Goal: Task Accomplishment & Management: Manage account settings

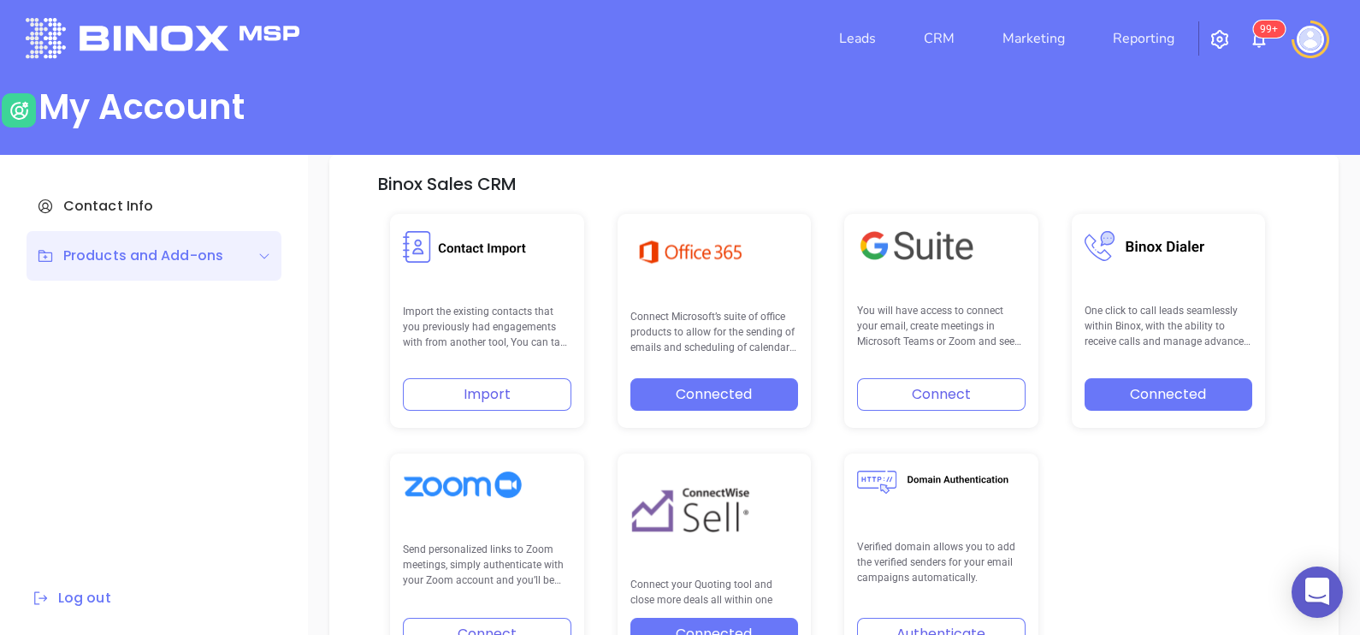
scroll to position [354, 0]
click at [931, 44] on link "CRM" at bounding box center [939, 38] width 44 height 34
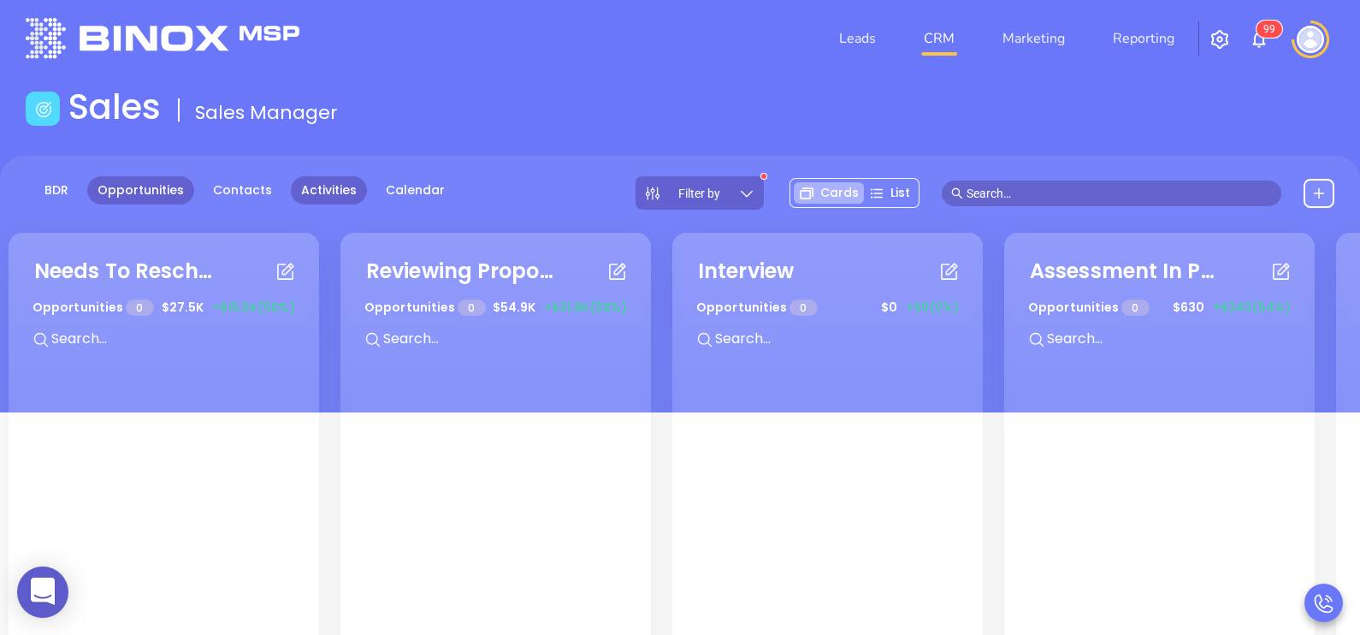
click at [316, 197] on link "Activities" at bounding box center [329, 190] width 76 height 28
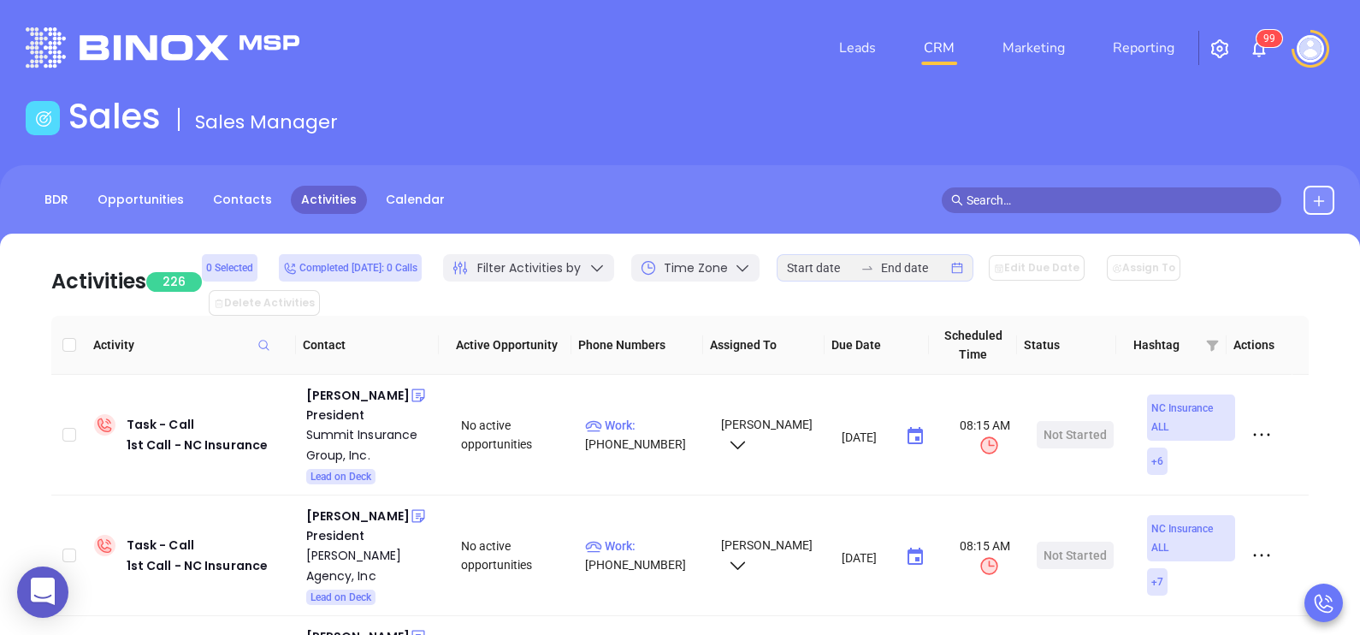
click at [860, 268] on div at bounding box center [867, 268] width 27 height 14
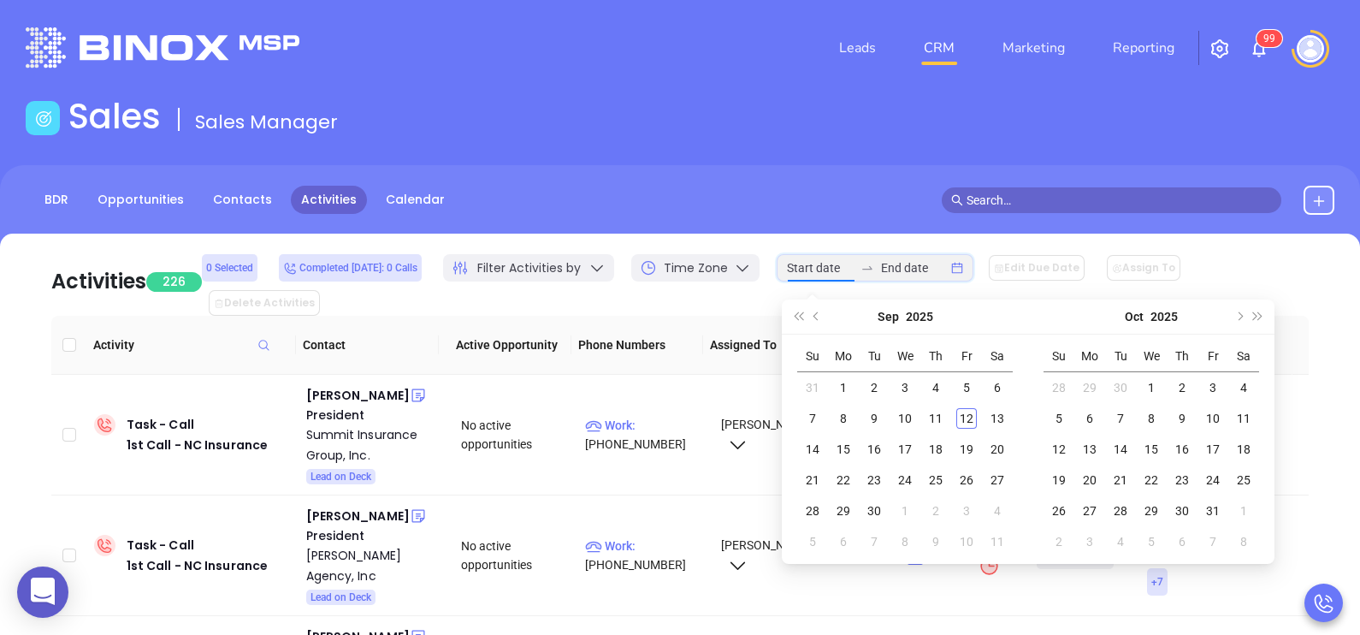
click at [860, 275] on div at bounding box center [867, 268] width 27 height 14
type input "2025-09-01"
click at [840, 377] on div "1" at bounding box center [843, 387] width 21 height 21
type input "2025-09-11"
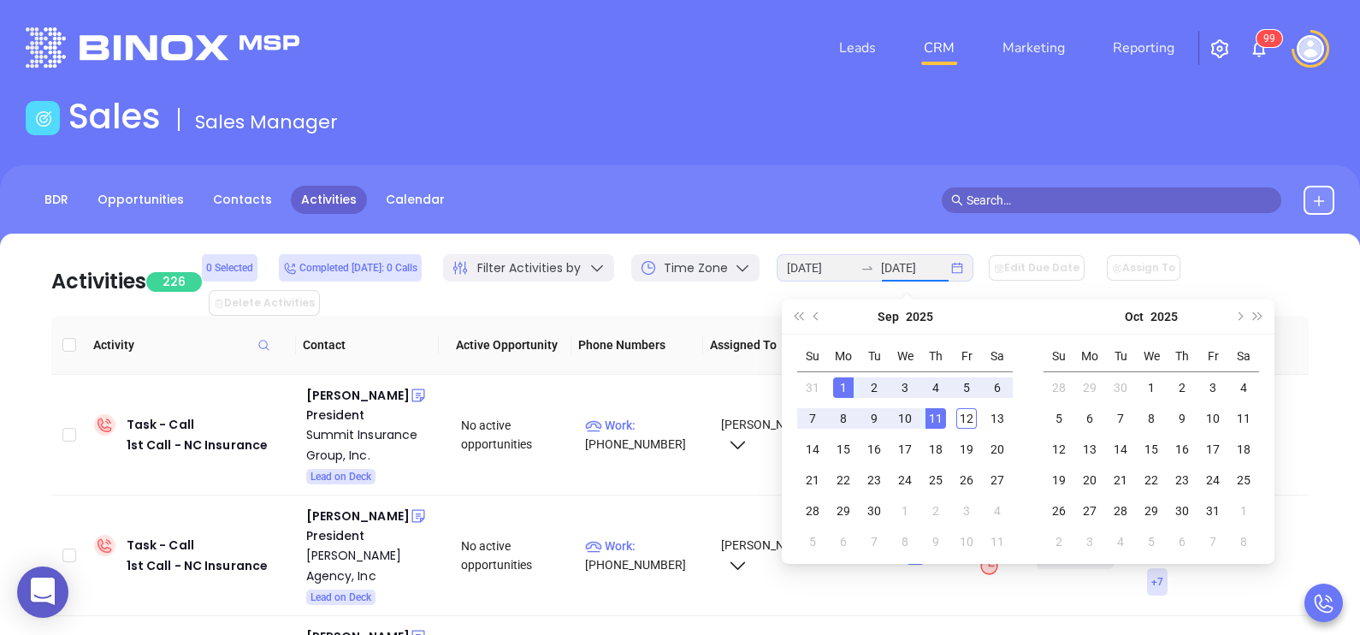
click at [937, 423] on div "11" at bounding box center [936, 418] width 21 height 21
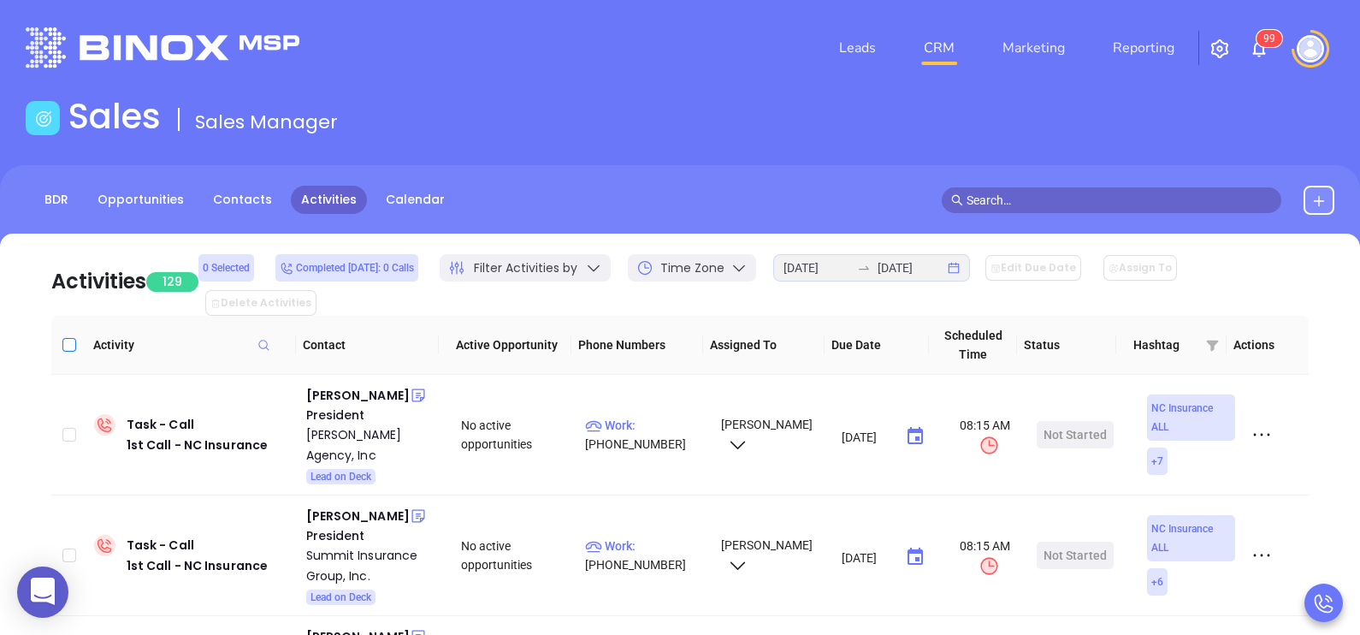
click at [65, 338] on input "Select all" at bounding box center [69, 345] width 14 height 14
checkbox input "true"
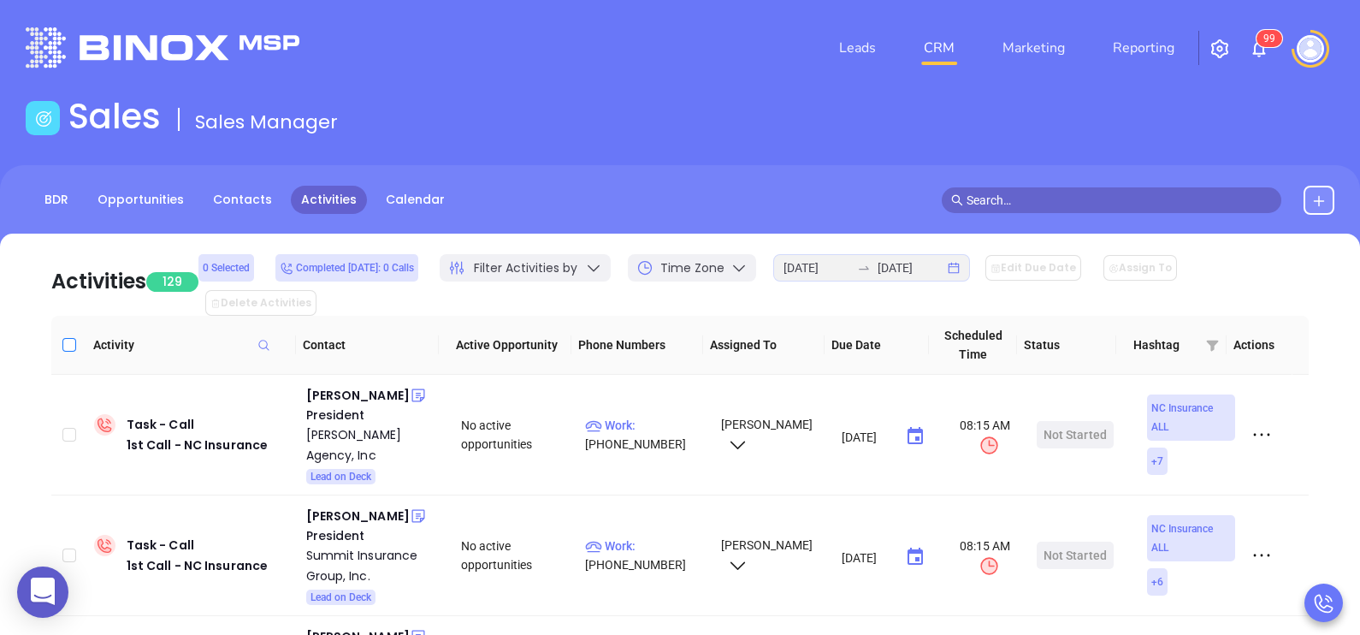
checkbox input "true"
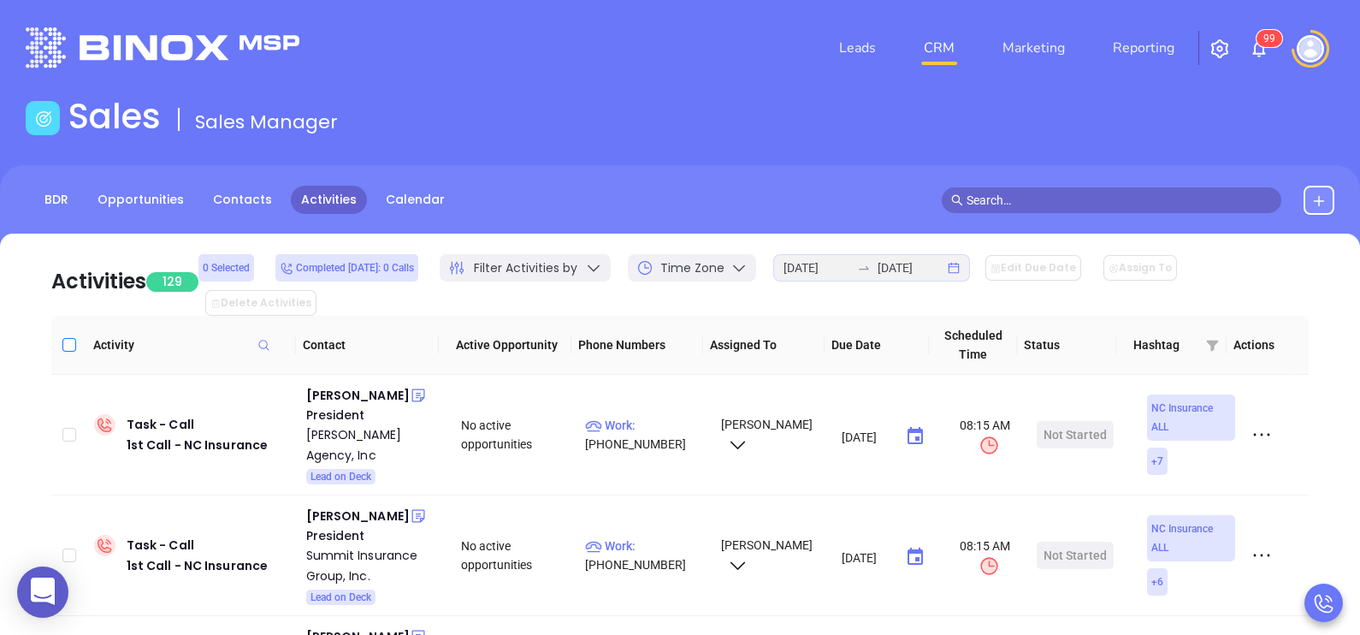
checkbox input "true"
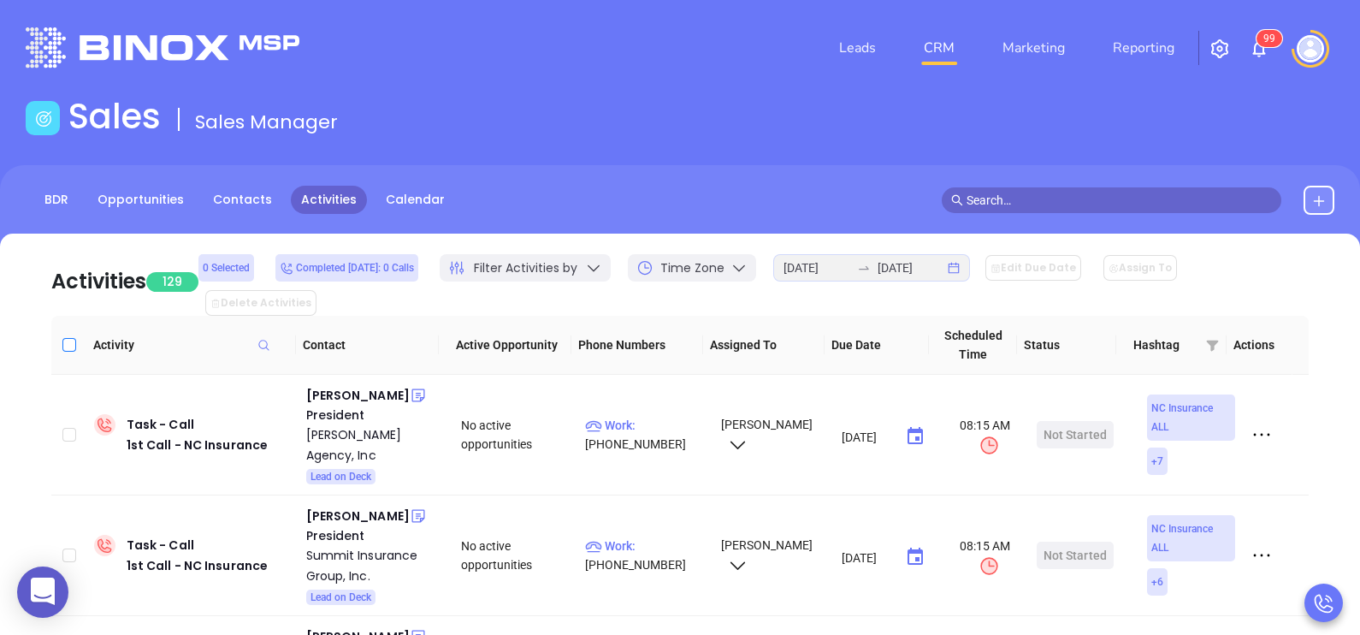
checkbox input "true"
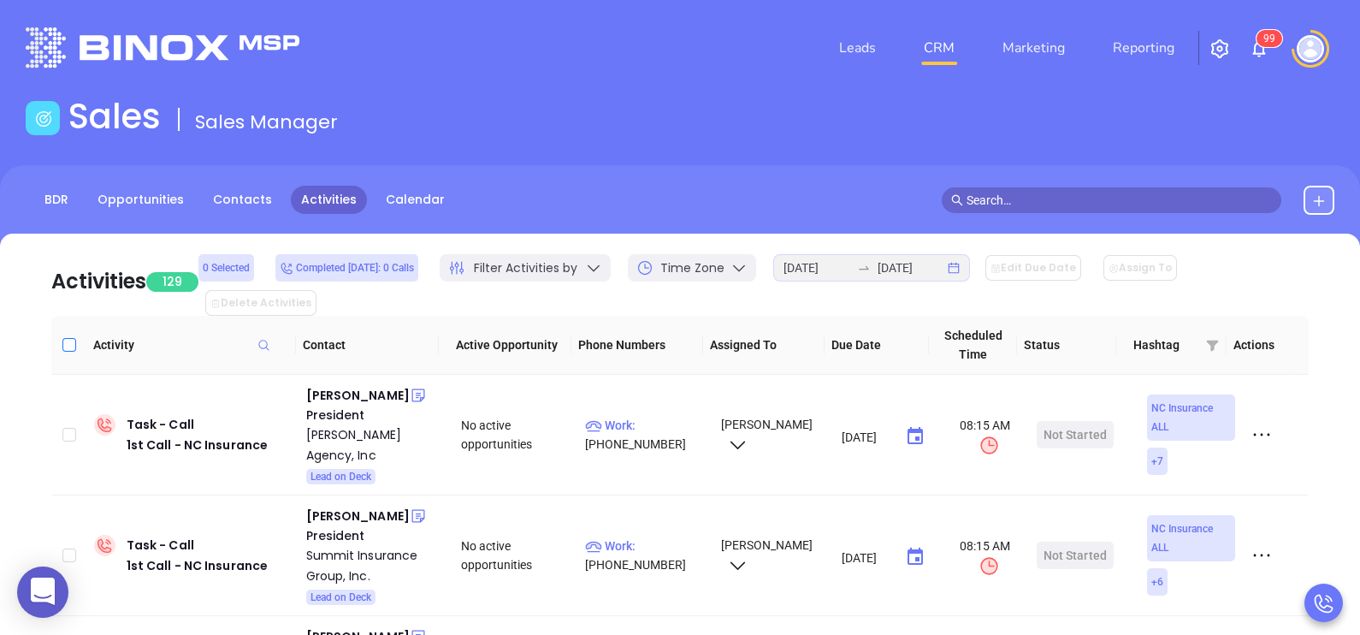
checkbox input "true"
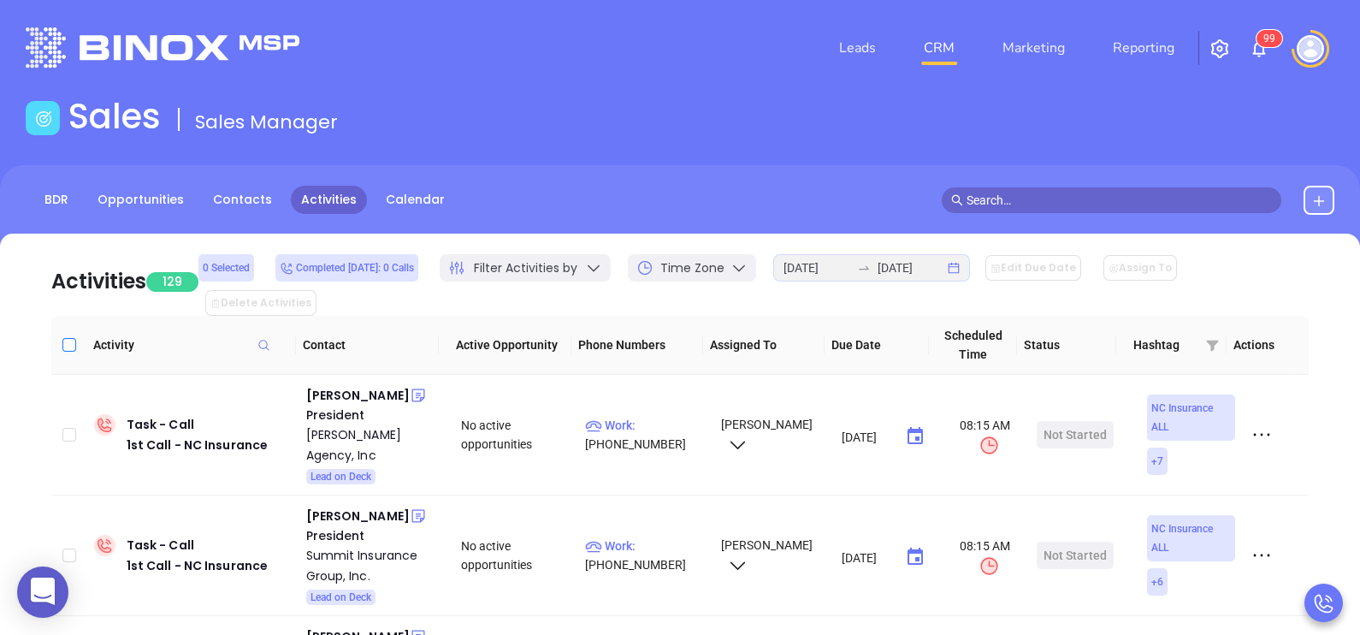
checkbox input "true"
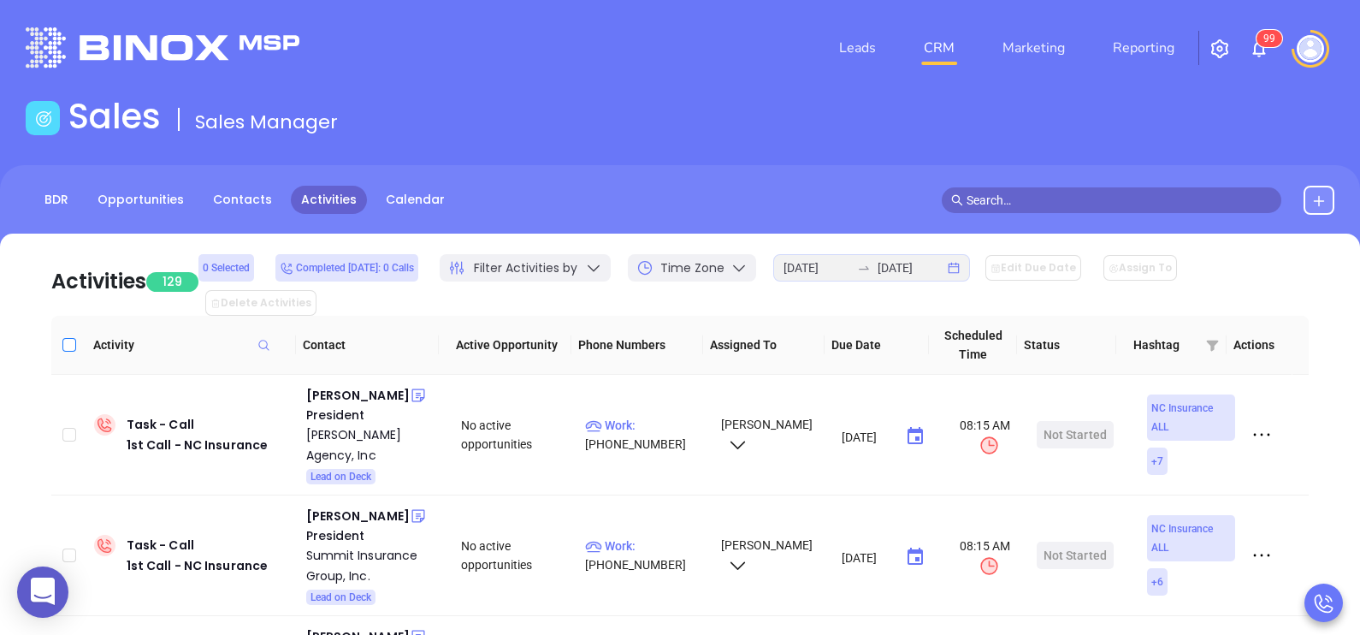
checkbox input "true"
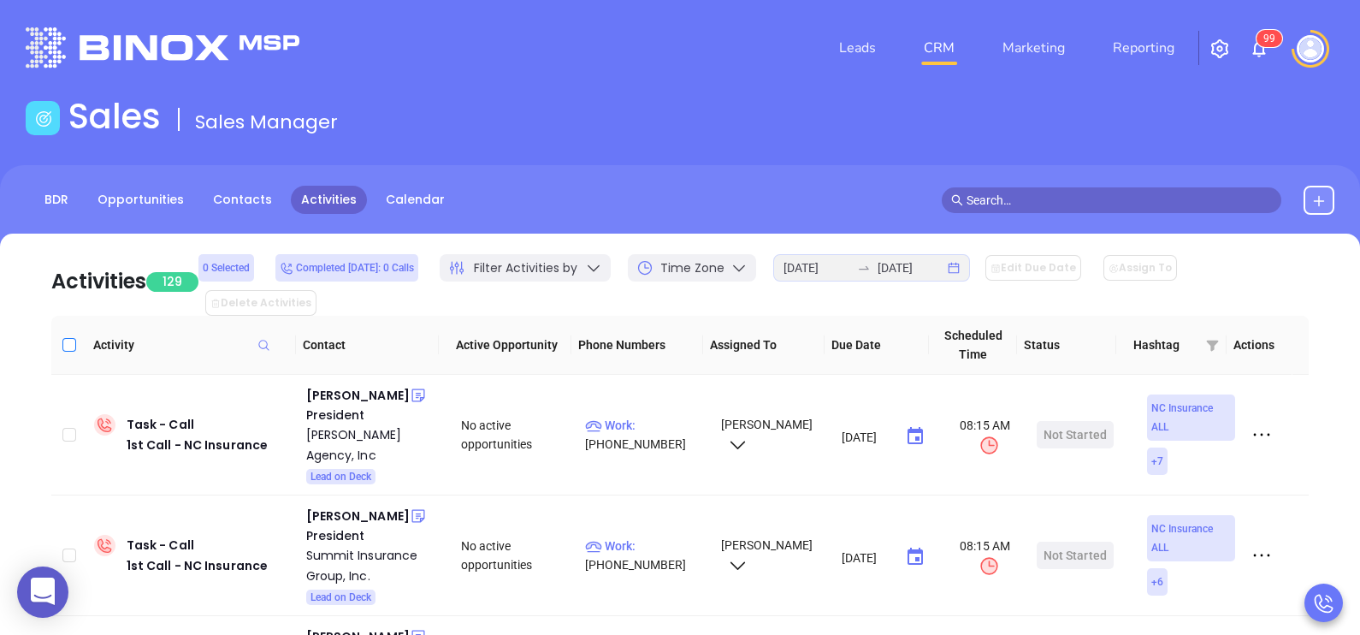
checkbox input "true"
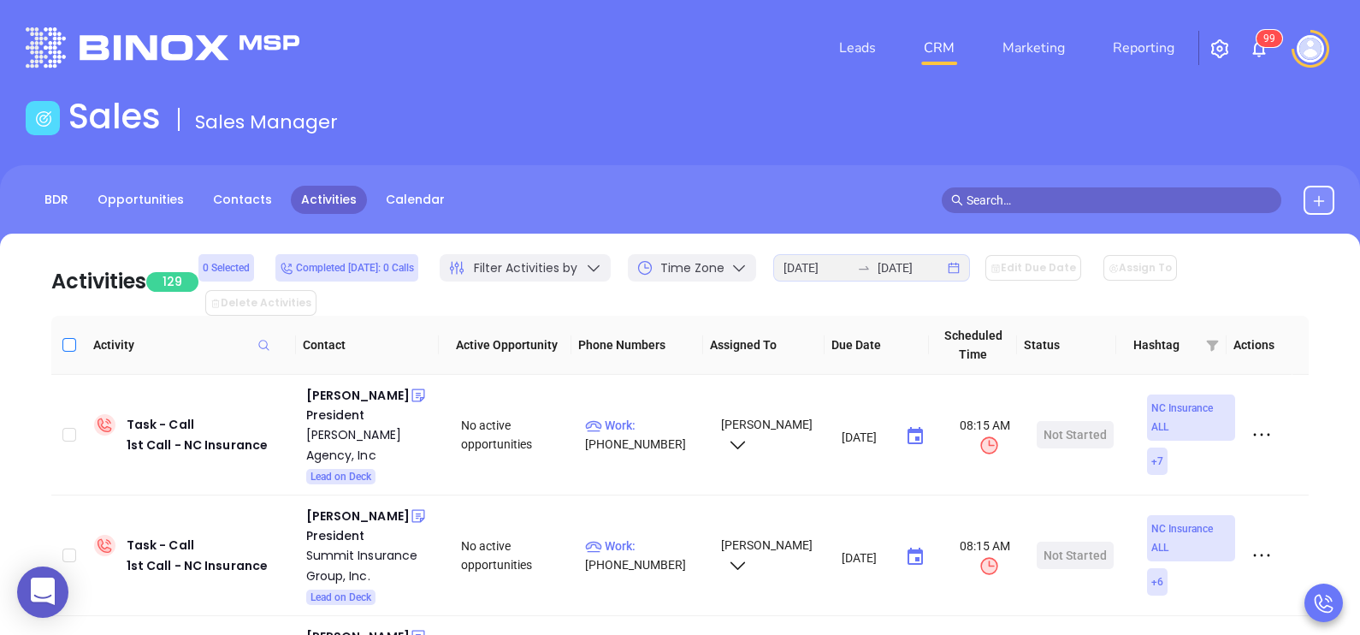
checkbox input "true"
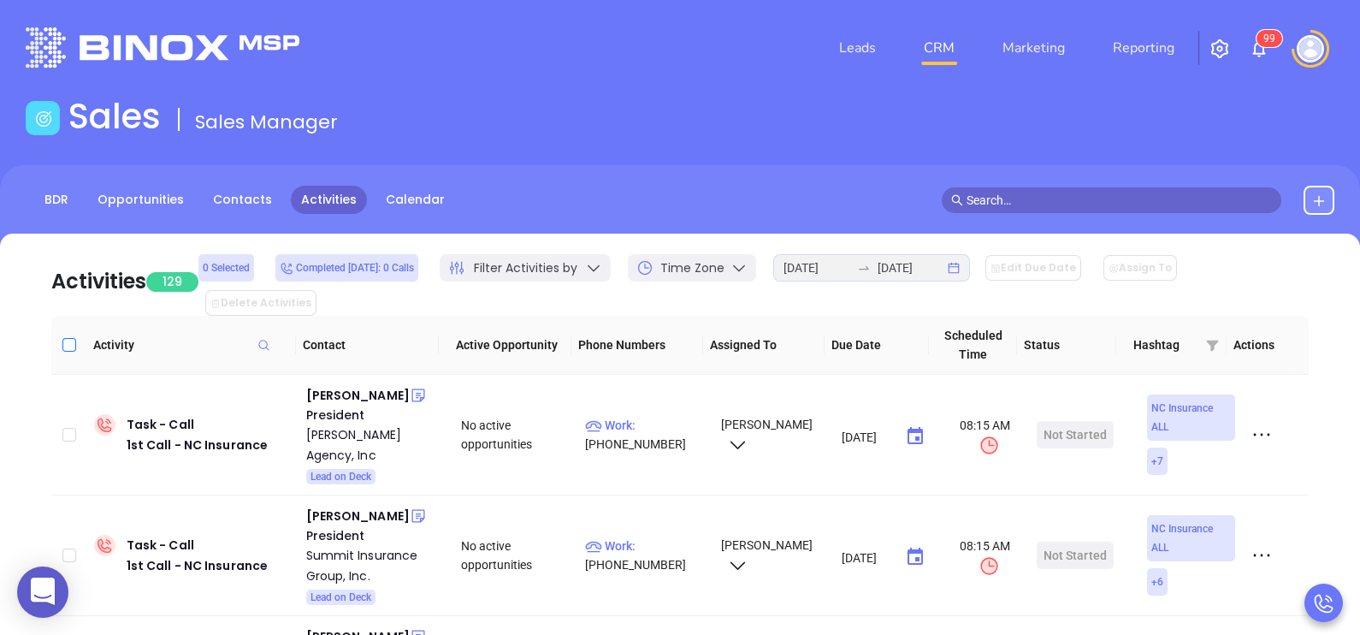
checkbox input "true"
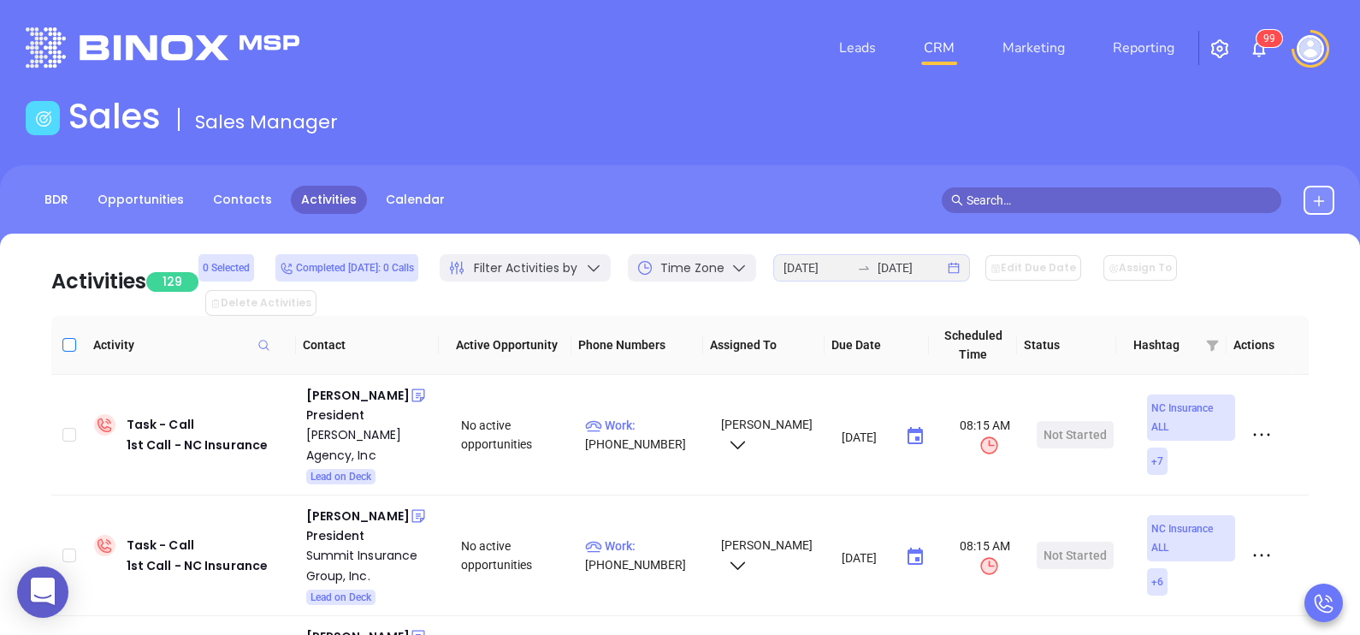
checkbox input "true"
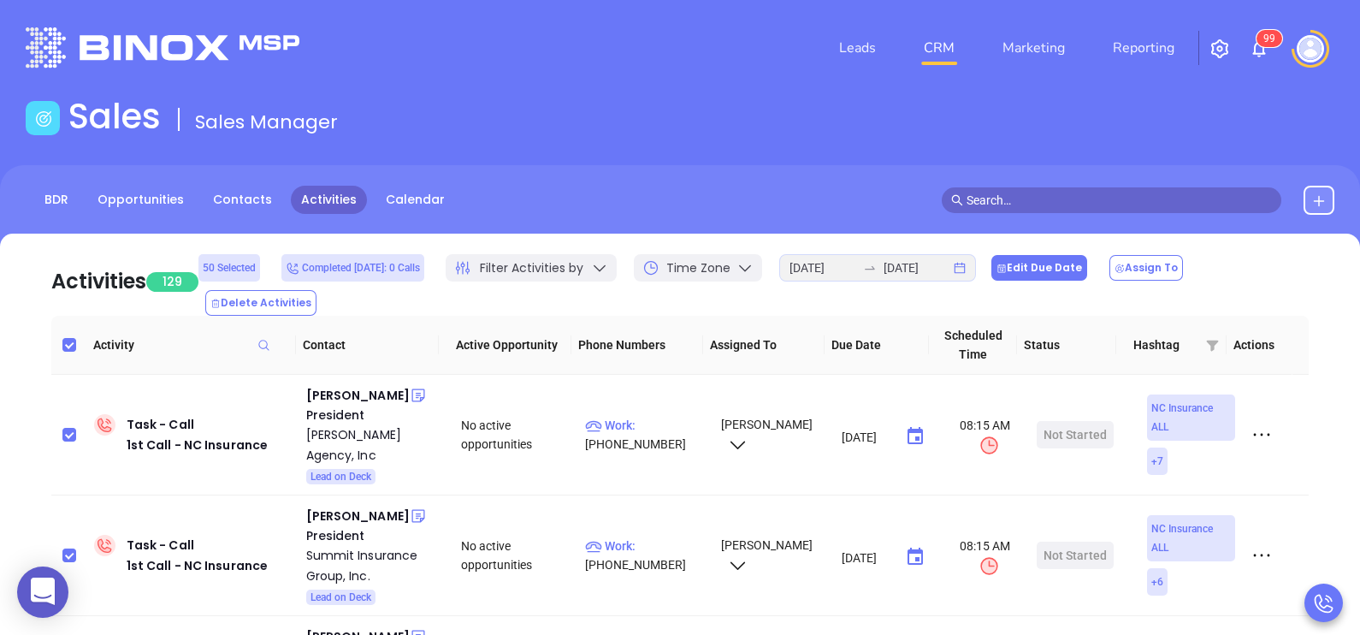
click at [1066, 281] on button "Edit Due Date" at bounding box center [1039, 268] width 96 height 26
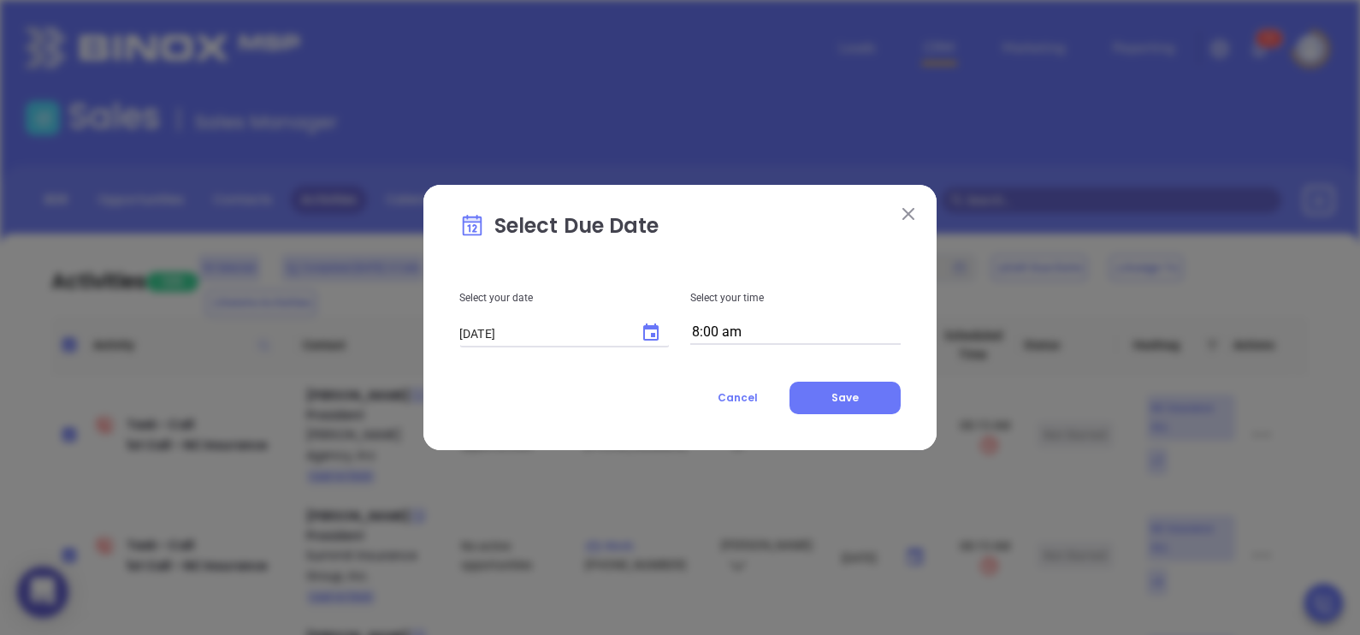
click at [915, 210] on button at bounding box center [908, 213] width 22 height 22
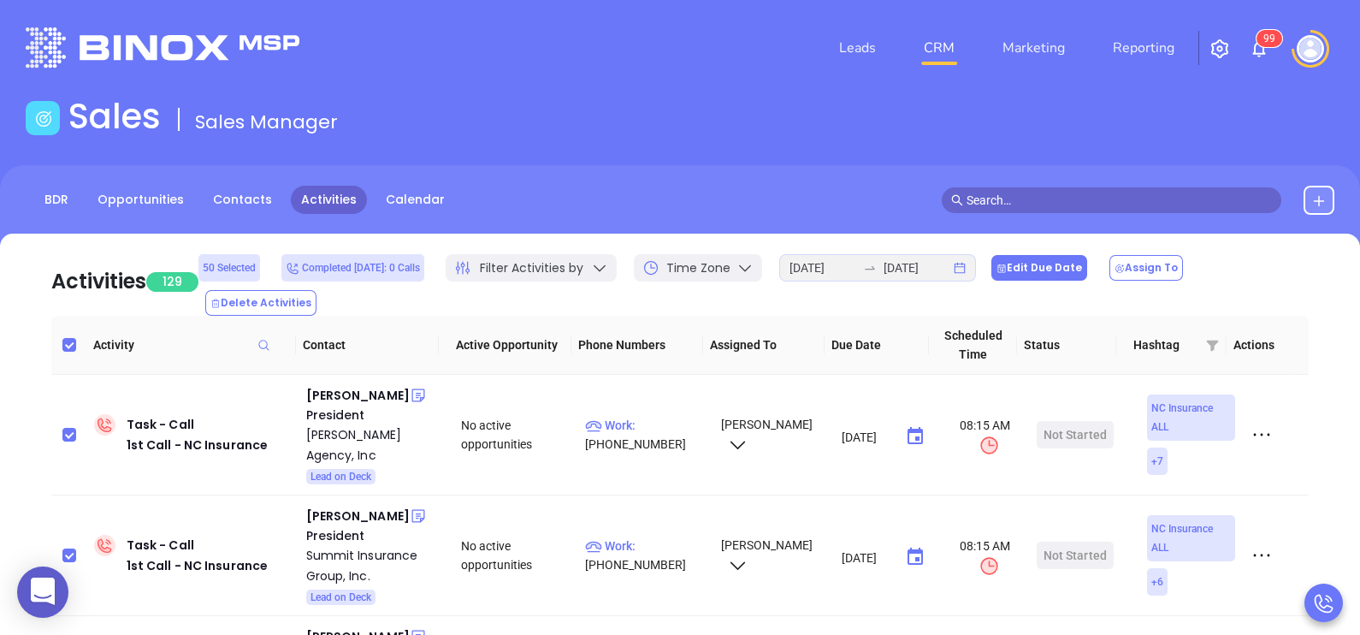
click at [1053, 274] on button "Edit Due Date" at bounding box center [1039, 268] width 96 height 26
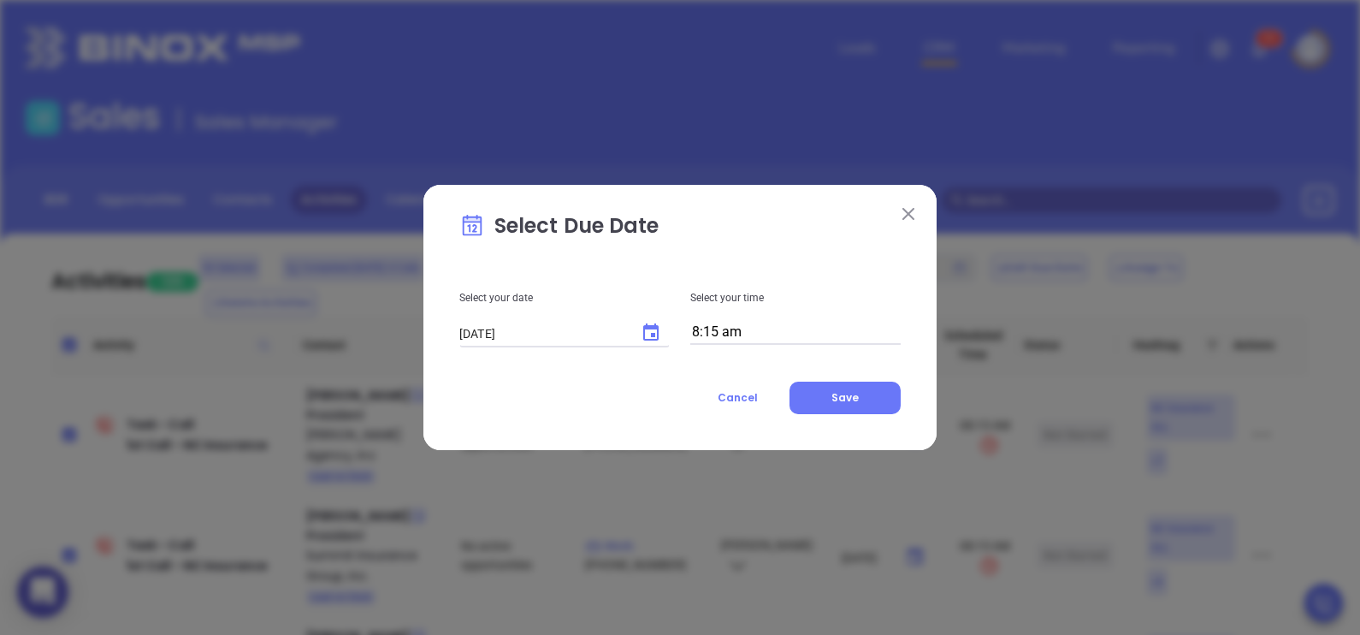
click at [916, 209] on button at bounding box center [908, 213] width 22 height 22
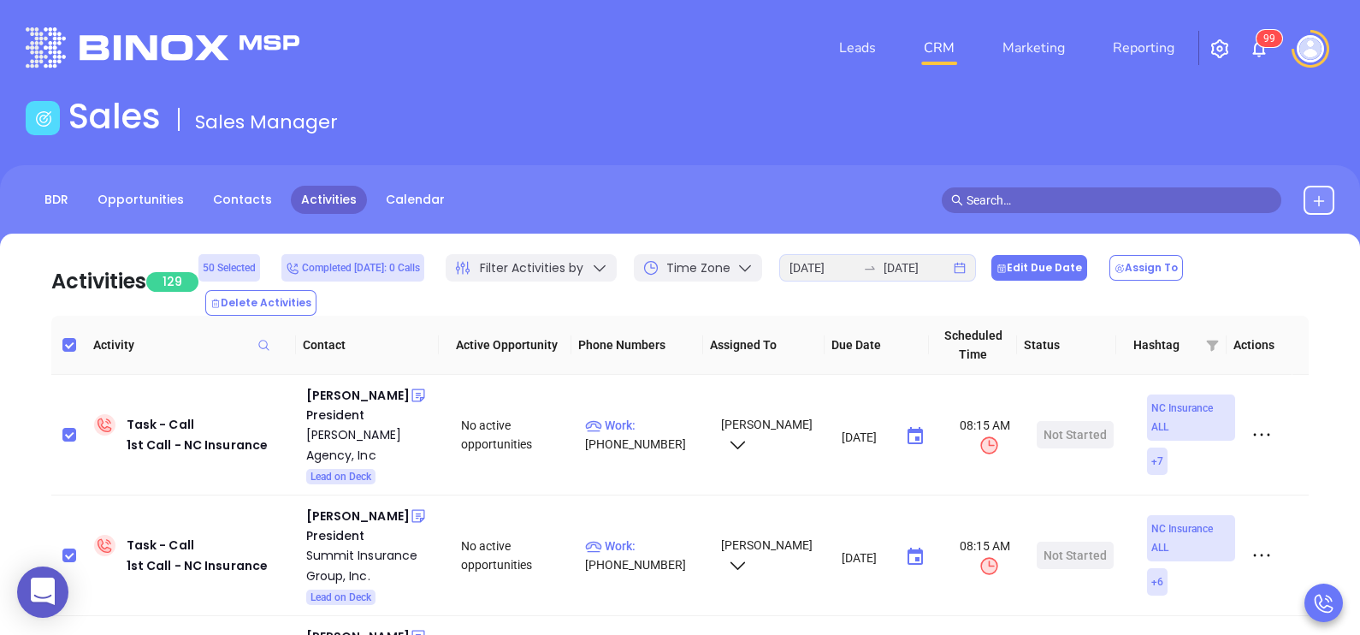
click at [1041, 266] on button "Edit Due Date" at bounding box center [1039, 268] width 96 height 26
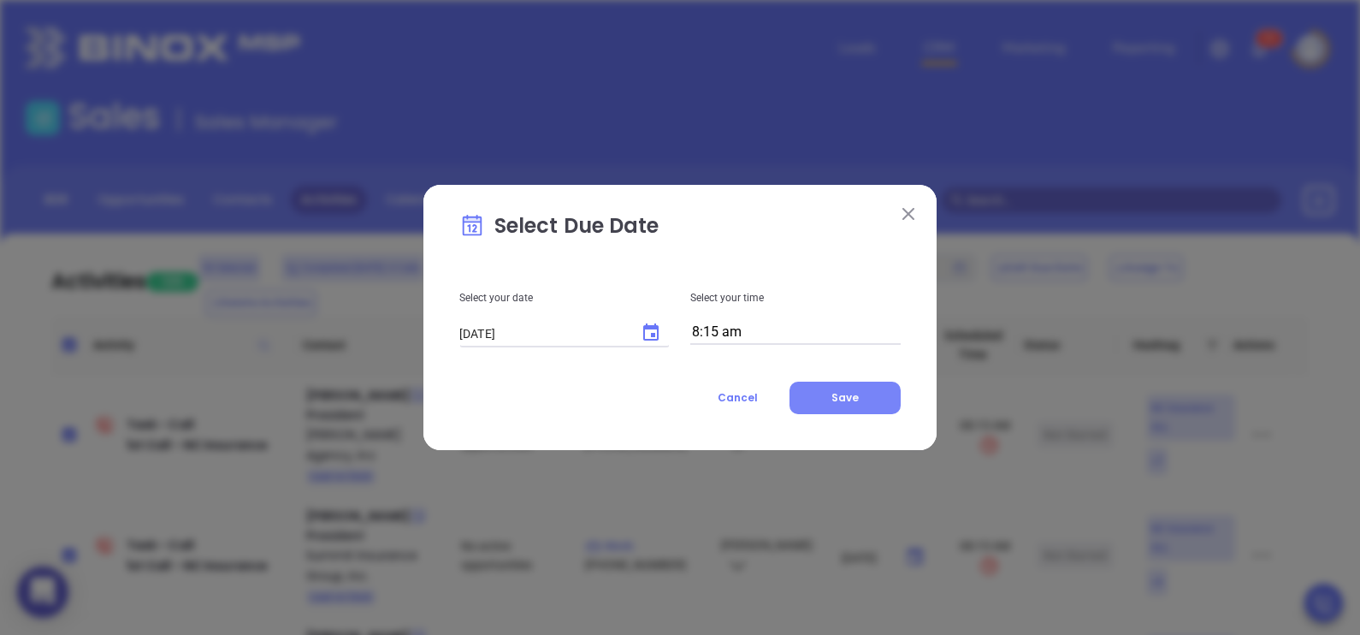
click at [835, 393] on span "Save" at bounding box center [844, 397] width 27 height 15
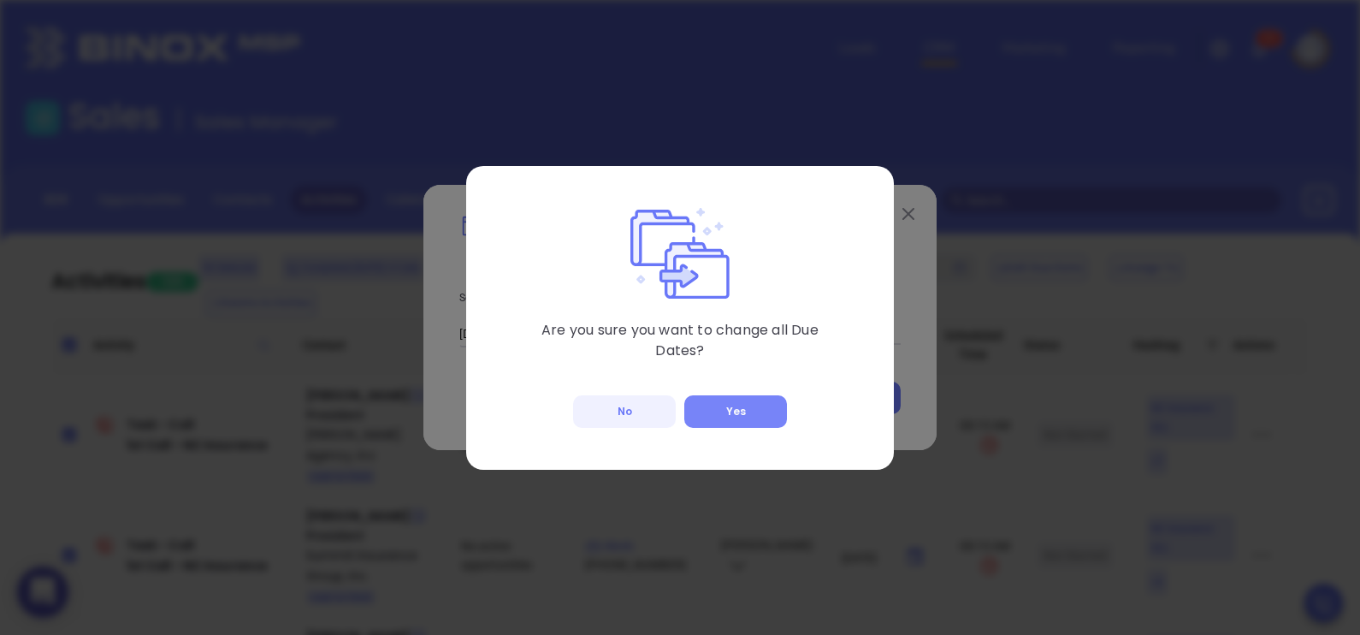
click at [743, 406] on button "Yes" at bounding box center [735, 411] width 103 height 33
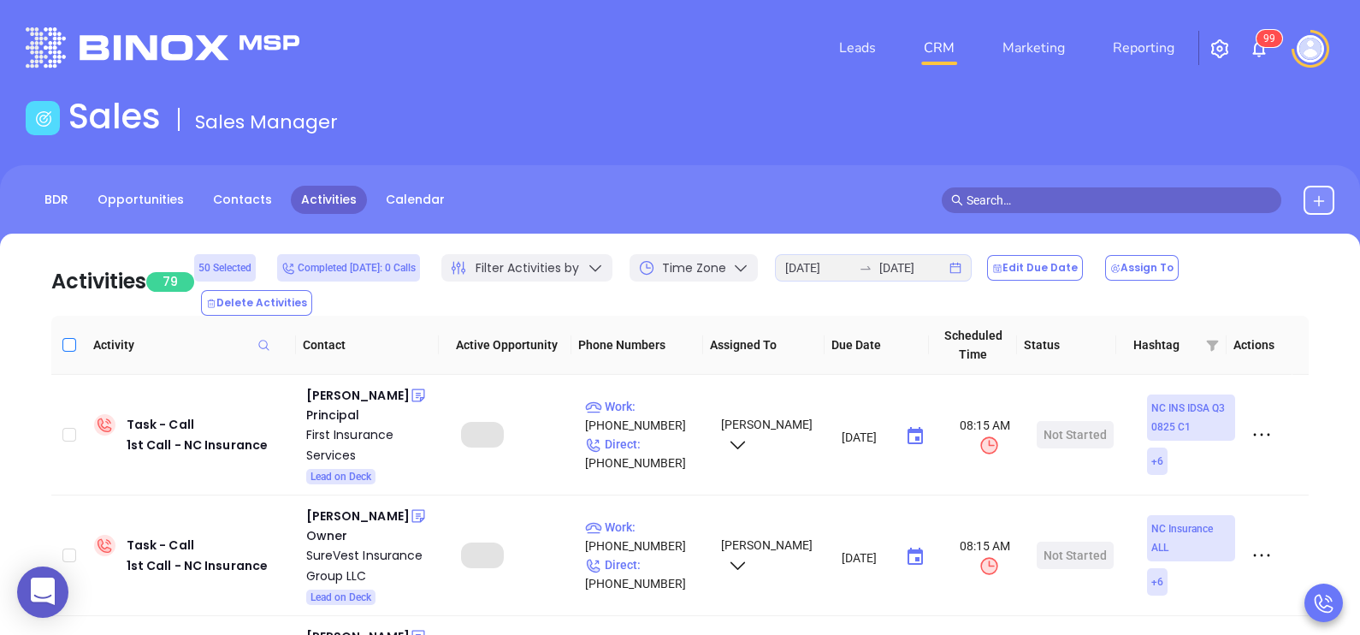
click at [67, 338] on input "Select all" at bounding box center [69, 345] width 14 height 14
checkbox input "true"
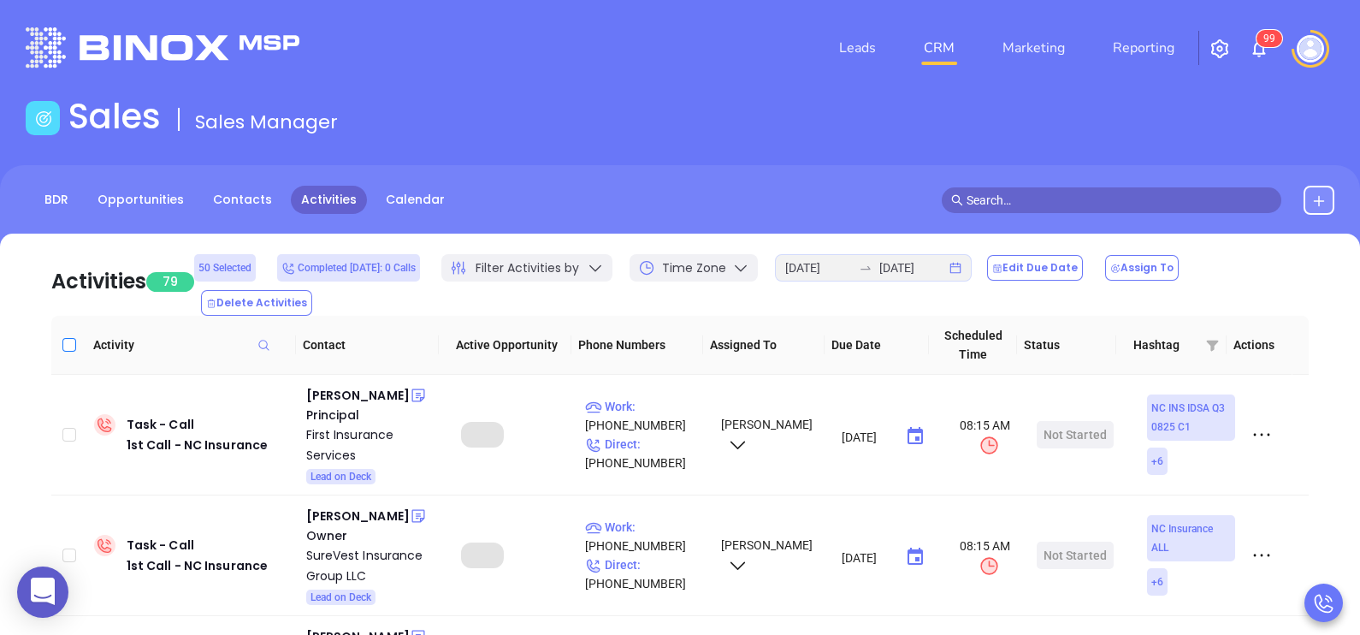
checkbox input "true"
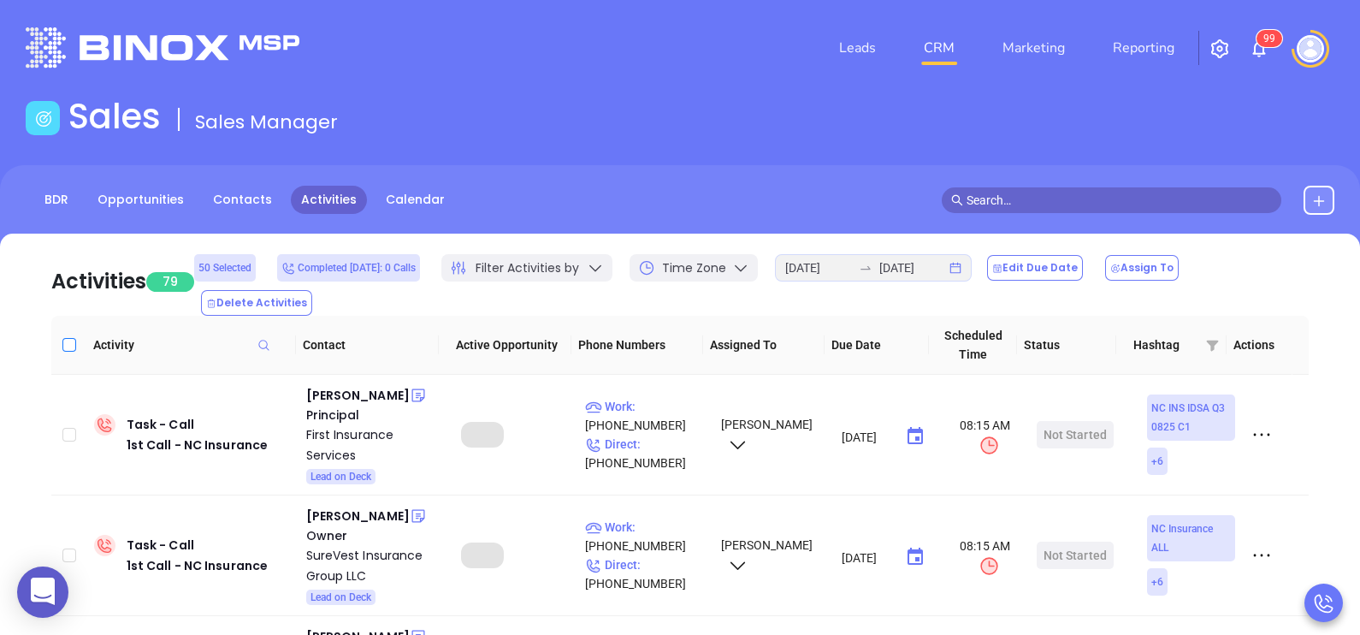
checkbox input "true"
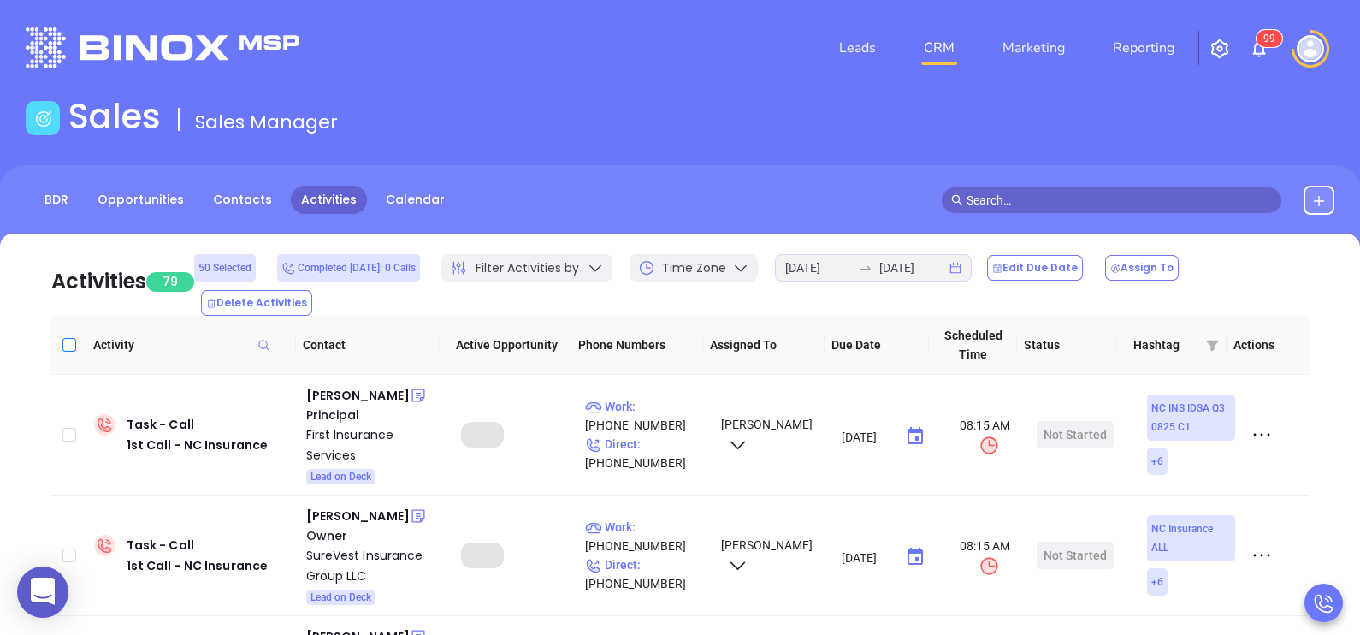
checkbox input "true"
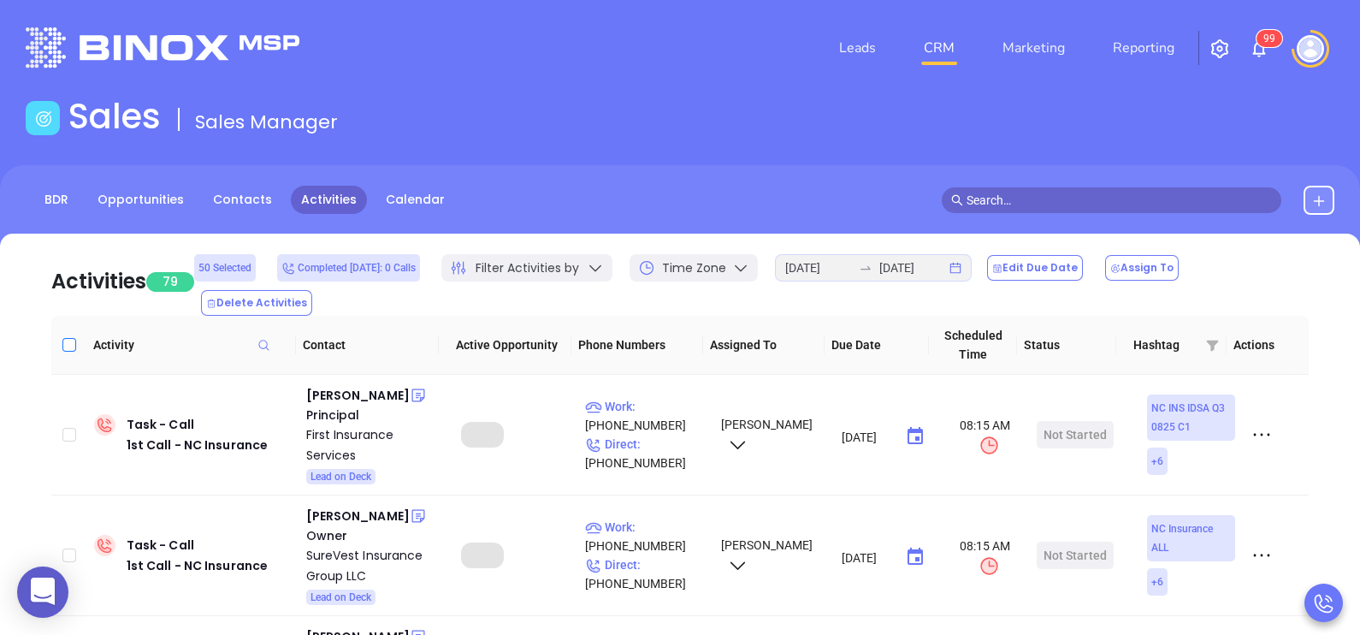
checkbox input "true"
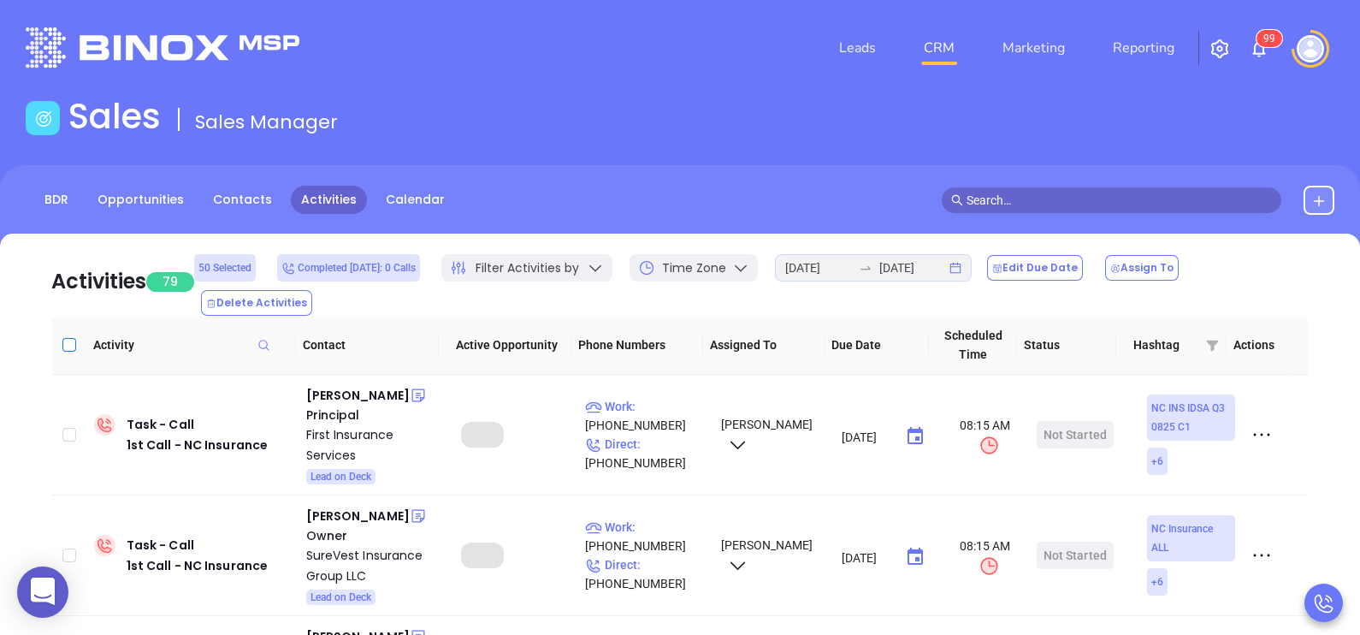
checkbox input "true"
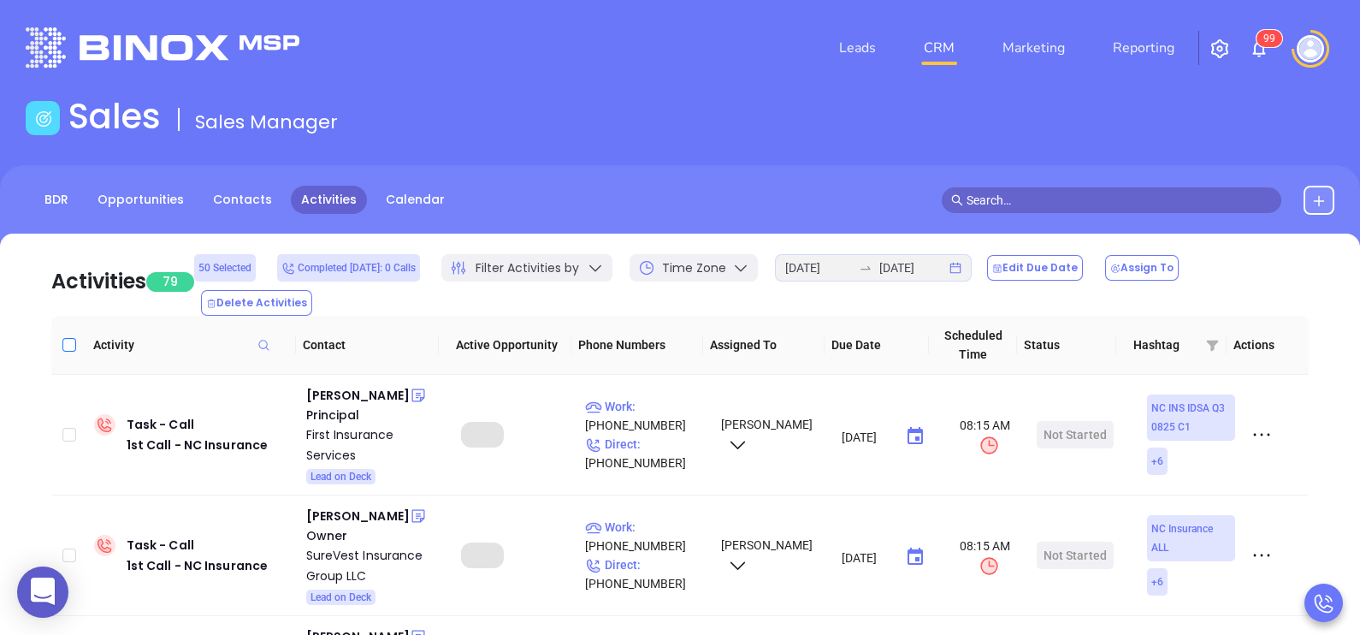
checkbox input "true"
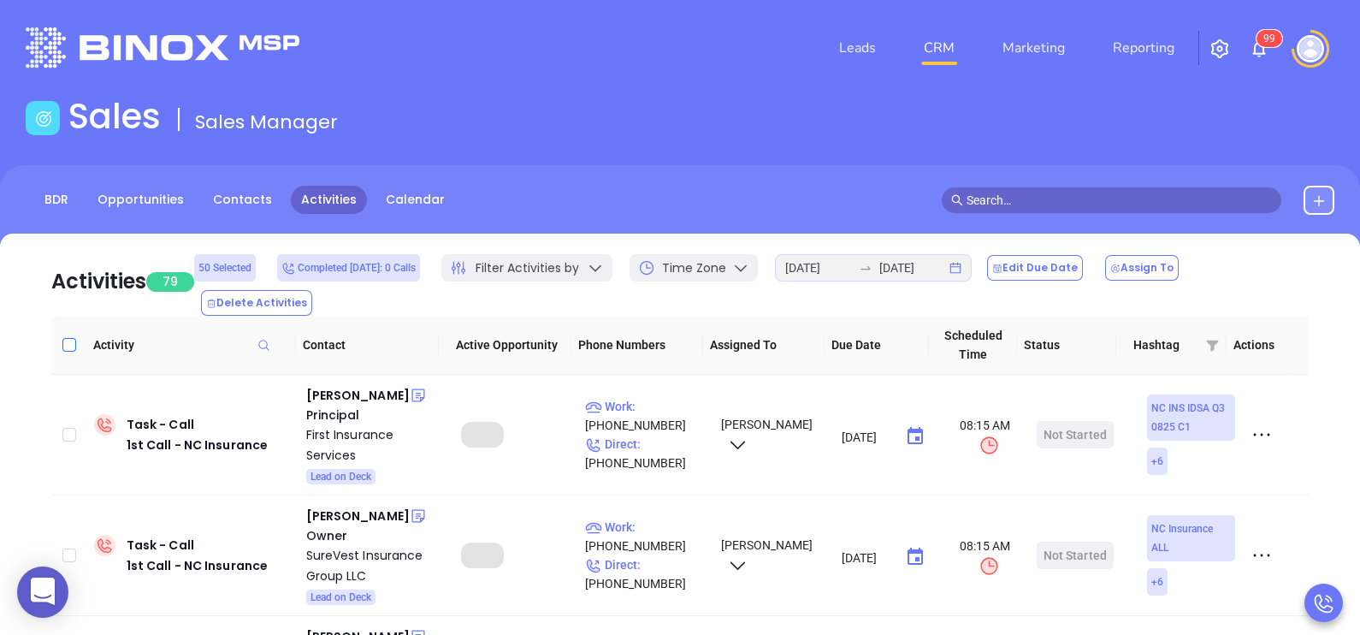
checkbox input "true"
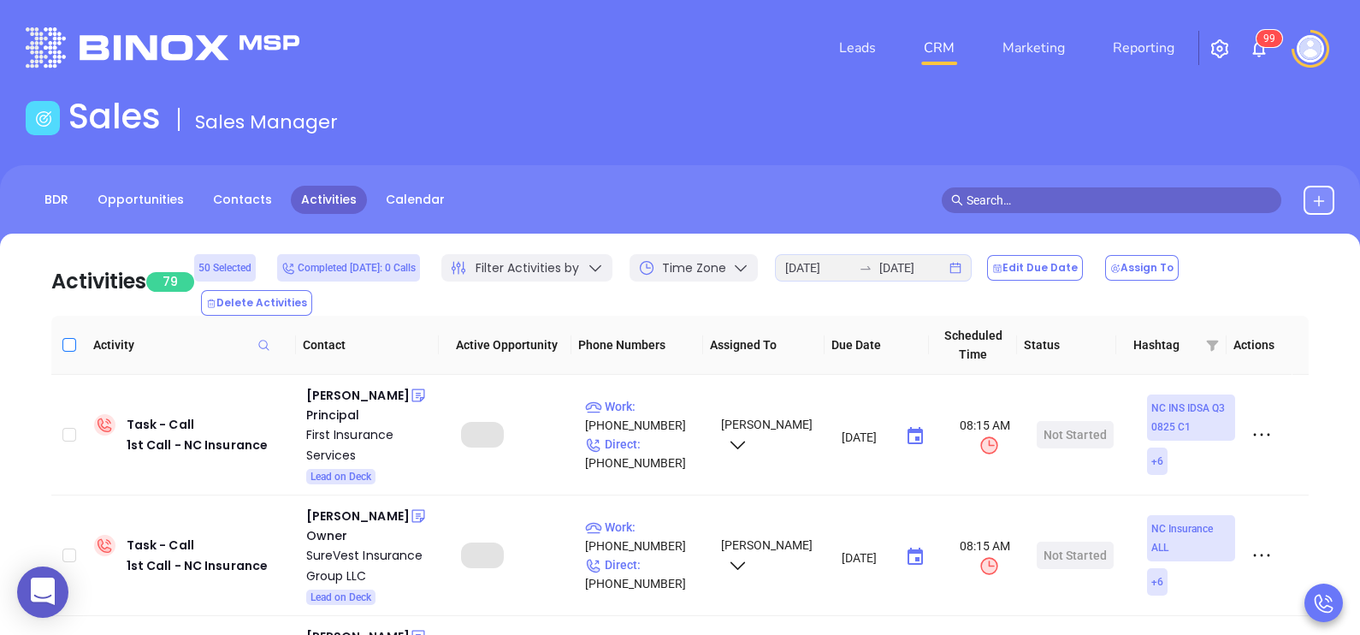
checkbox input "true"
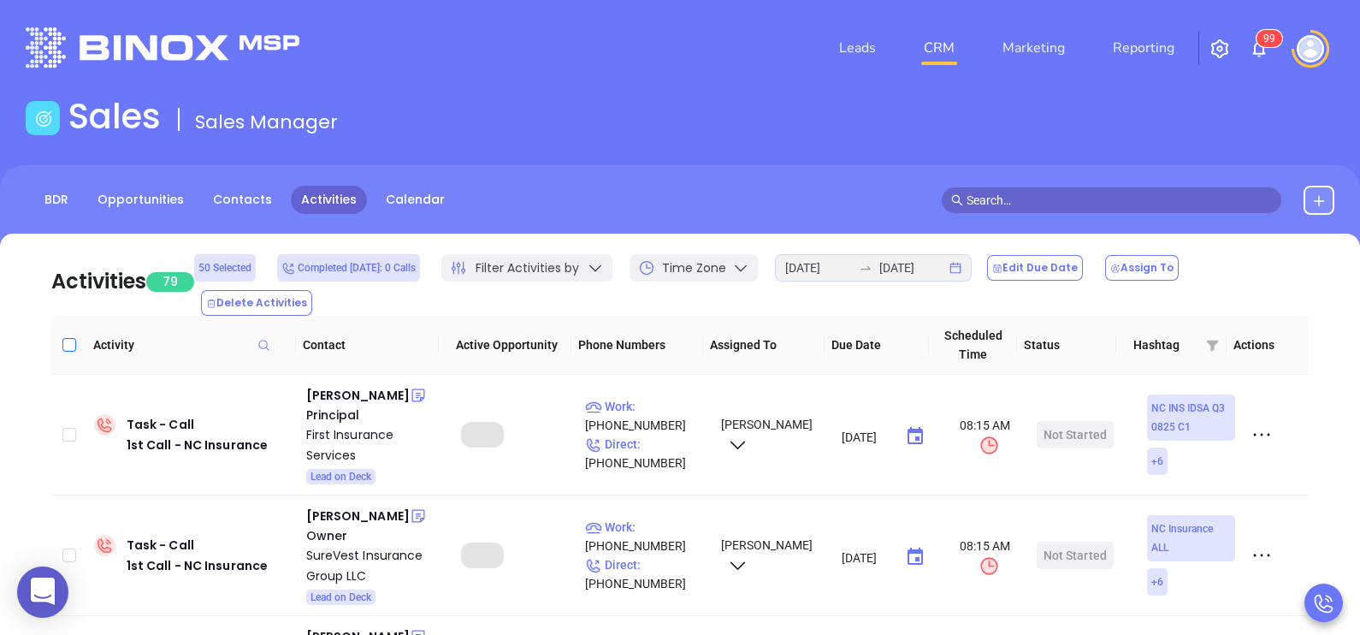
checkbox input "true"
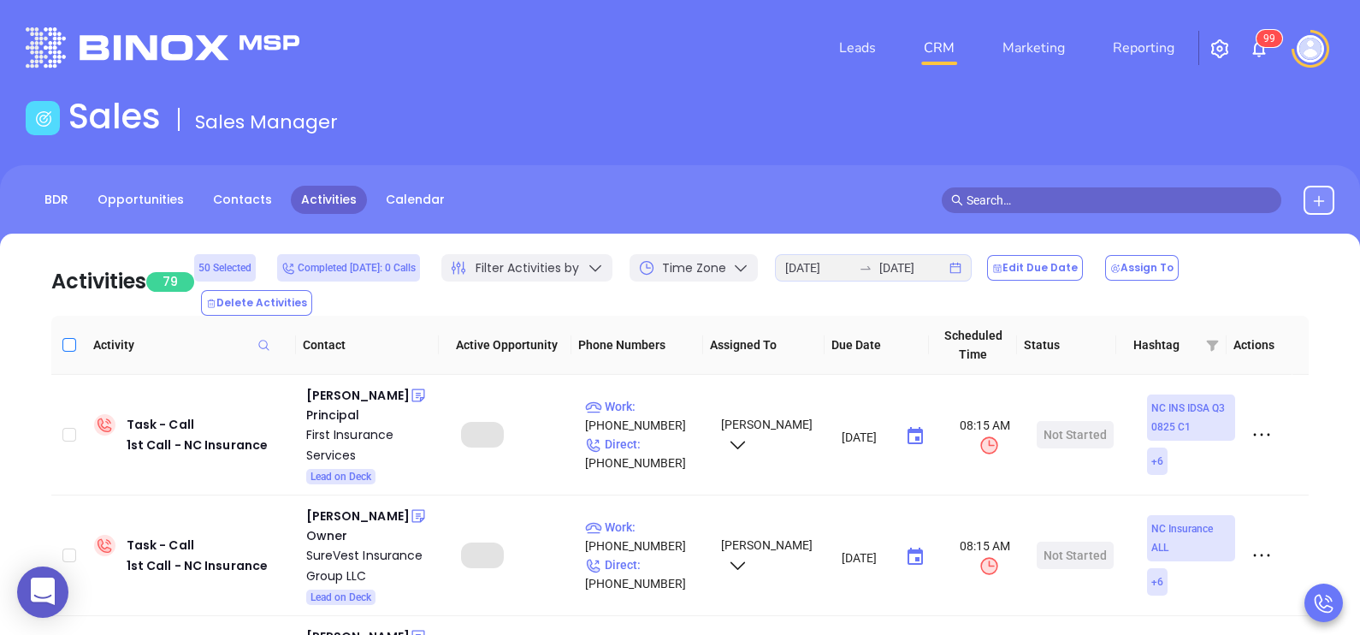
checkbox input "true"
click at [1069, 269] on button "Edit Due Date" at bounding box center [1035, 268] width 96 height 26
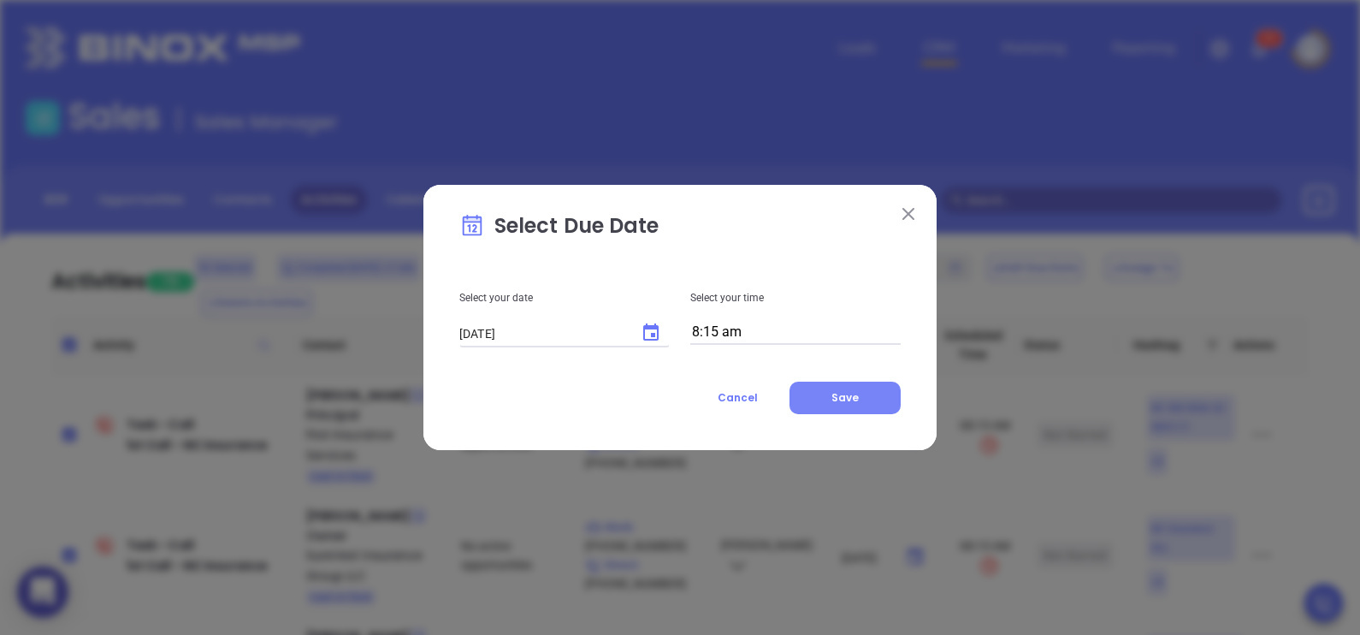
click at [864, 390] on button "Save" at bounding box center [845, 397] width 111 height 33
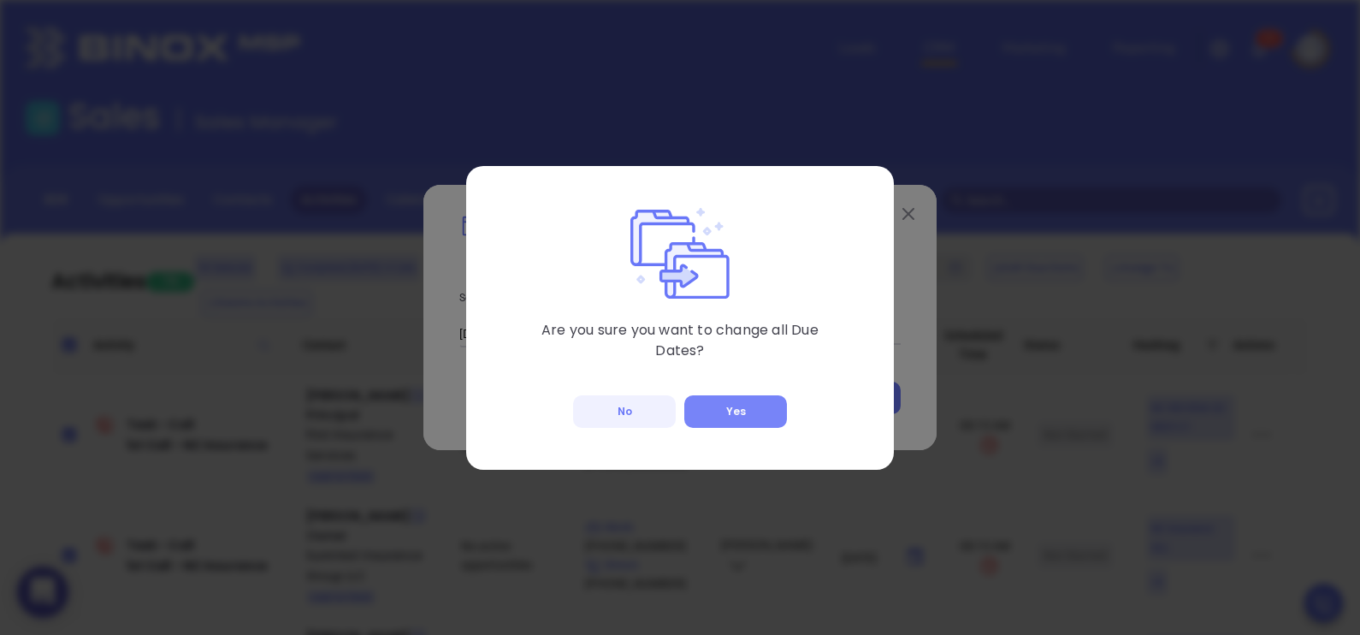
click at [728, 412] on button "Yes" at bounding box center [735, 411] width 103 height 33
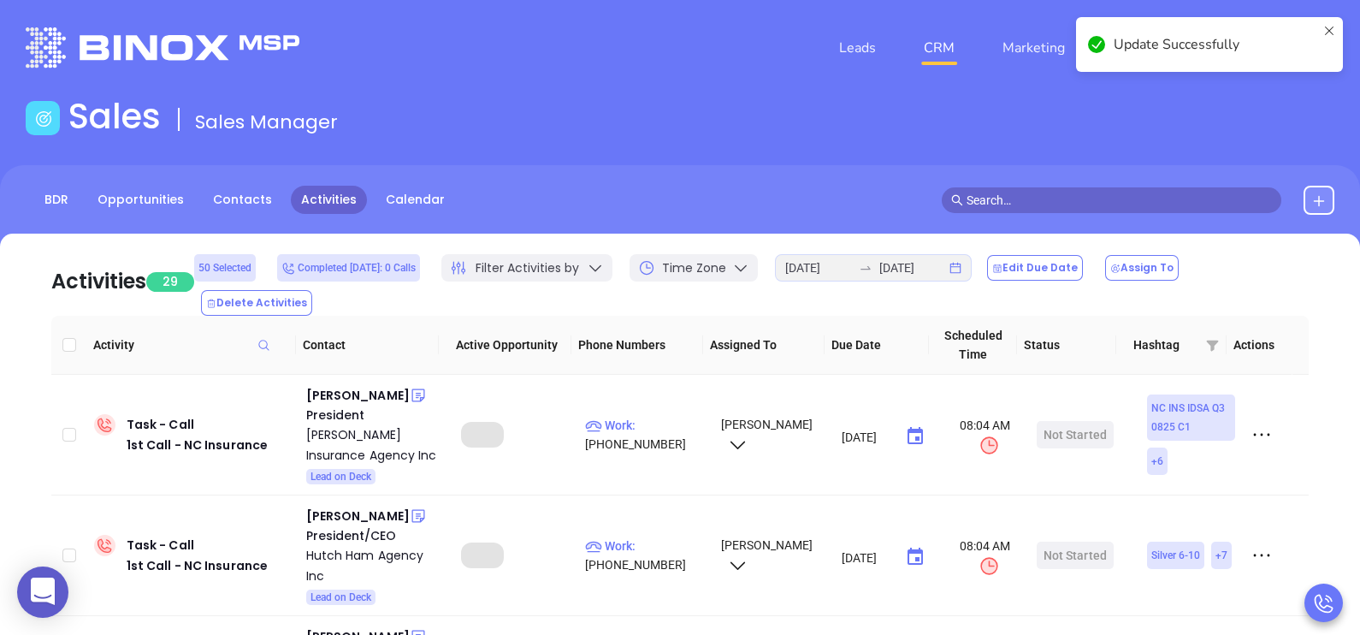
click at [73, 334] on th at bounding box center [68, 345] width 35 height 59
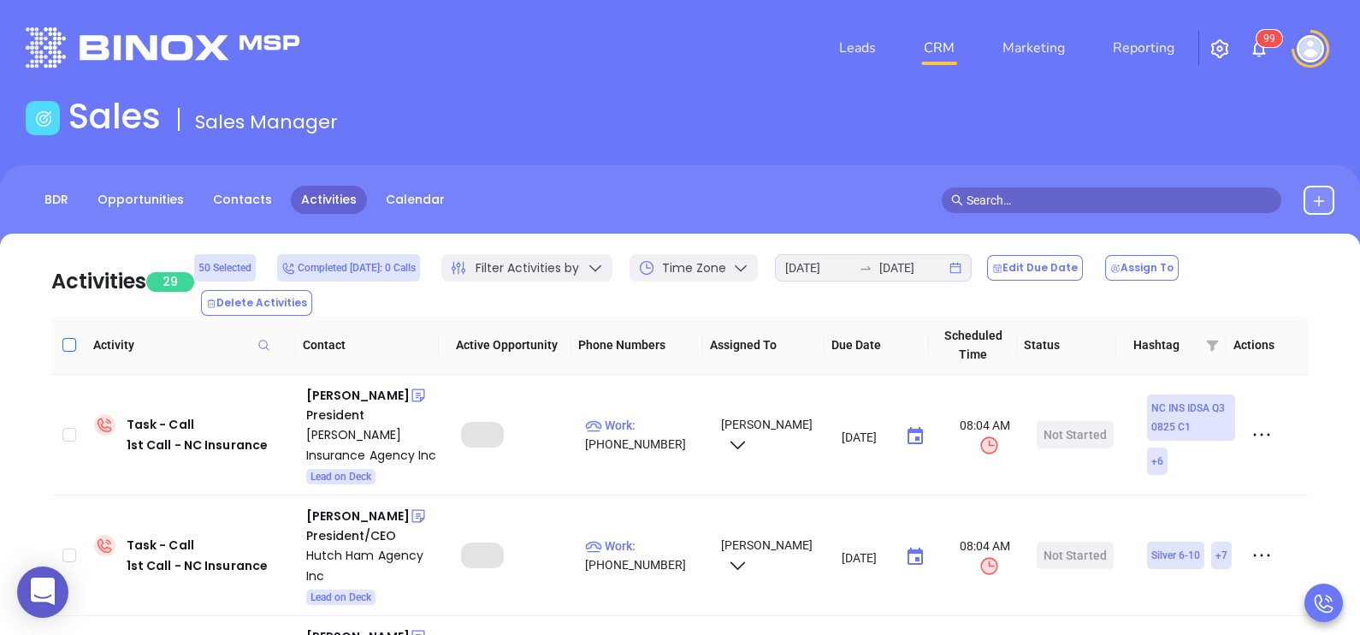
click at [70, 338] on input "Select all" at bounding box center [69, 345] width 14 height 14
checkbox input "true"
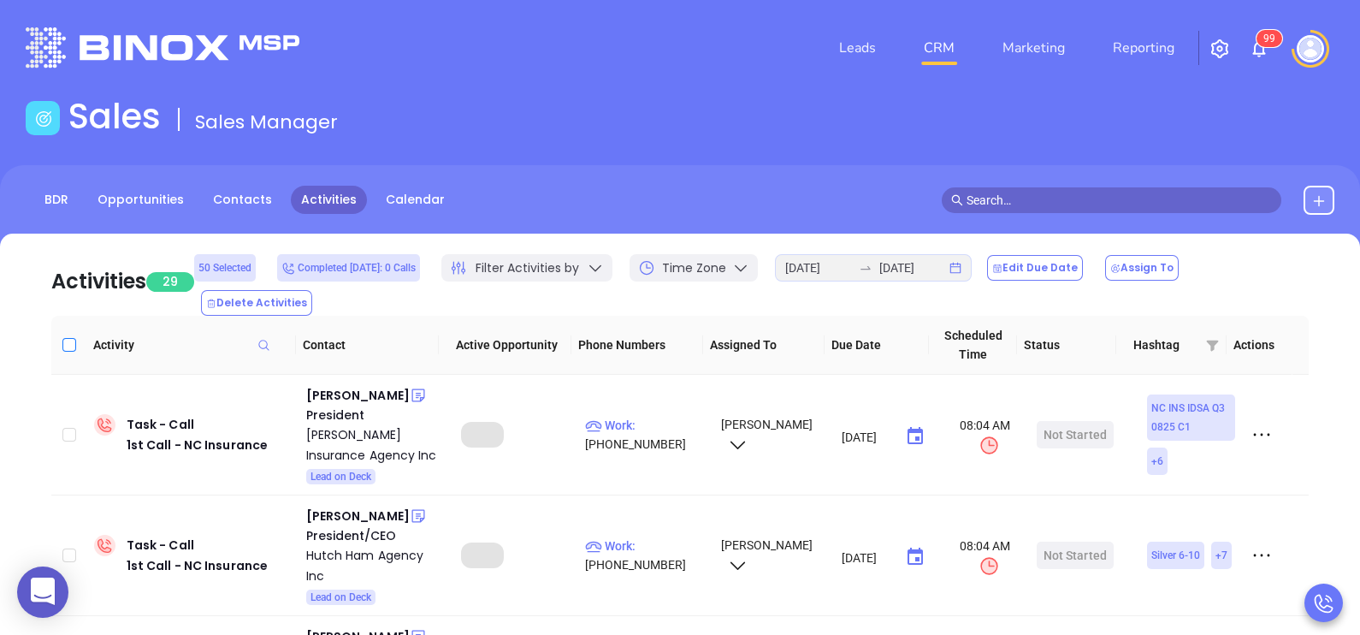
checkbox input "true"
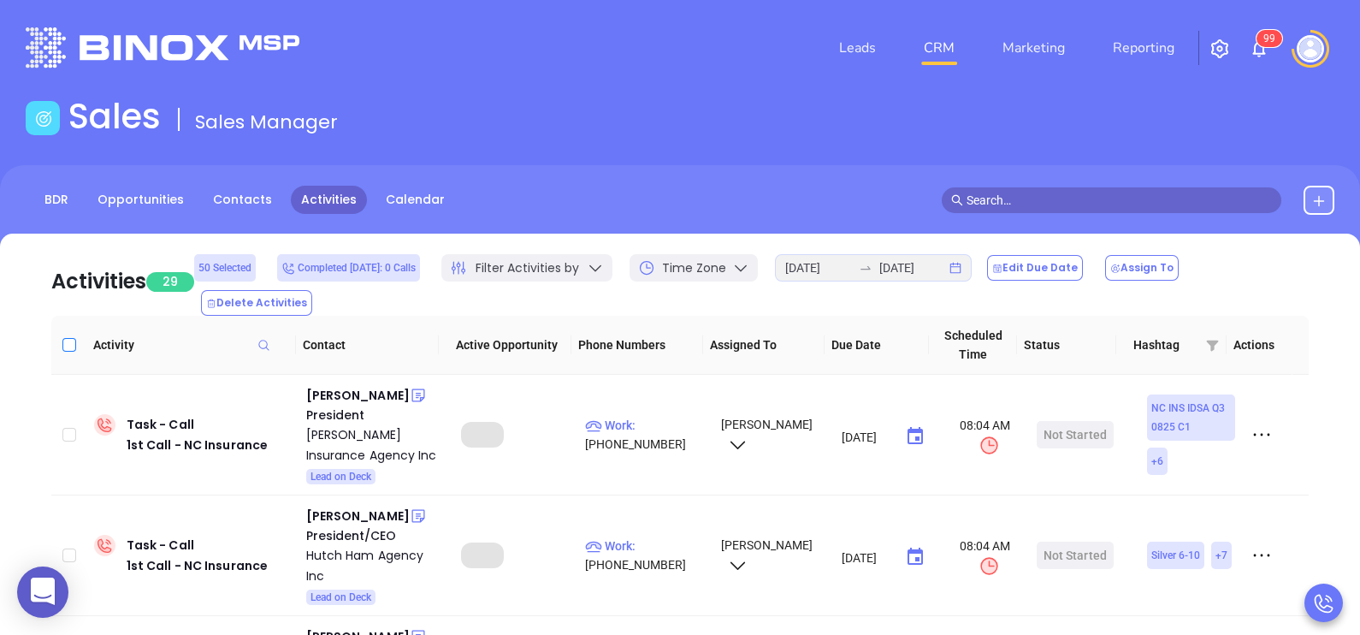
checkbox input "true"
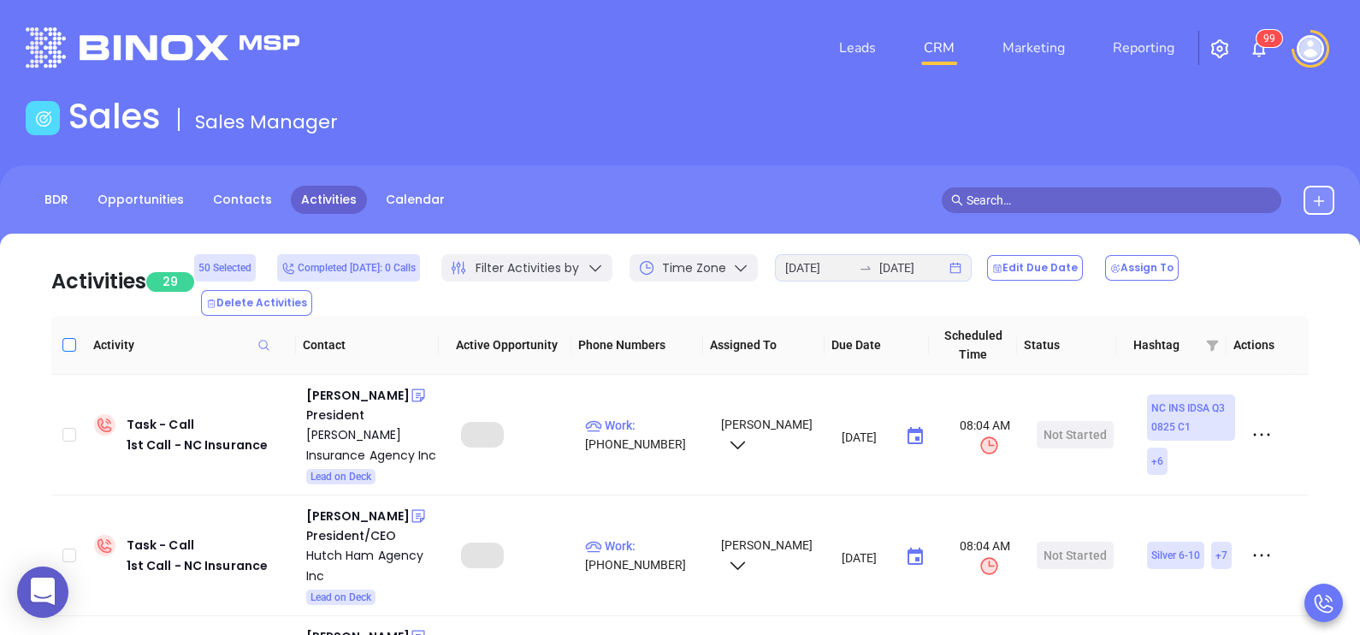
checkbox input "true"
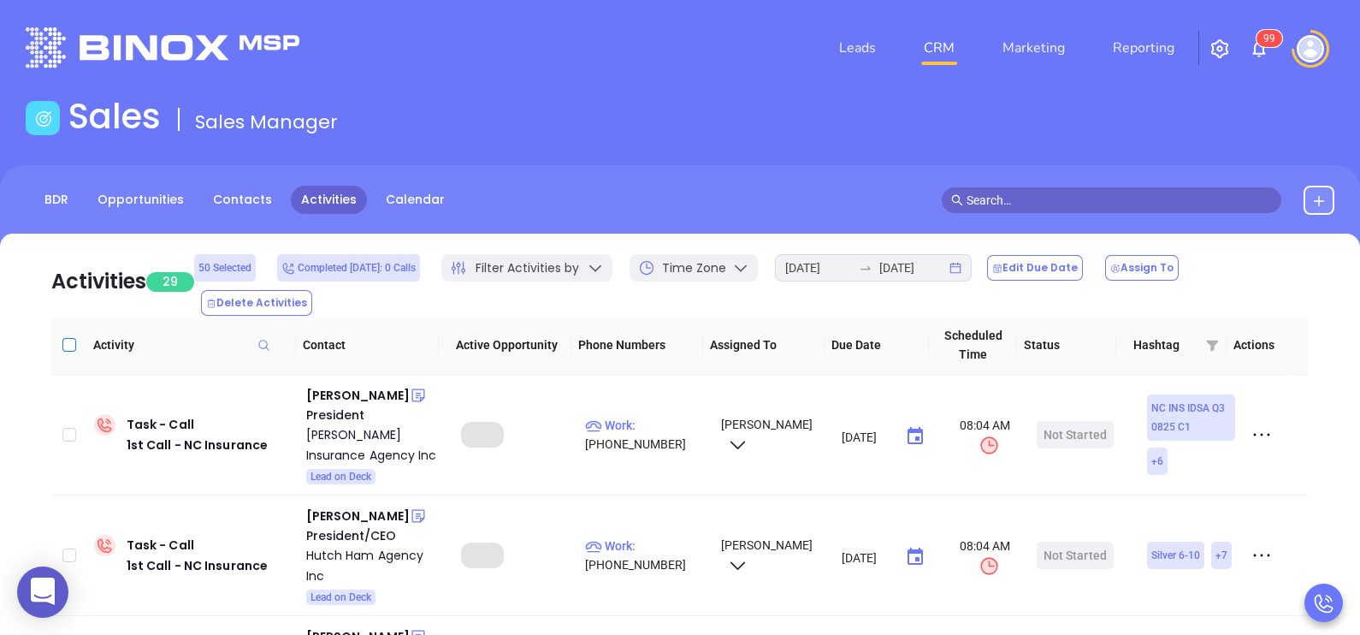
checkbox input "true"
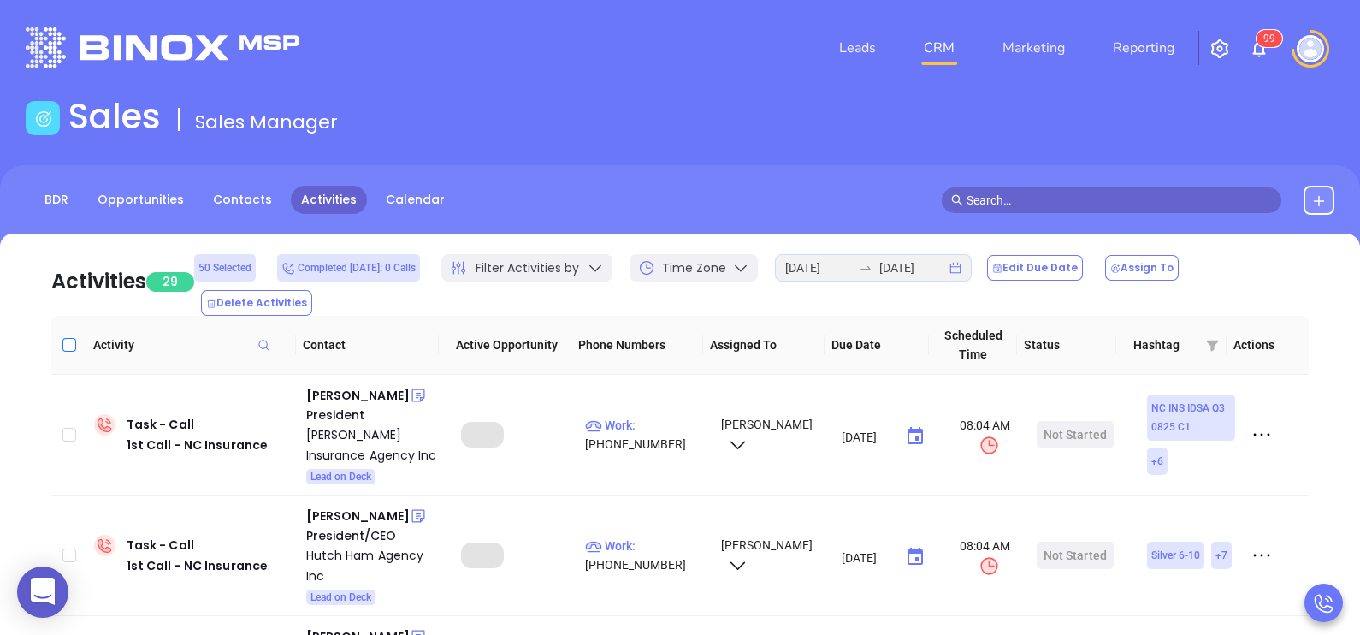
checkbox input "true"
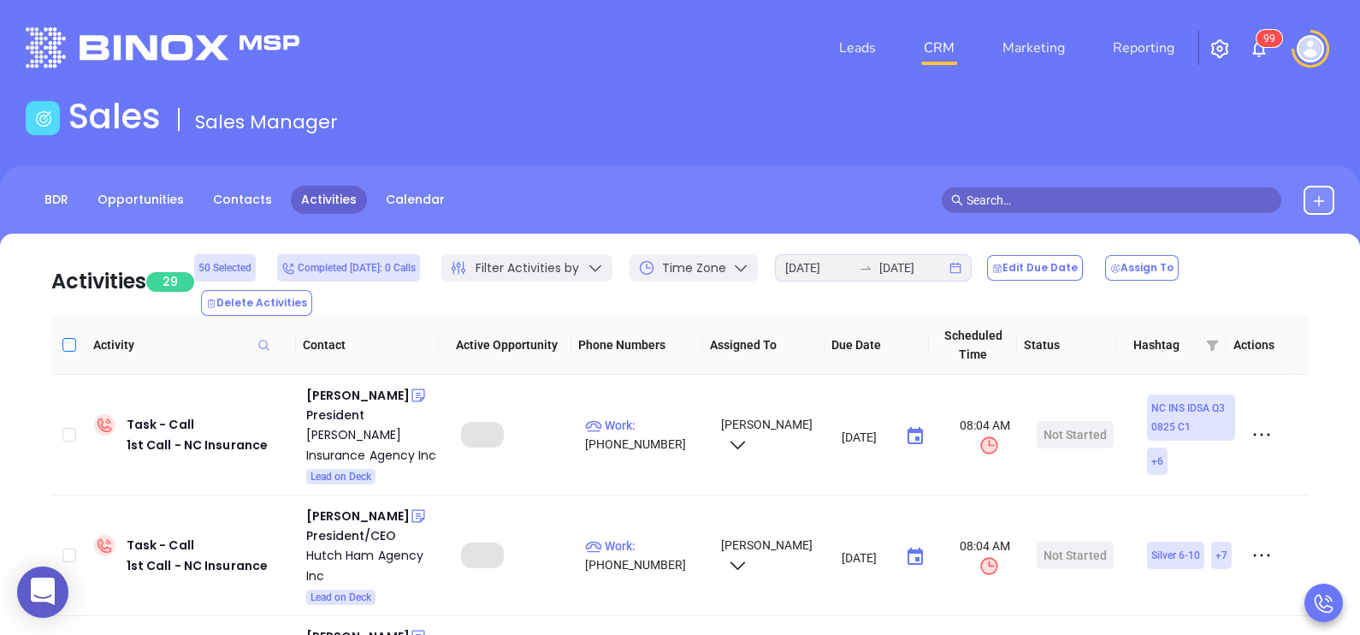
checkbox input "true"
click at [1043, 278] on button "Edit Due Date" at bounding box center [1035, 268] width 96 height 26
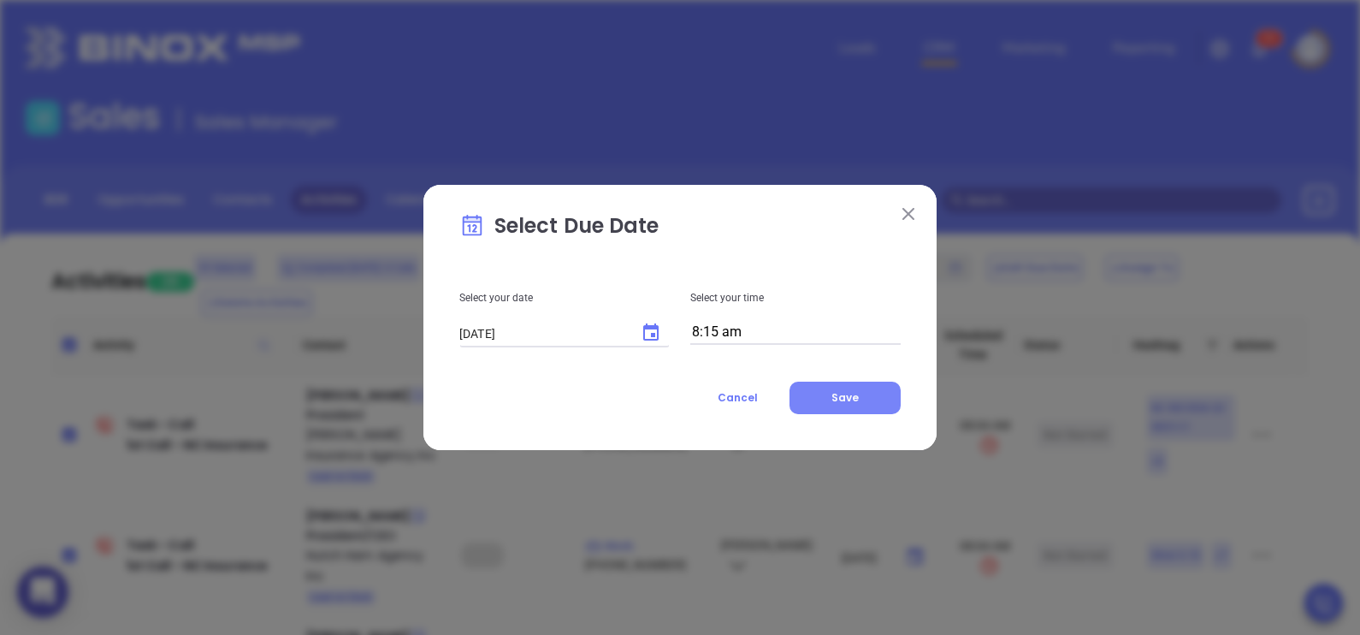
click at [845, 388] on button "Save" at bounding box center [845, 397] width 111 height 33
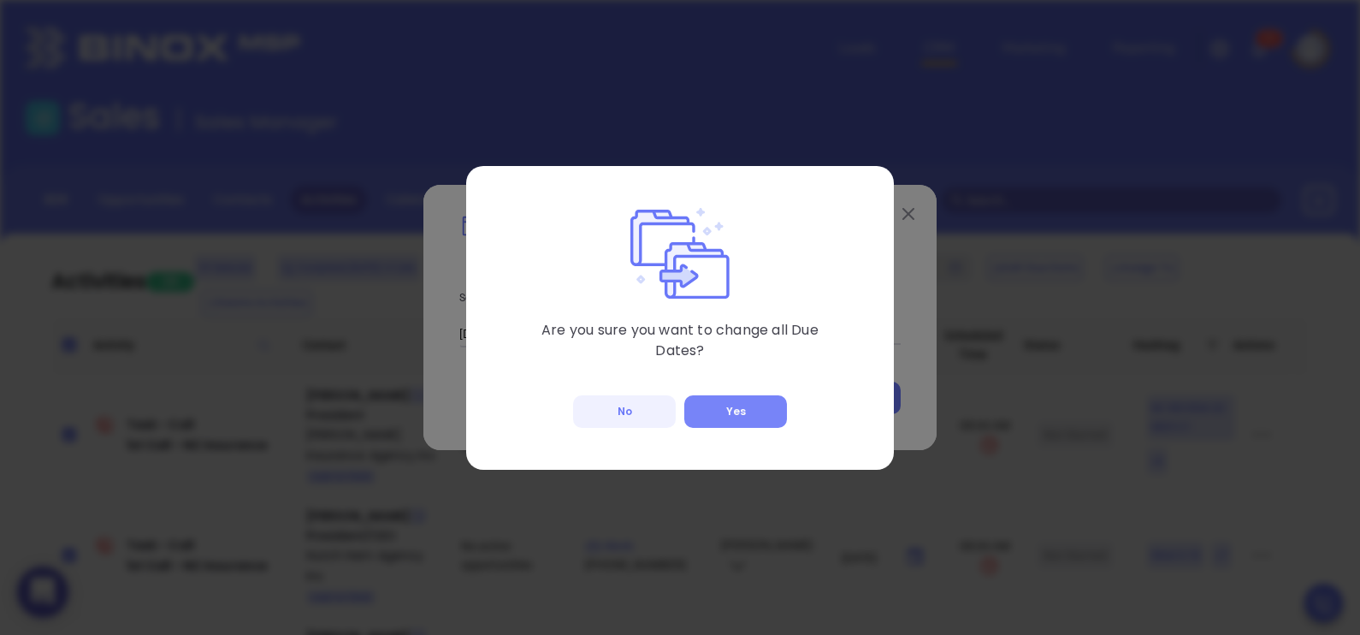
click at [751, 412] on button "Yes" at bounding box center [735, 411] width 103 height 33
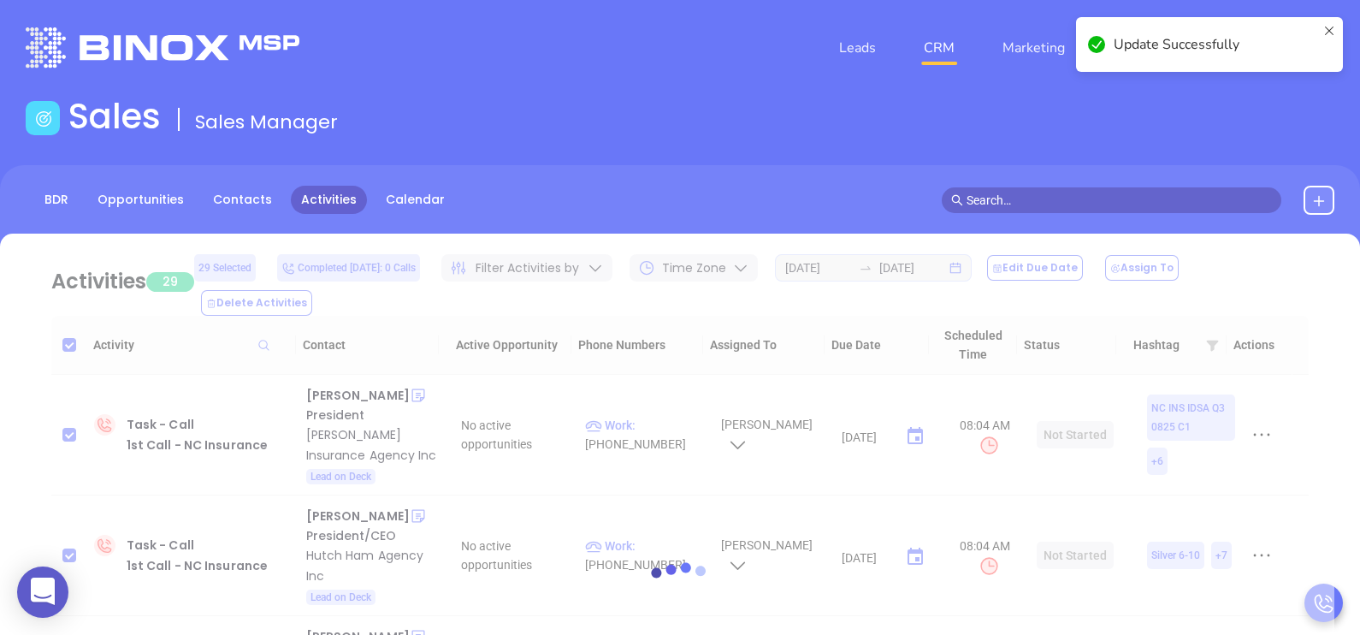
checkbox input "false"
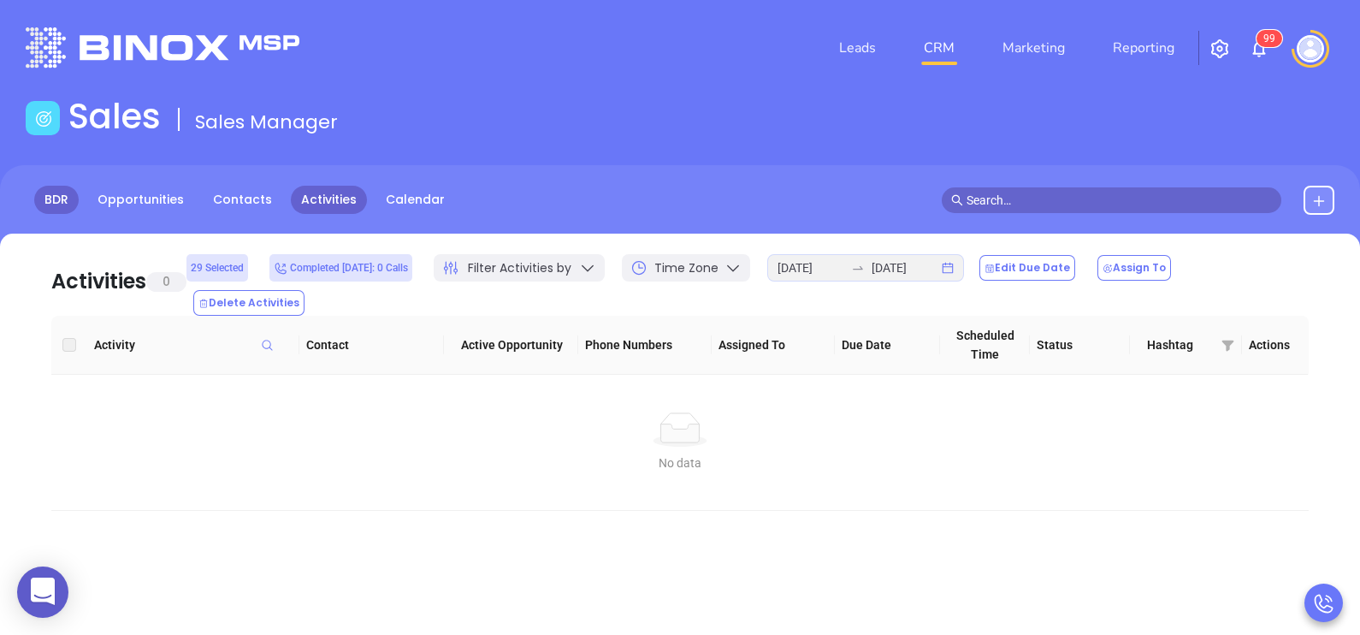
click at [58, 206] on link "BDR" at bounding box center [56, 200] width 44 height 28
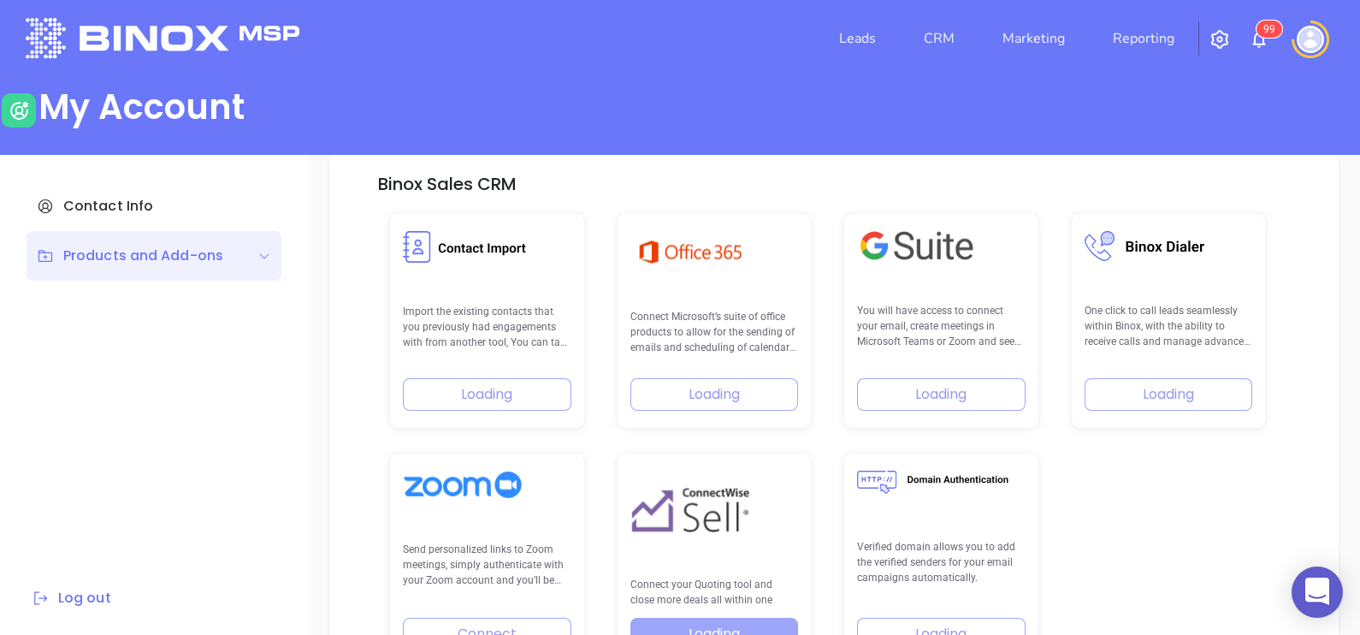
scroll to position [354, 0]
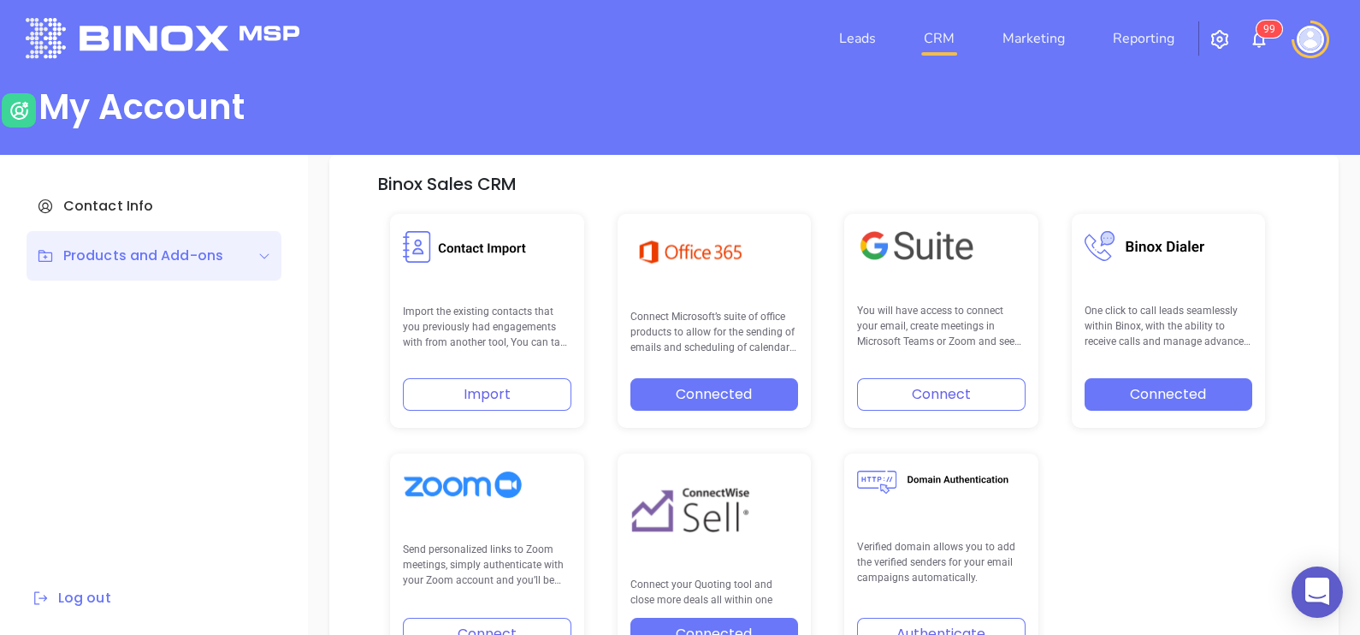
click at [944, 46] on link "CRM" at bounding box center [939, 38] width 44 height 34
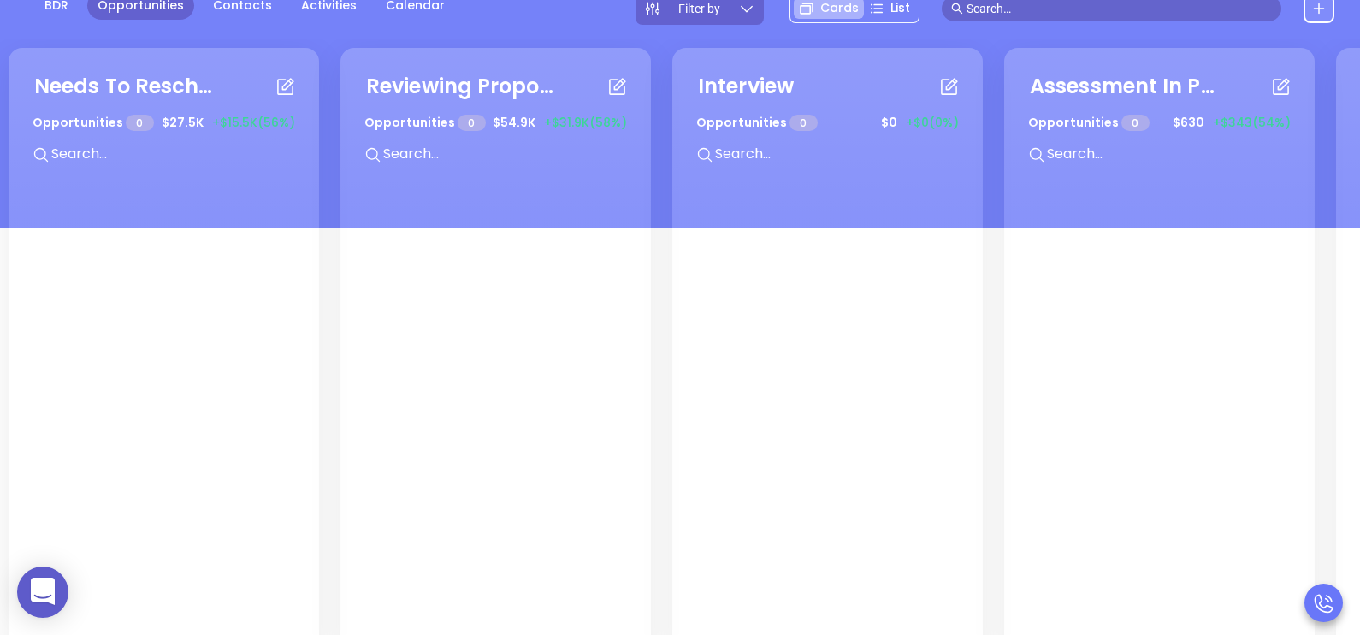
scroll to position [191, 0]
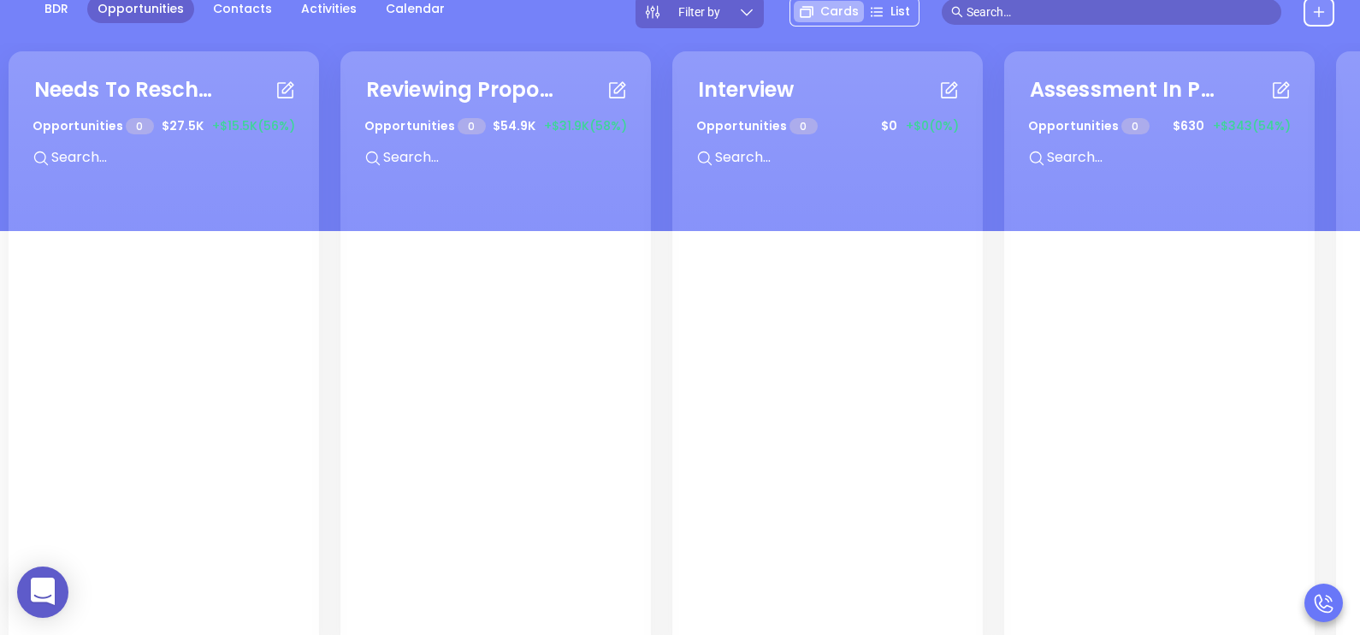
click at [749, 9] on icon at bounding box center [746, 11] width 17 height 17
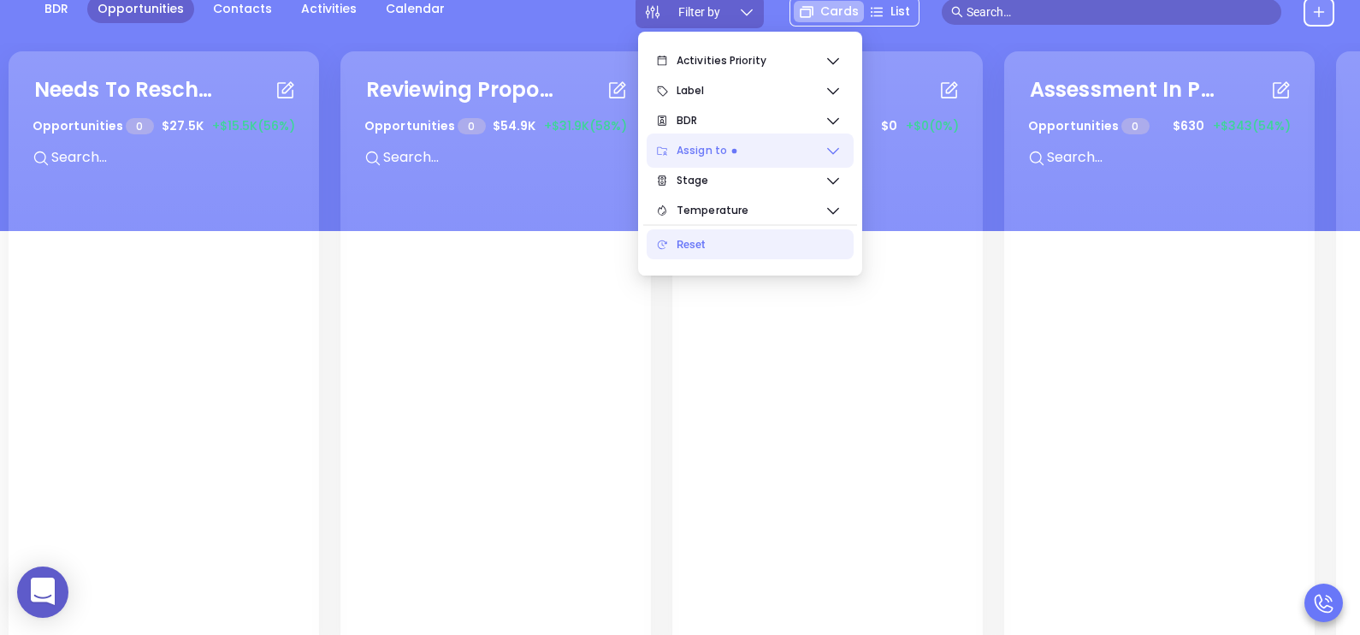
click at [823, 148] on span "Assign to" at bounding box center [751, 150] width 148 height 34
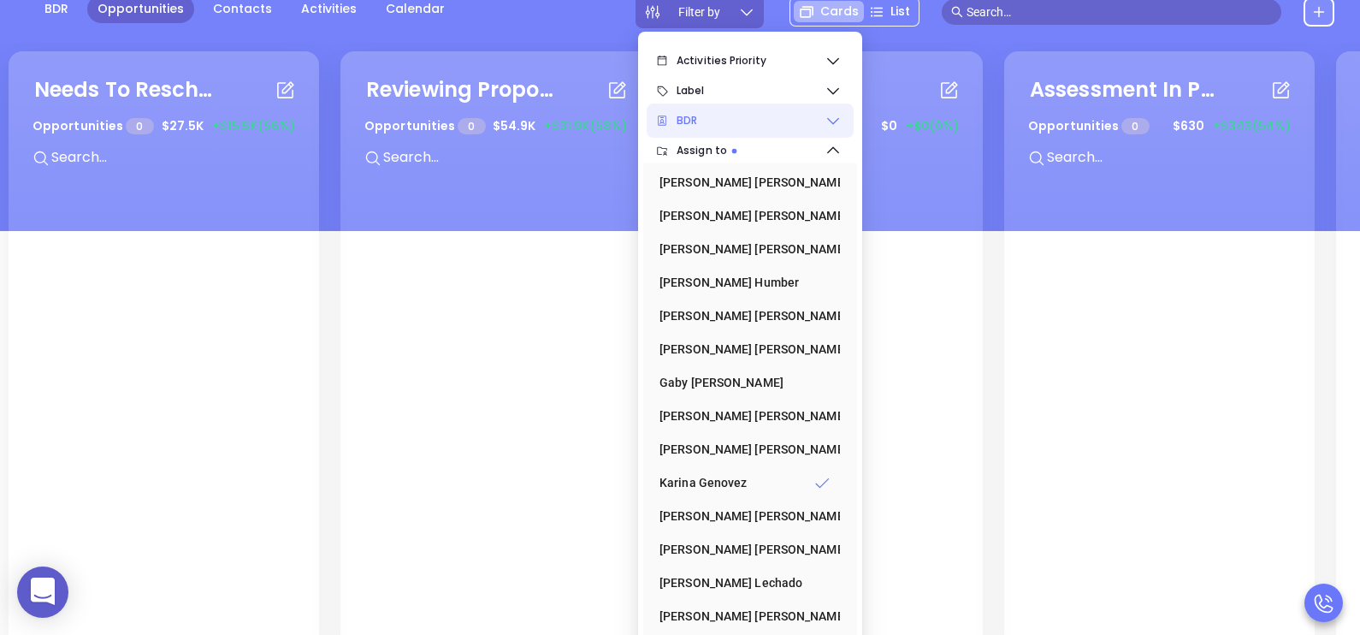
click at [834, 123] on icon at bounding box center [833, 120] width 17 height 17
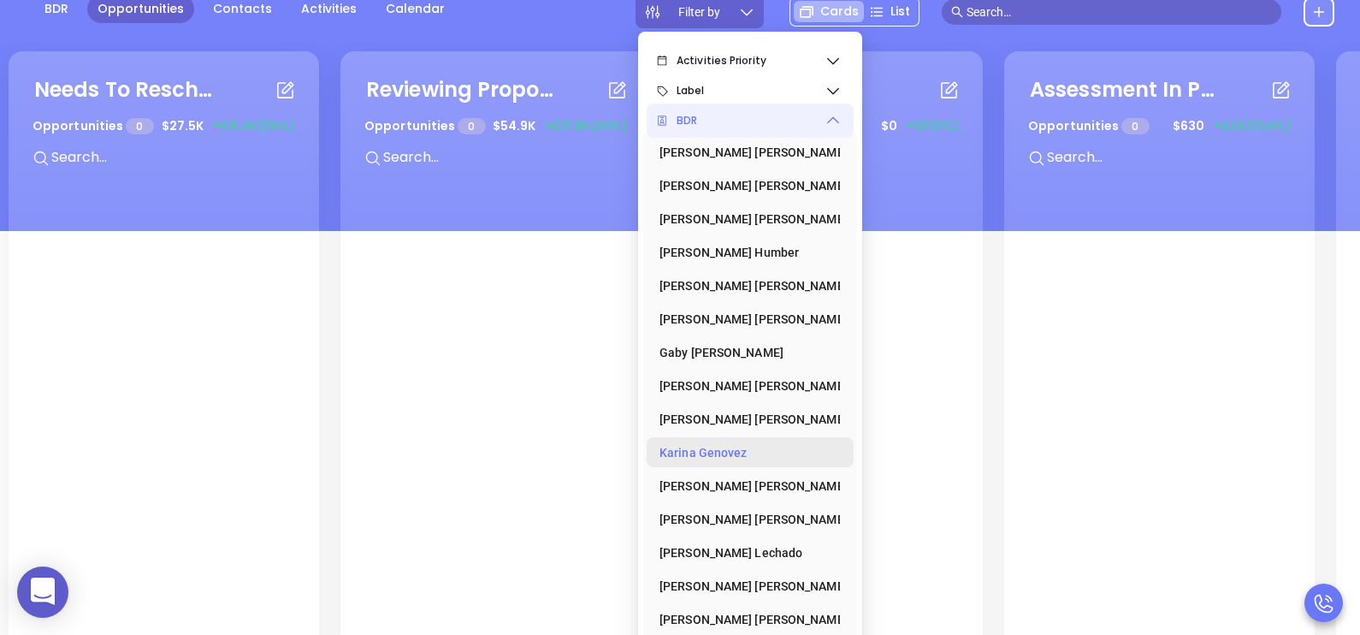
click at [717, 452] on div "[PERSON_NAME]" at bounding box center [744, 452] width 171 height 34
click at [829, 126] on icon at bounding box center [833, 120] width 17 height 17
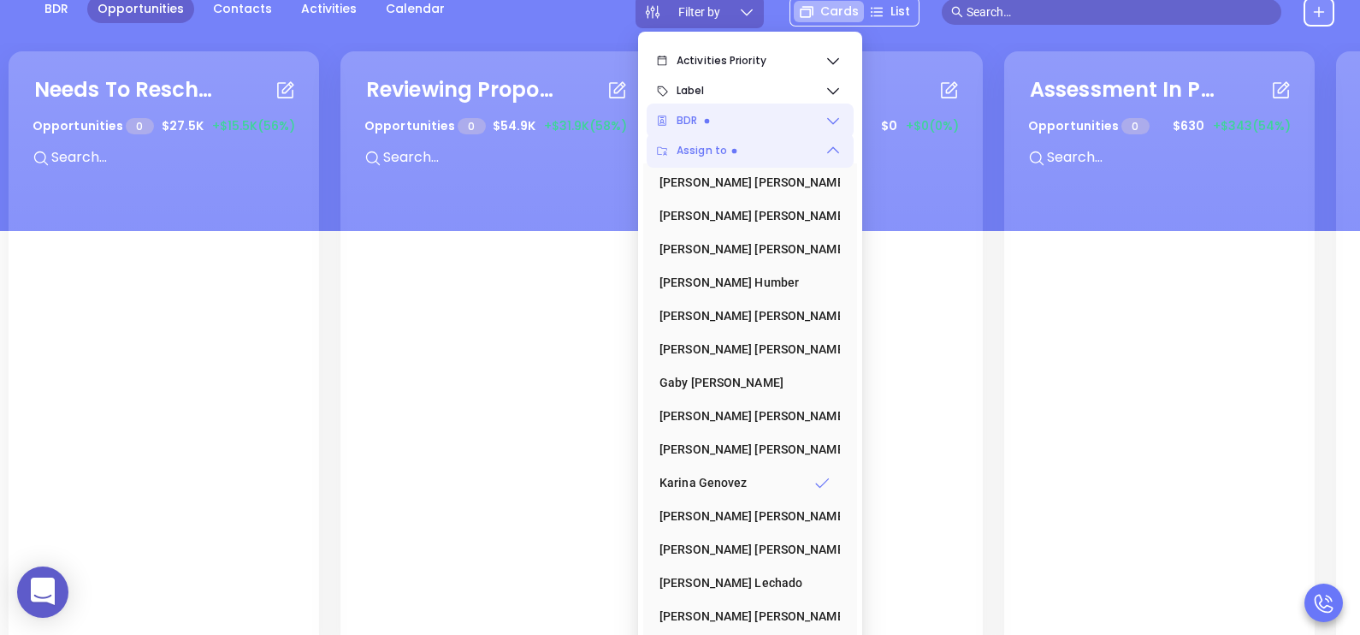
click at [831, 154] on icon at bounding box center [833, 150] width 17 height 17
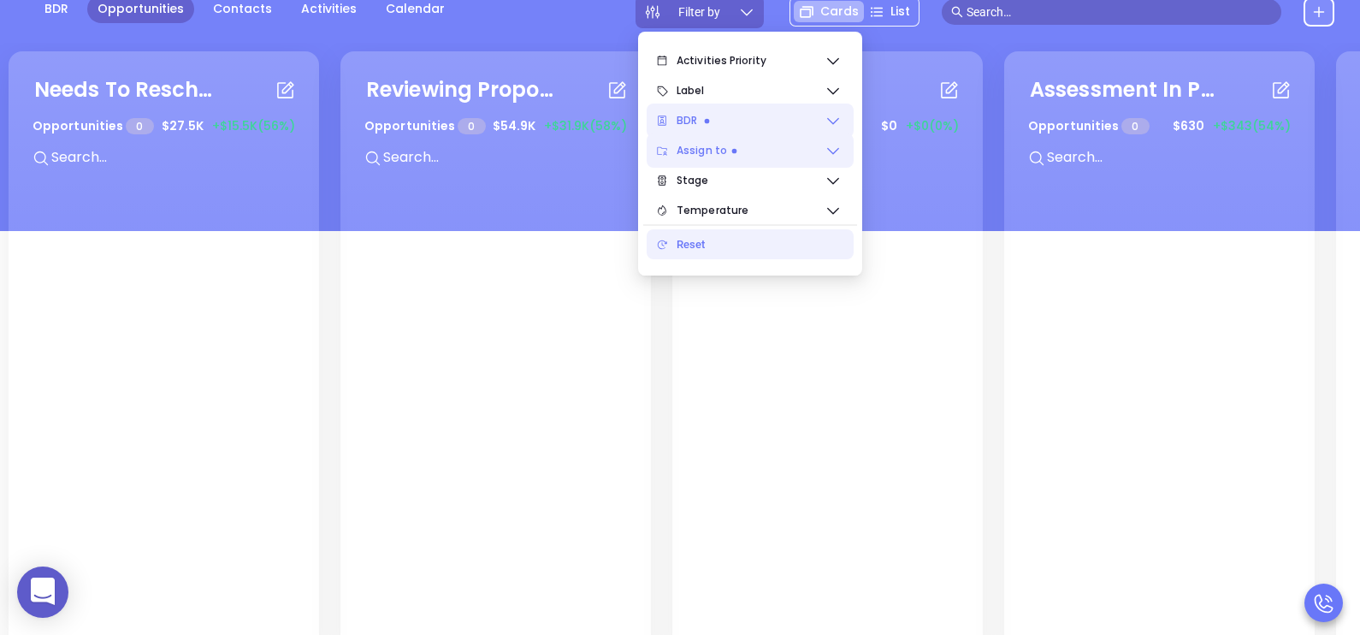
click at [831, 150] on icon at bounding box center [833, 150] width 17 height 17
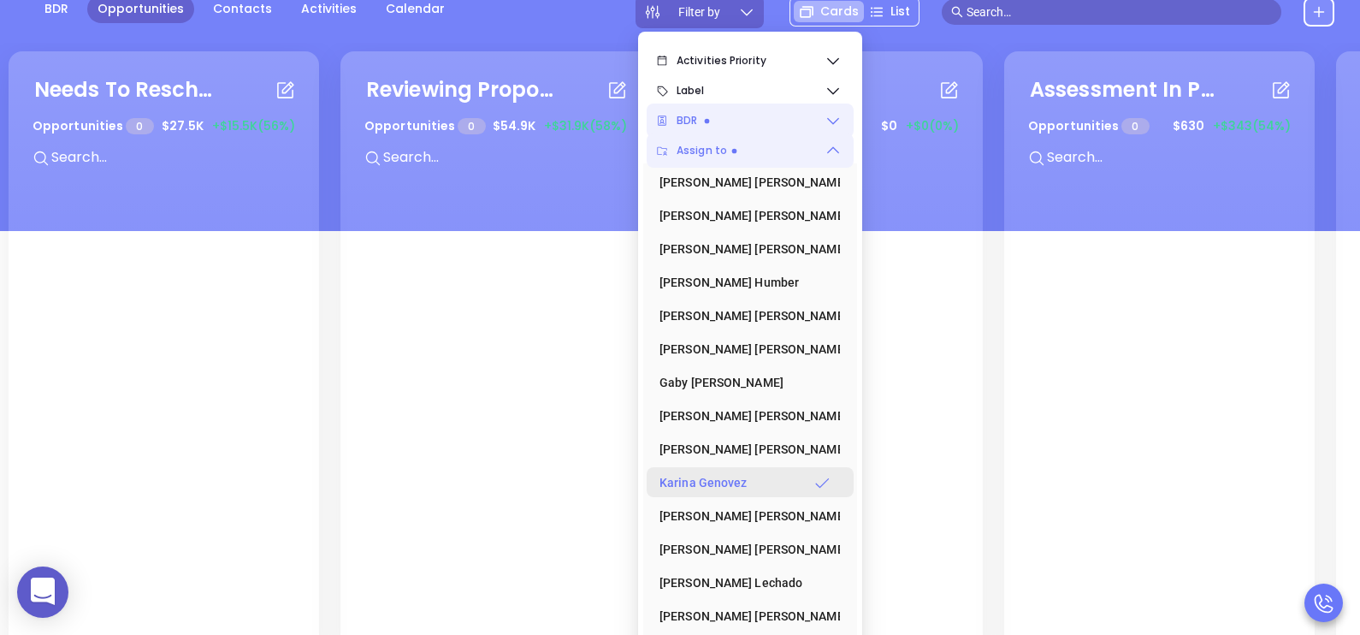
click at [738, 483] on div "Karina Genovez" at bounding box center [744, 482] width 171 height 34
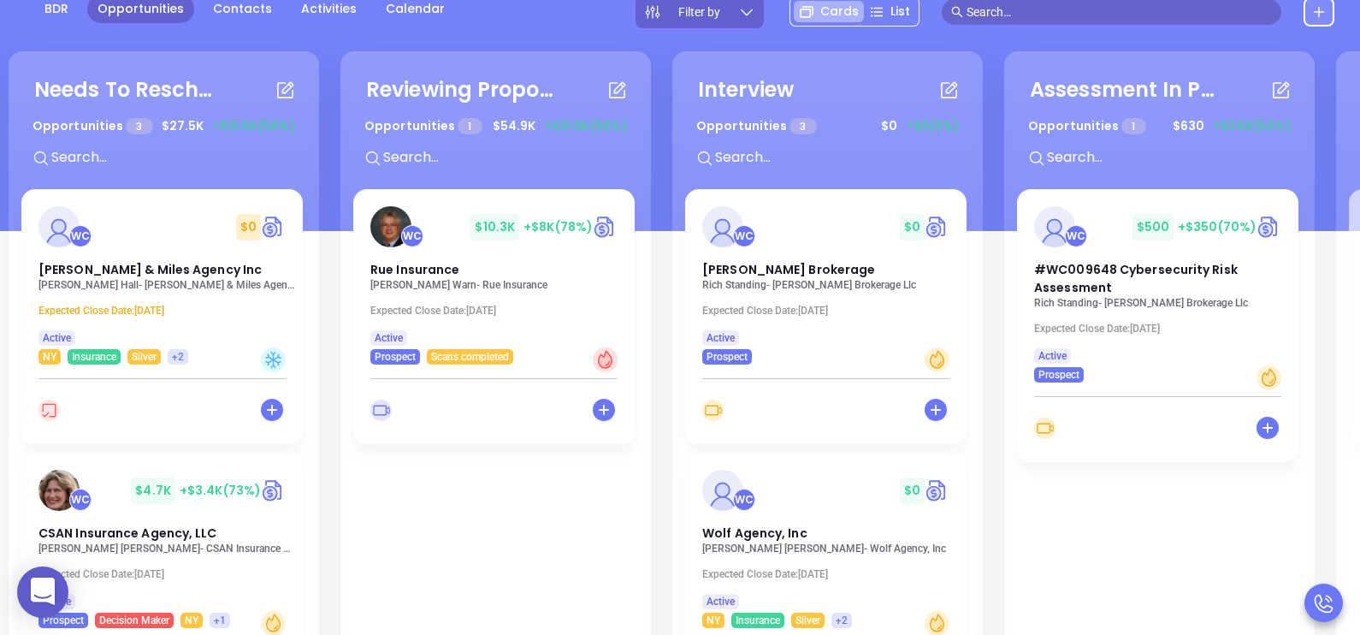
click at [332, 230] on div "Needs To Reschedule Opportunities 3 $ 27.5K +$15.5K (56%) + WC $ 0 Schenk & Mil…" at bounding box center [999, 356] width 1991 height 618
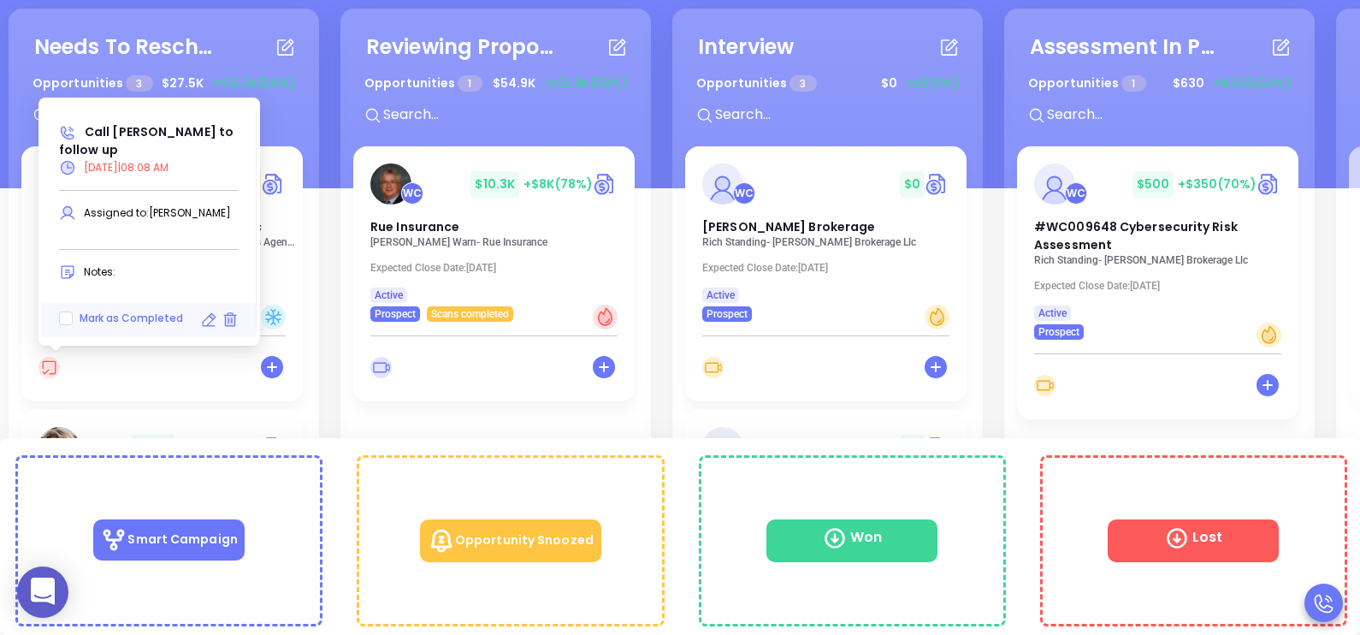
click at [46, 368] on icon at bounding box center [48, 367] width 21 height 21
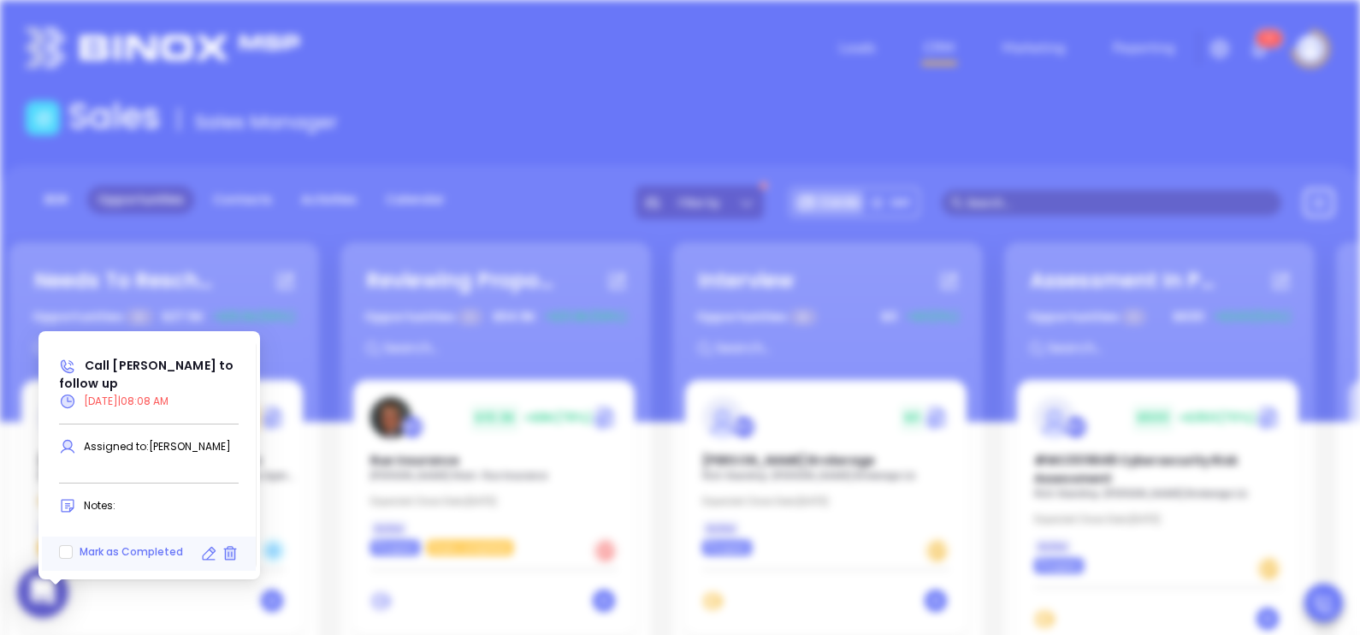
type input "09/12/2025"
type input "Call Michelle Hall to follow up"
type input "Call"
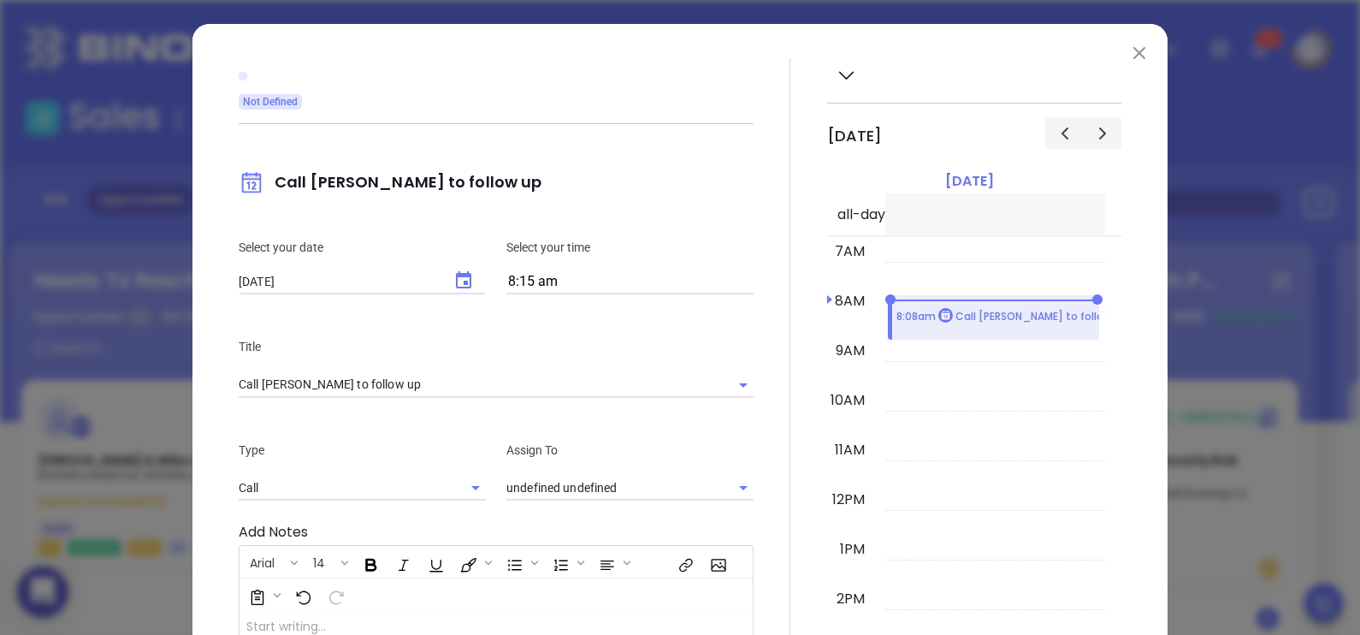
type input "Karina Genovez"
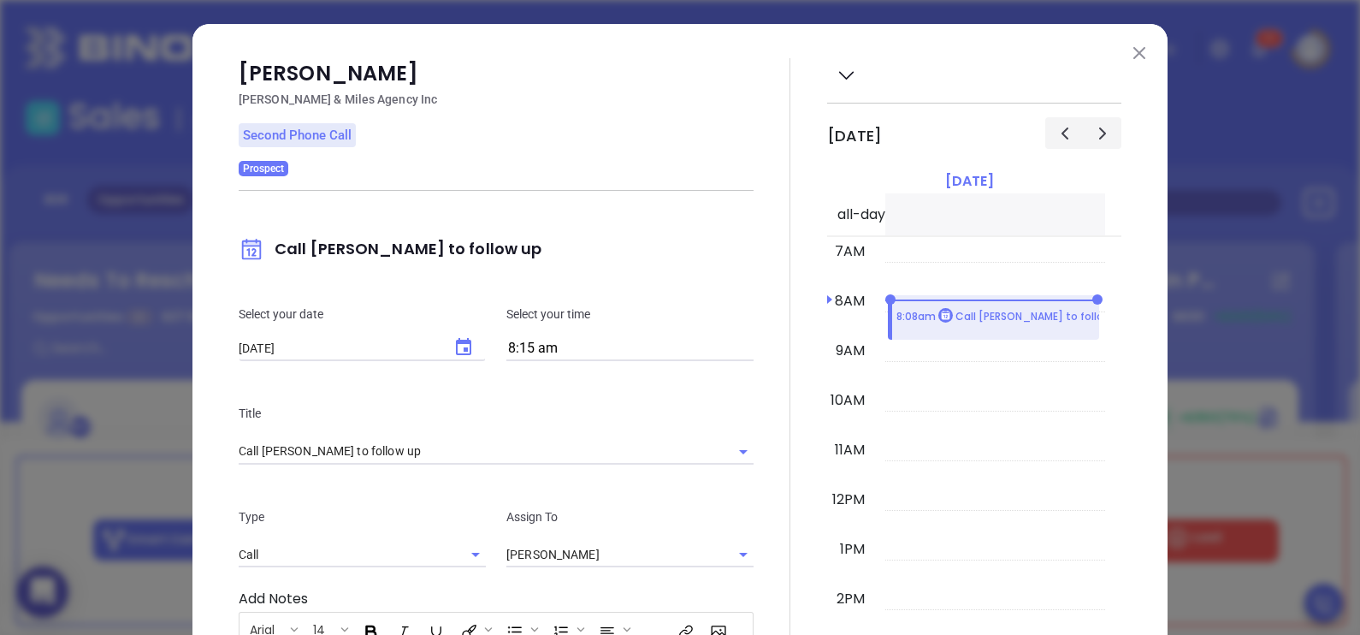
click at [1128, 43] on button at bounding box center [1139, 52] width 22 height 22
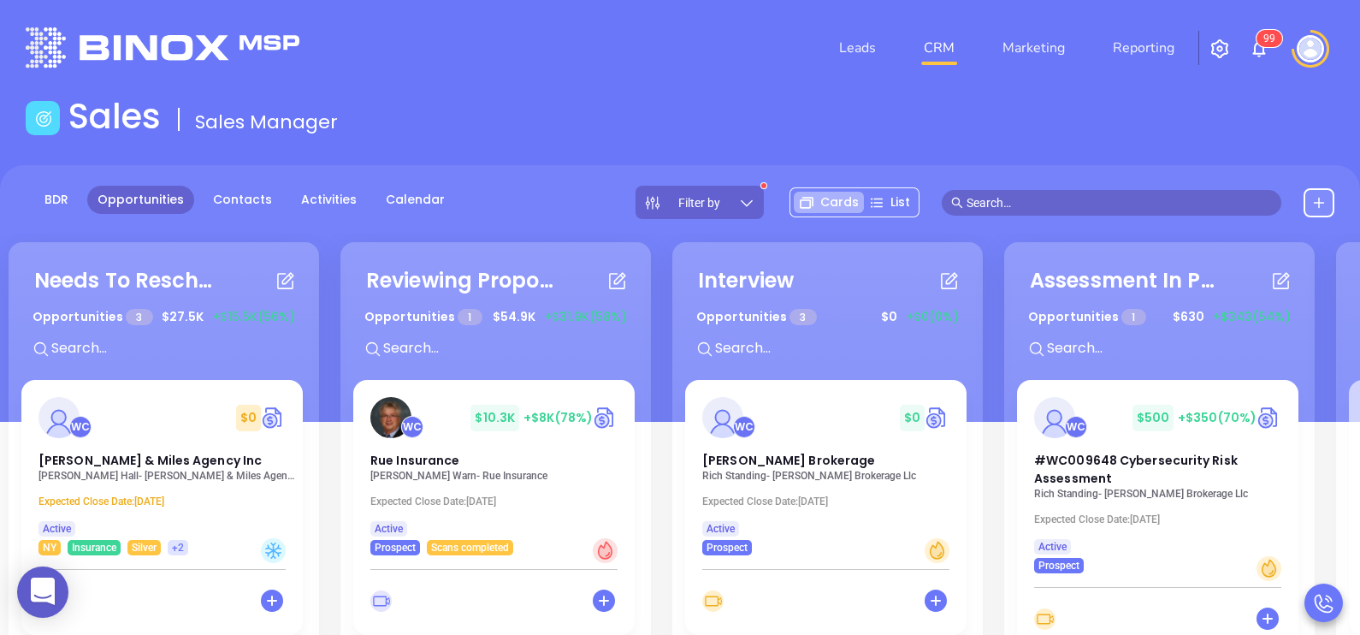
click at [330, 359] on div "Needs To Reschedule Opportunities 3 $ 27.5K +$15.5K (56%) + WC $ 0 Schenk & Mil…" at bounding box center [999, 547] width 1991 height 618
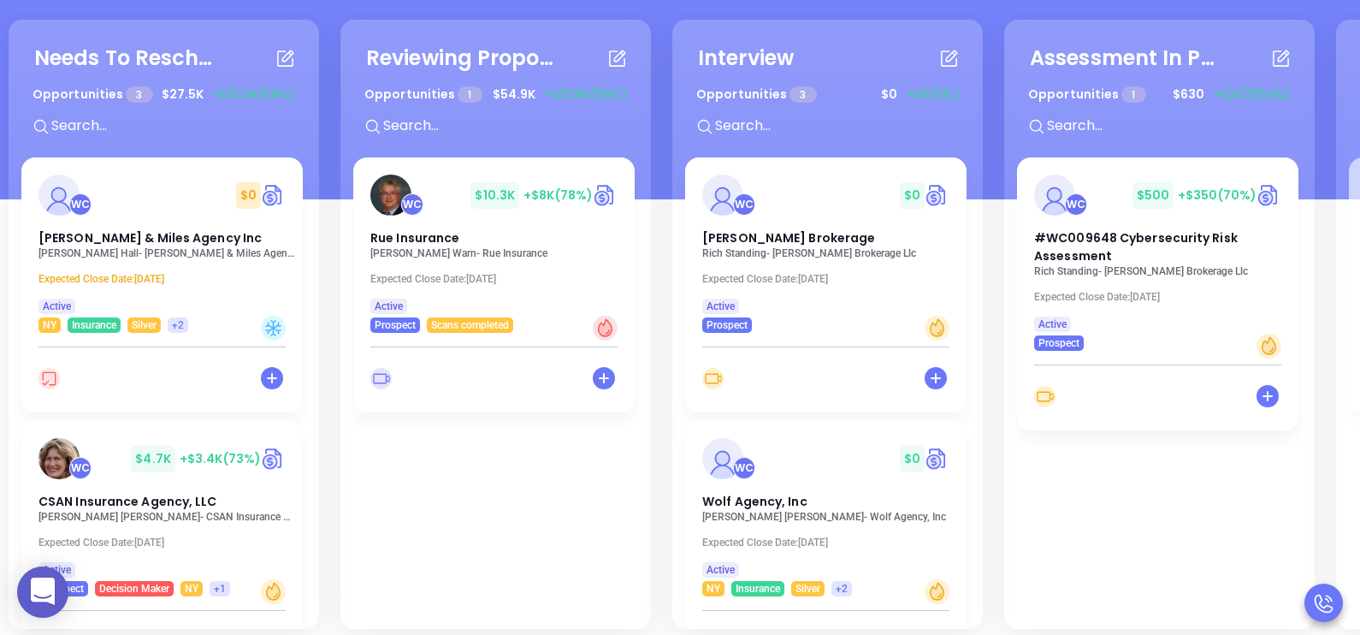
scroll to position [234, 0]
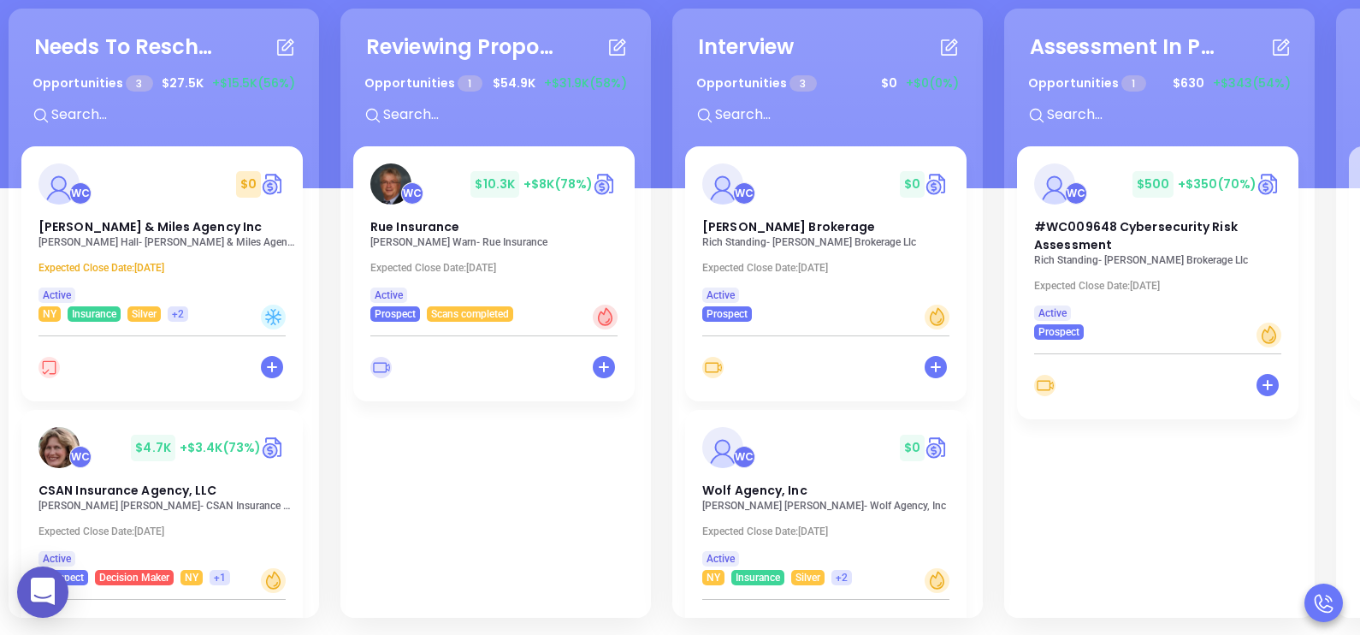
click at [323, 324] on div "Needs To Reschedule Opportunities 3 $ 27.5K +$15.5K (56%) + WC $ 0 Schenk & Mil…" at bounding box center [999, 313] width 1991 height 618
click at [320, 308] on div "Needs To Reschedule Opportunities 3 $ 27.5K +$15.5K (56%) + WC $ 0 Schenk & Mil…" at bounding box center [999, 313] width 1991 height 618
click at [322, 295] on div "Needs To Reschedule Opportunities 3 $ 27.5K +$15.5K (56%) + WC $ 0 Schenk & Mil…" at bounding box center [999, 313] width 1991 height 618
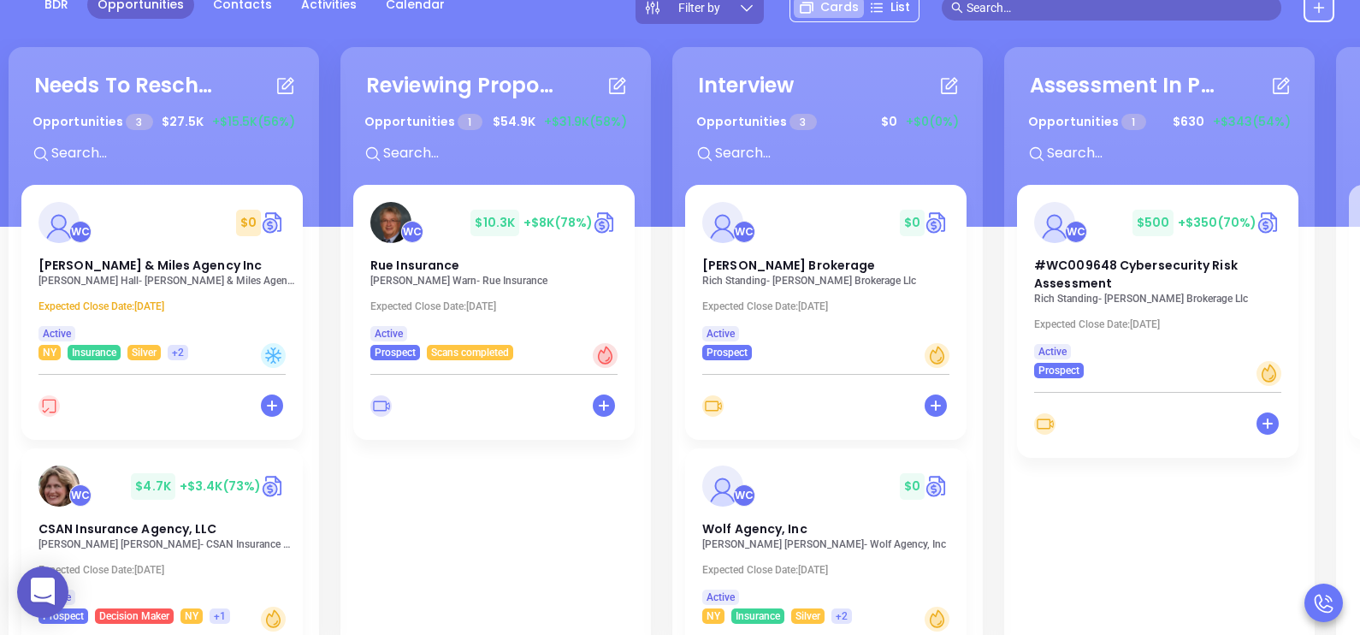
scroll to position [191, 0]
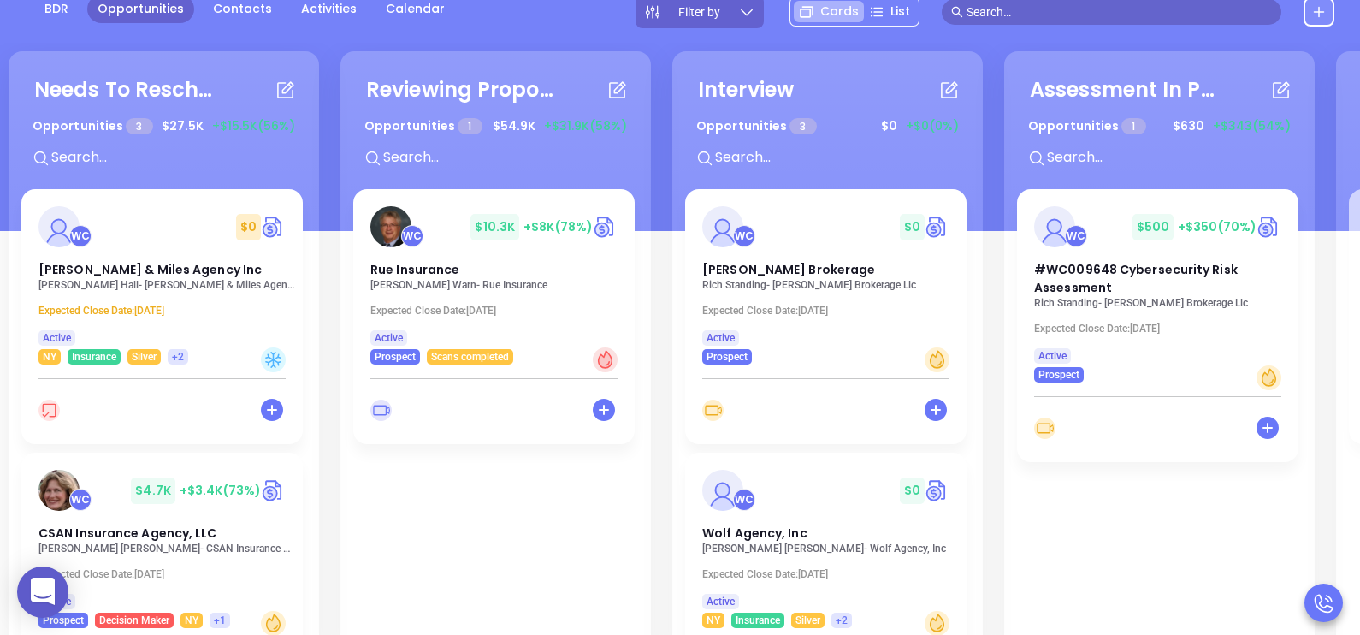
click at [308, 273] on div "Needs To Reschedule Opportunities 3 $ 27.5K +$15.5K (56%) + WC $ 0 Schenk & Mil…" at bounding box center [164, 355] width 310 height 609
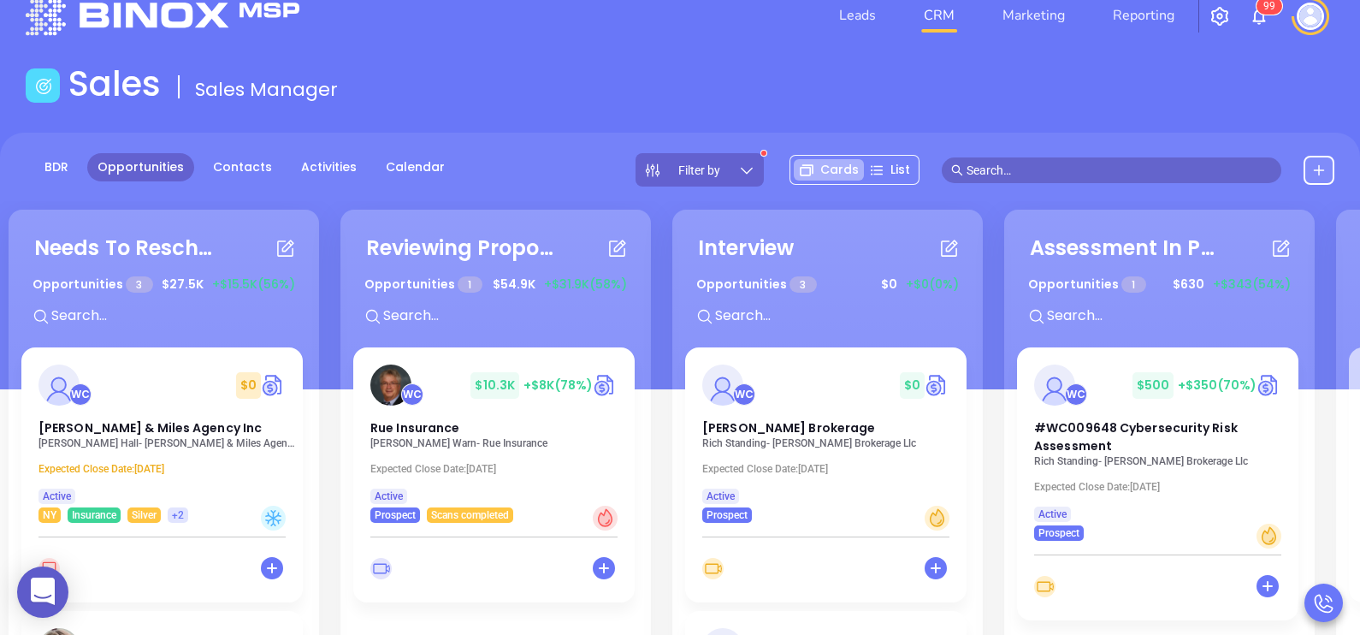
scroll to position [0, 0]
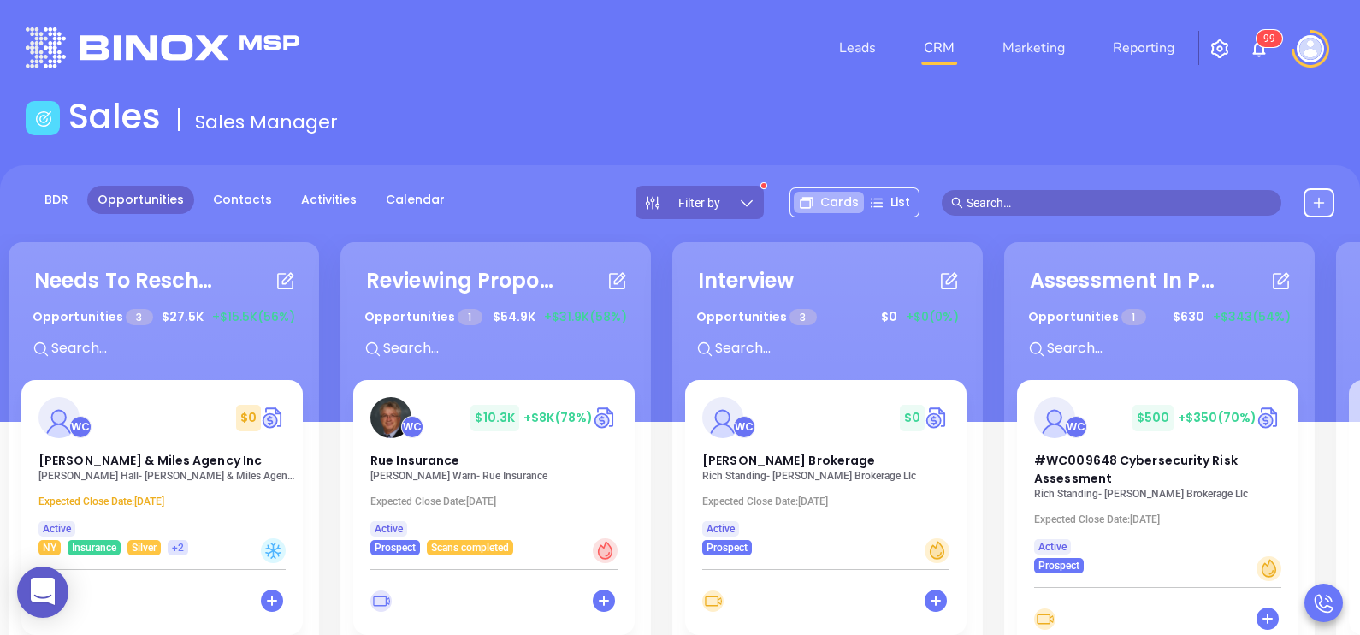
click at [656, 359] on div "Needs To Reschedule Opportunities 3 $ 27.5K +$15.5K (56%) + WC $ 0 Schenk & Mil…" at bounding box center [999, 547] width 1991 height 618
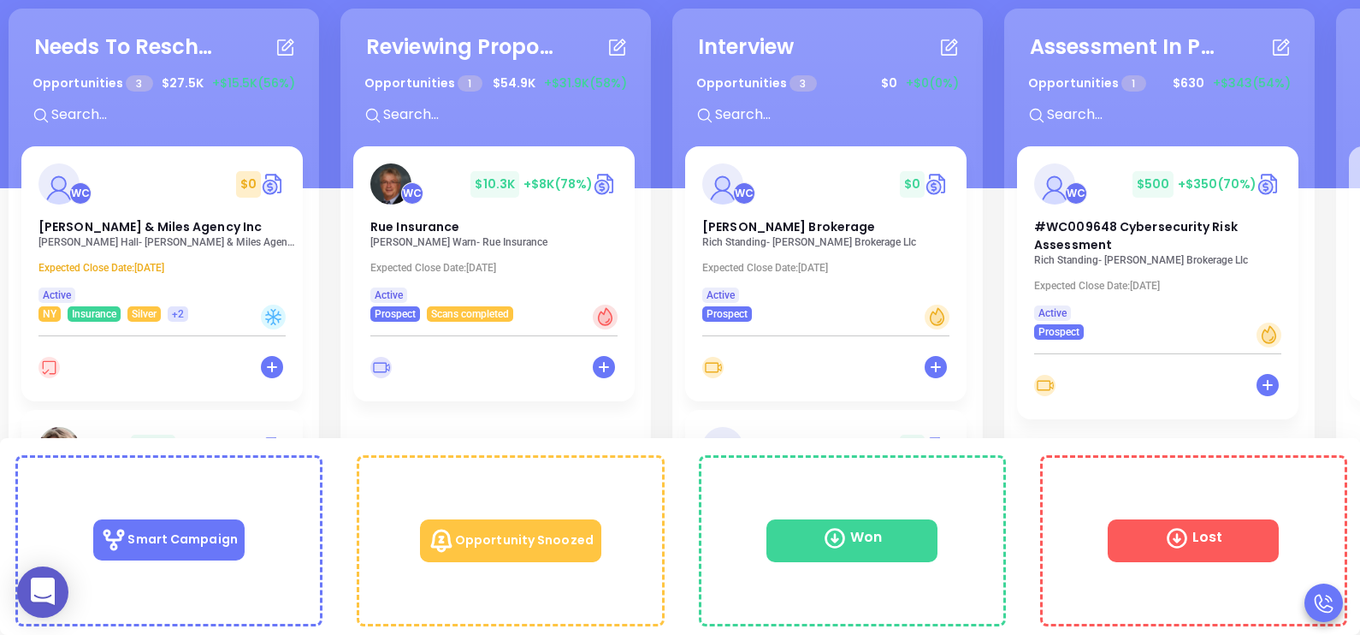
click at [156, 274] on div "WC $ 0 Schenk & Miles Agency Inc Michelle Hall - Schenk & Miles Agency Inc Expe…" at bounding box center [161, 233] width 281 height 175
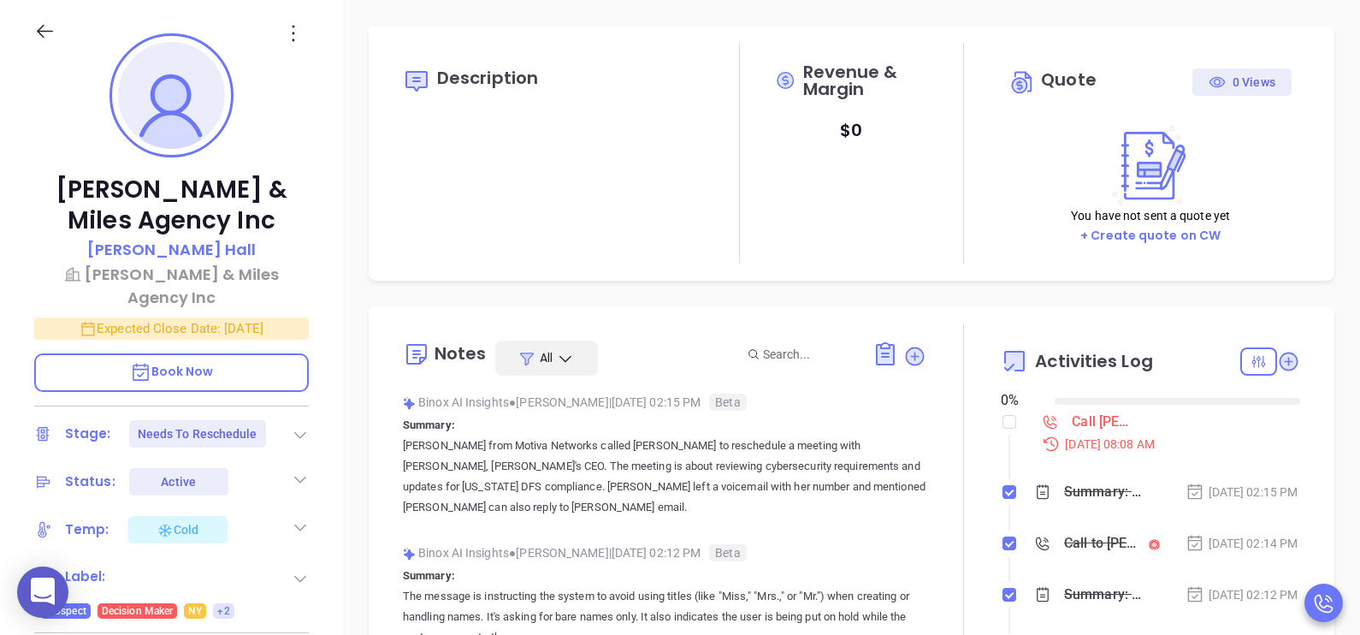
type input "09/13/2025"
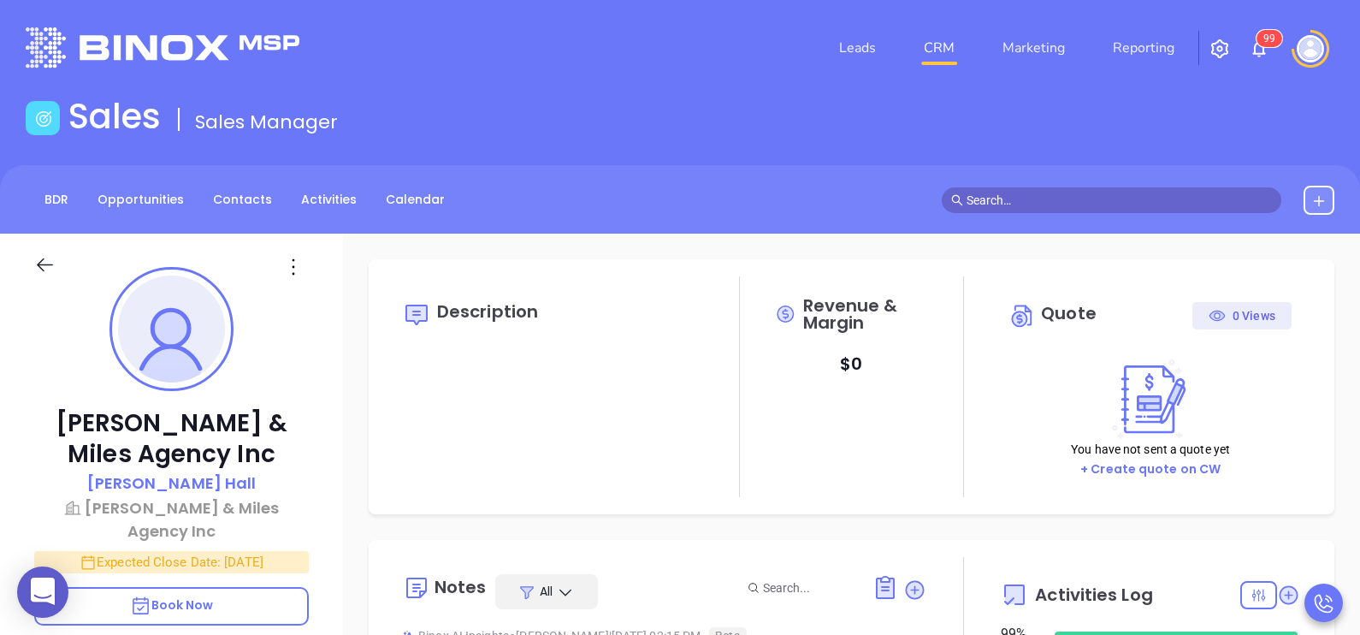
scroll to position [347, 0]
type input "Karina Genovez"
click at [254, 550] on div "Schenk & Miles Agency Inc Michelle Hall Schenk & Miles Agency Inc Expected Clos…" at bounding box center [171, 631] width 343 height 794
click at [248, 551] on p "Expected Close Date: Sep 11, 2025" at bounding box center [171, 562] width 275 height 22
click at [295, 551] on icon "Choose date, selected date is Sep 11, 2025" at bounding box center [286, 561] width 21 height 21
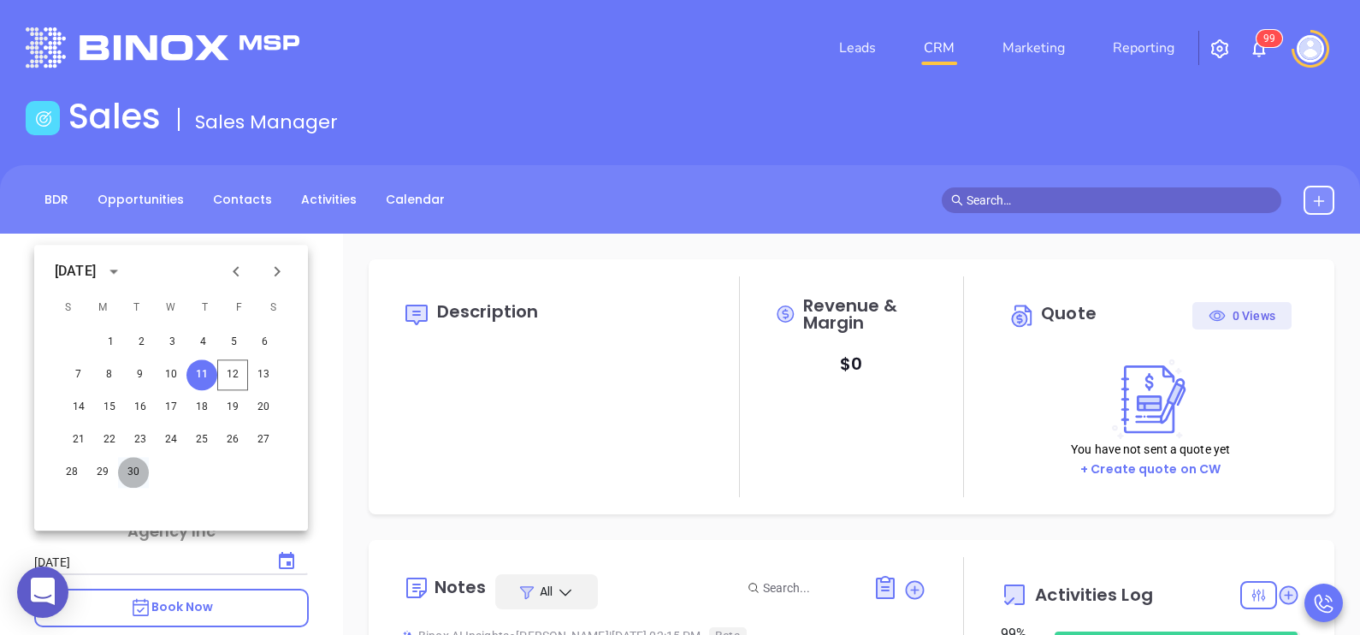
click at [131, 465] on button "30" at bounding box center [133, 472] width 31 height 31
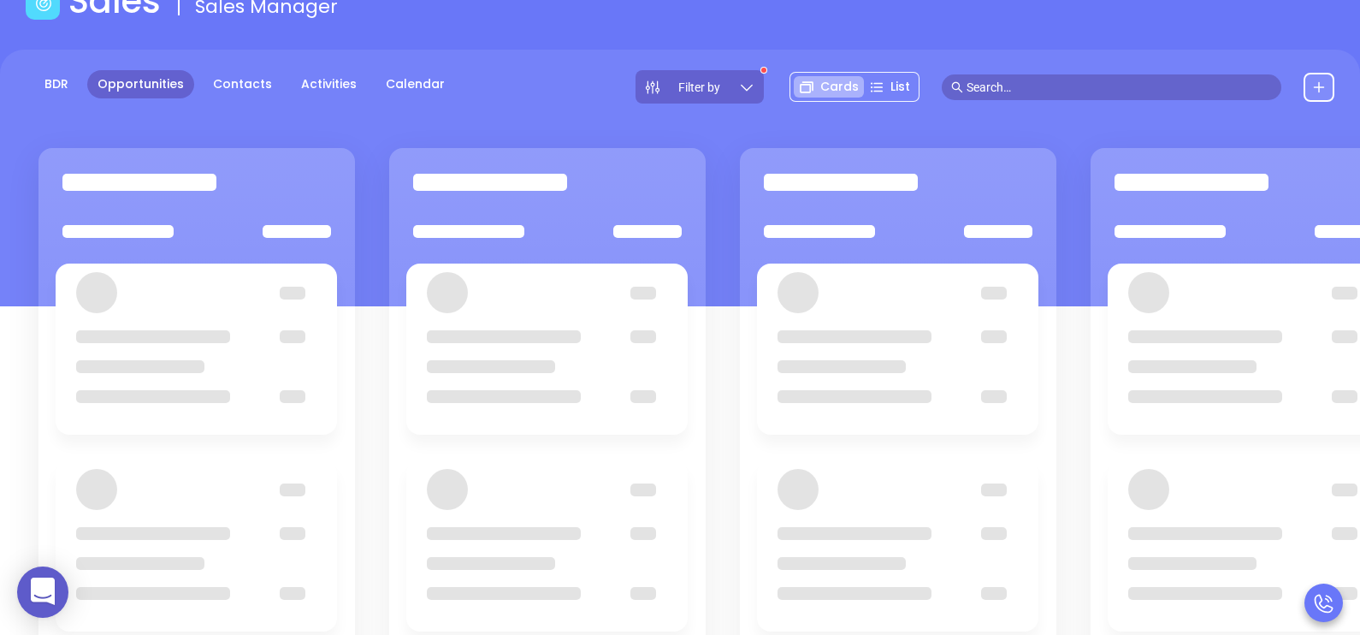
scroll to position [234, 0]
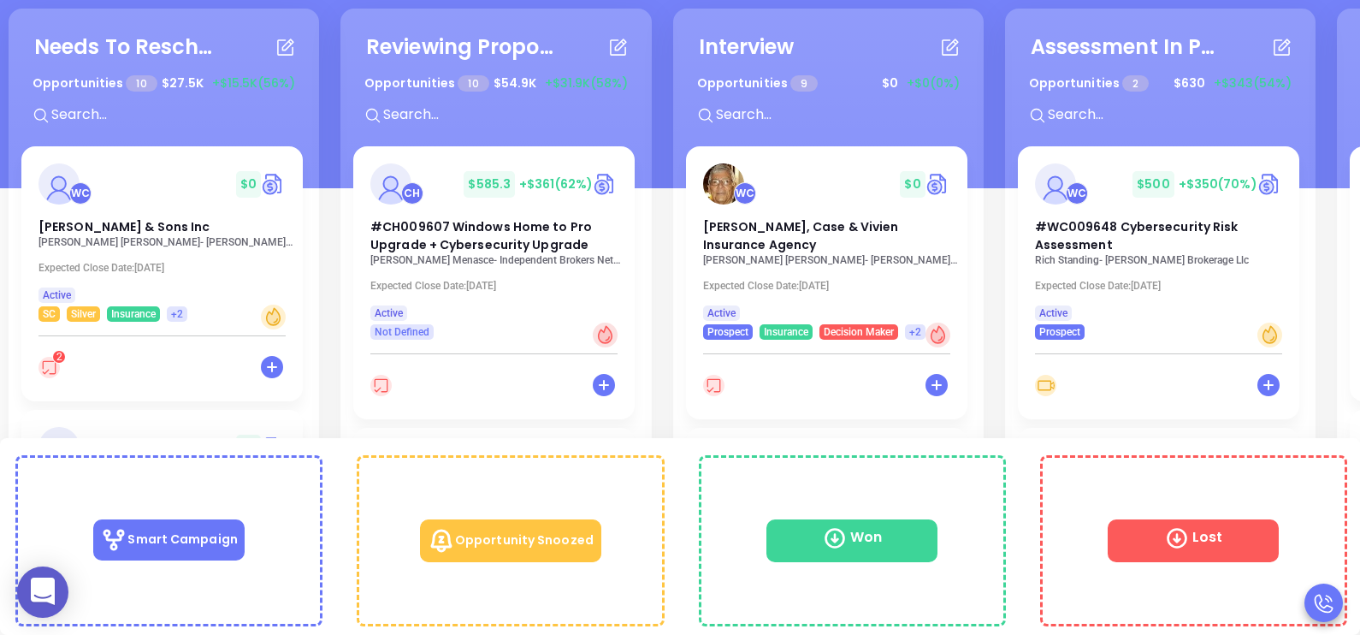
click at [364, 150] on div "CH $ 585.3 +$361 (62%) #CH009607 Windows Home to Pro Upgrade + Cybersecurity Up…" at bounding box center [493, 242] width 281 height 193
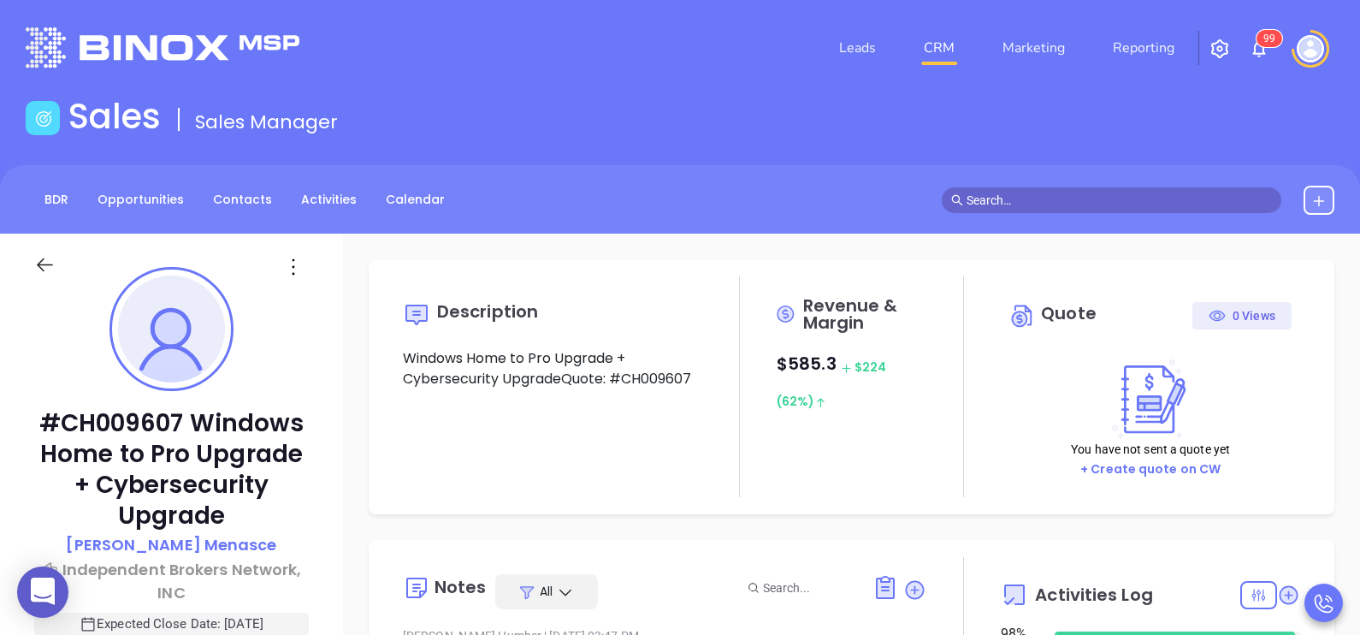
scroll to position [347, 0]
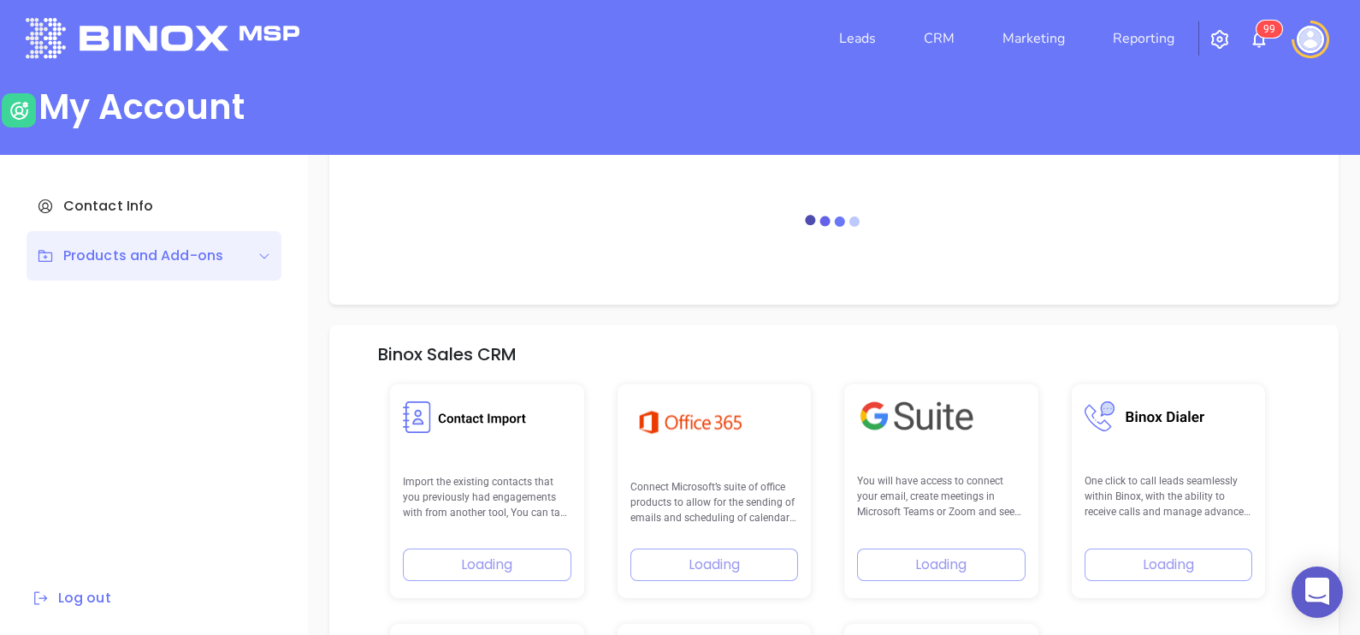
scroll to position [243, 0]
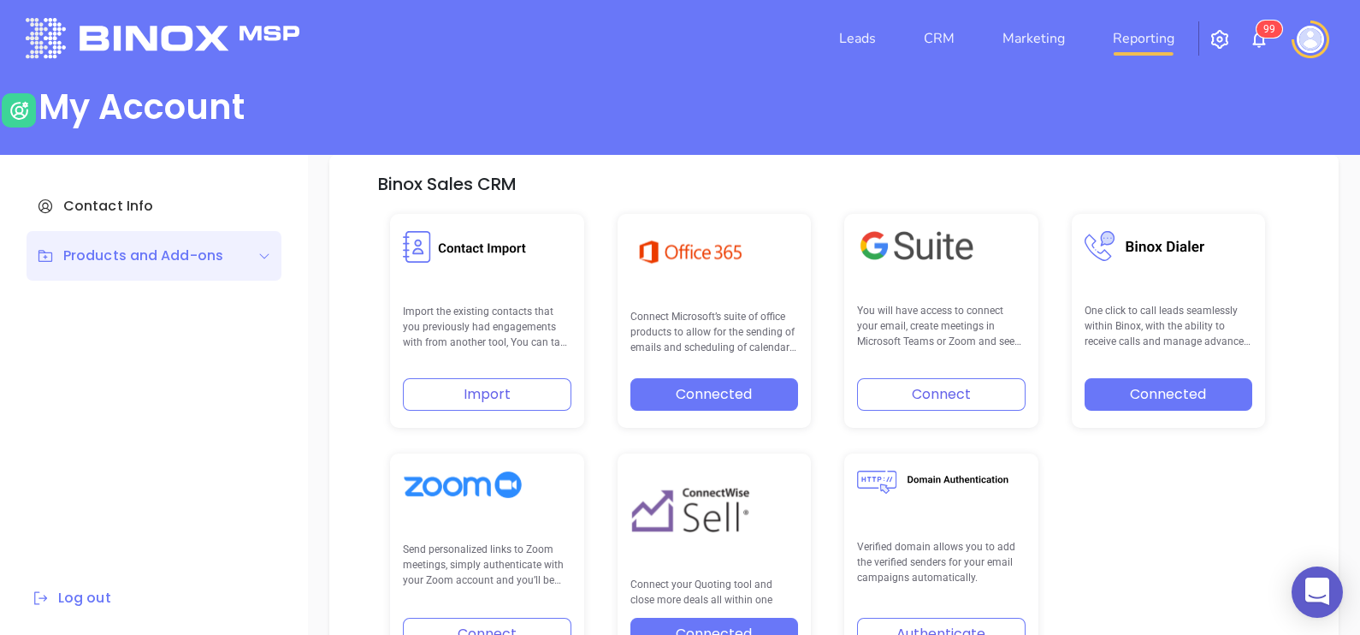
click at [1128, 44] on link "Reporting" at bounding box center [1143, 38] width 75 height 34
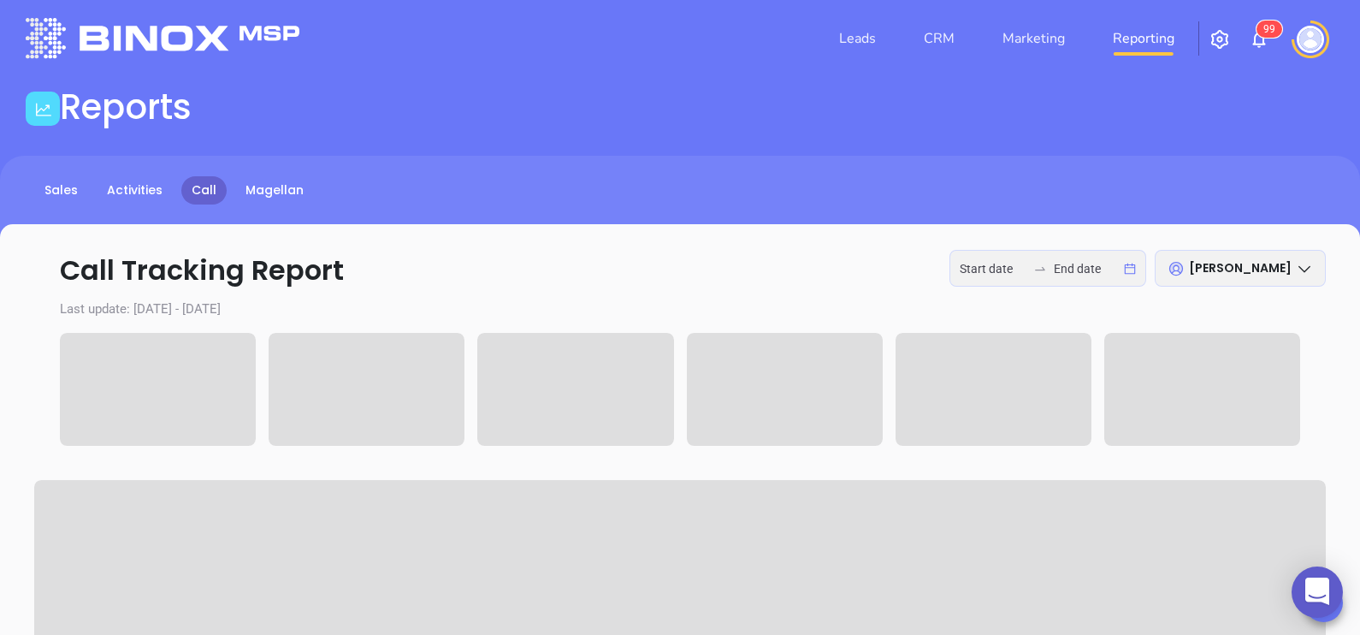
type input "2025-09-08"
type input "2025-09-12"
click at [1036, 264] on icon "swap-right" at bounding box center [1040, 269] width 14 height 14
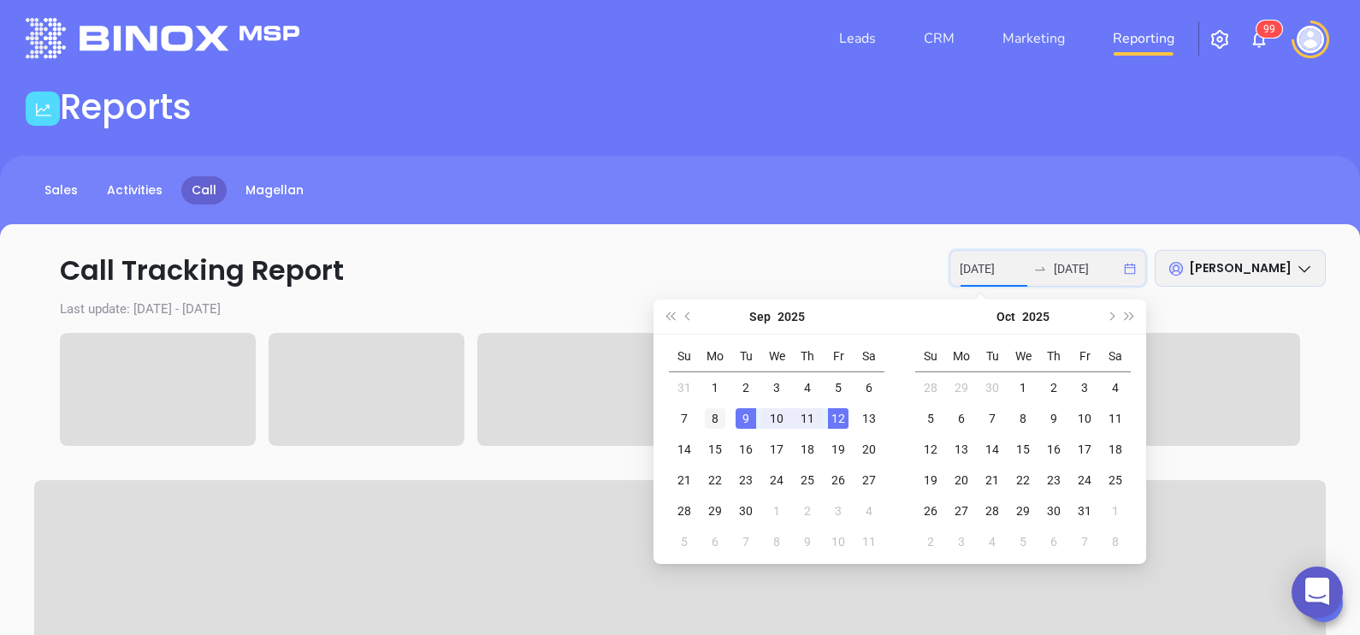
type input "2025-09-08"
click at [719, 419] on div "8" at bounding box center [715, 418] width 21 height 21
type input "2025-09-11"
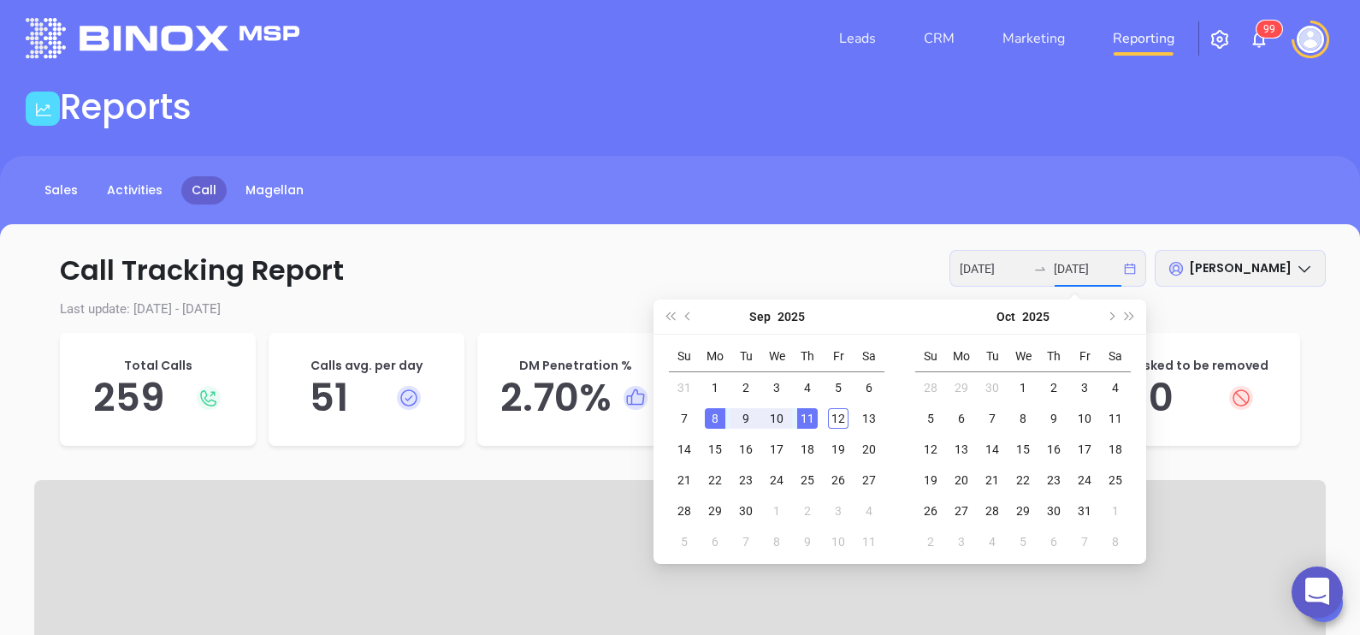
click at [818, 423] on td "11" at bounding box center [807, 418] width 31 height 31
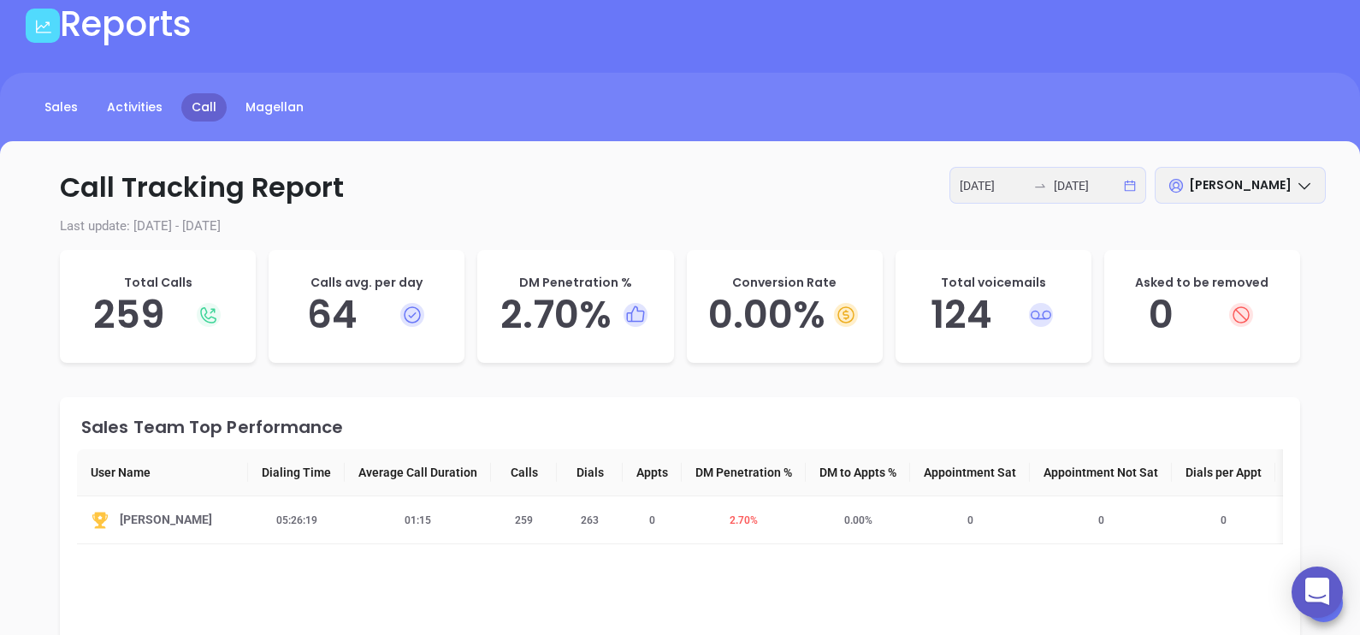
scroll to position [95, 0]
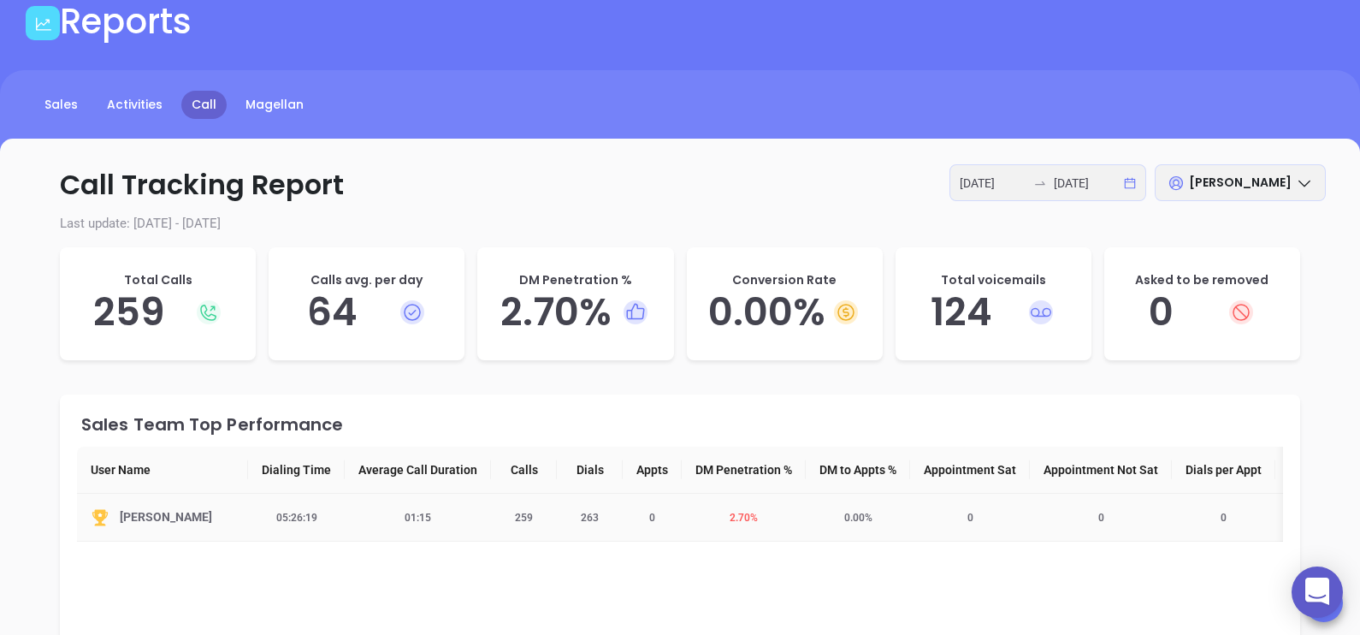
click at [742, 516] on span "2.70 %" at bounding box center [743, 518] width 49 height 12
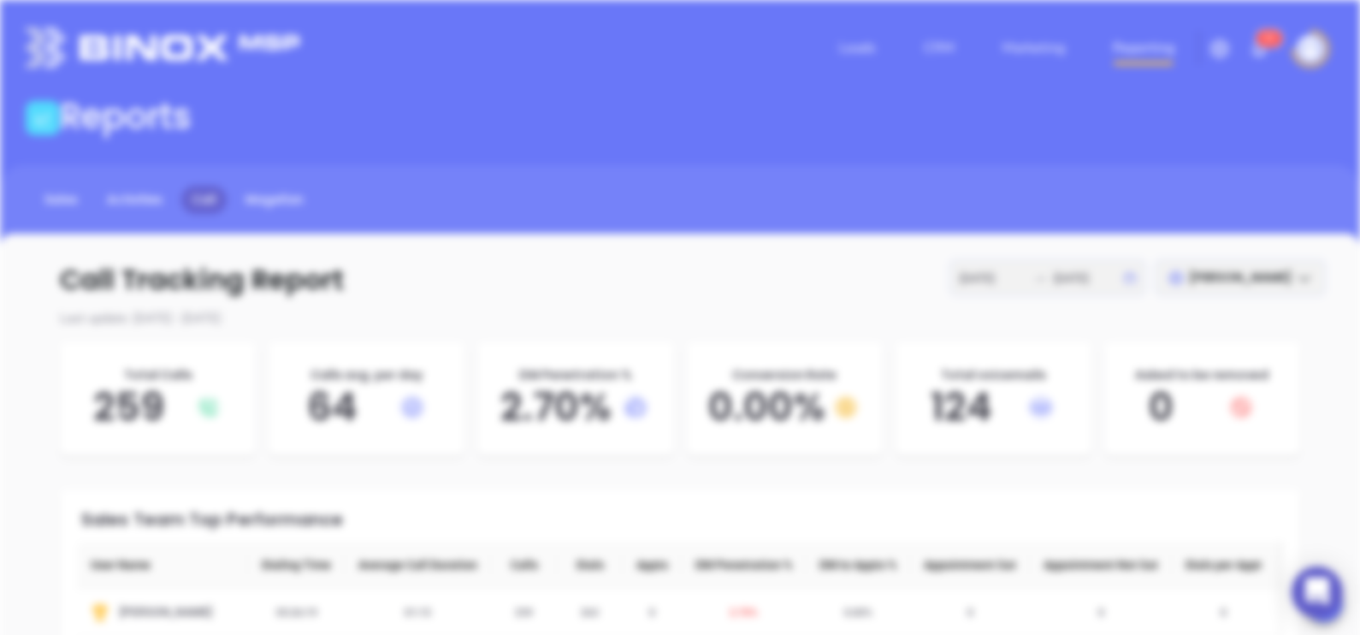
scroll to position [0, 0]
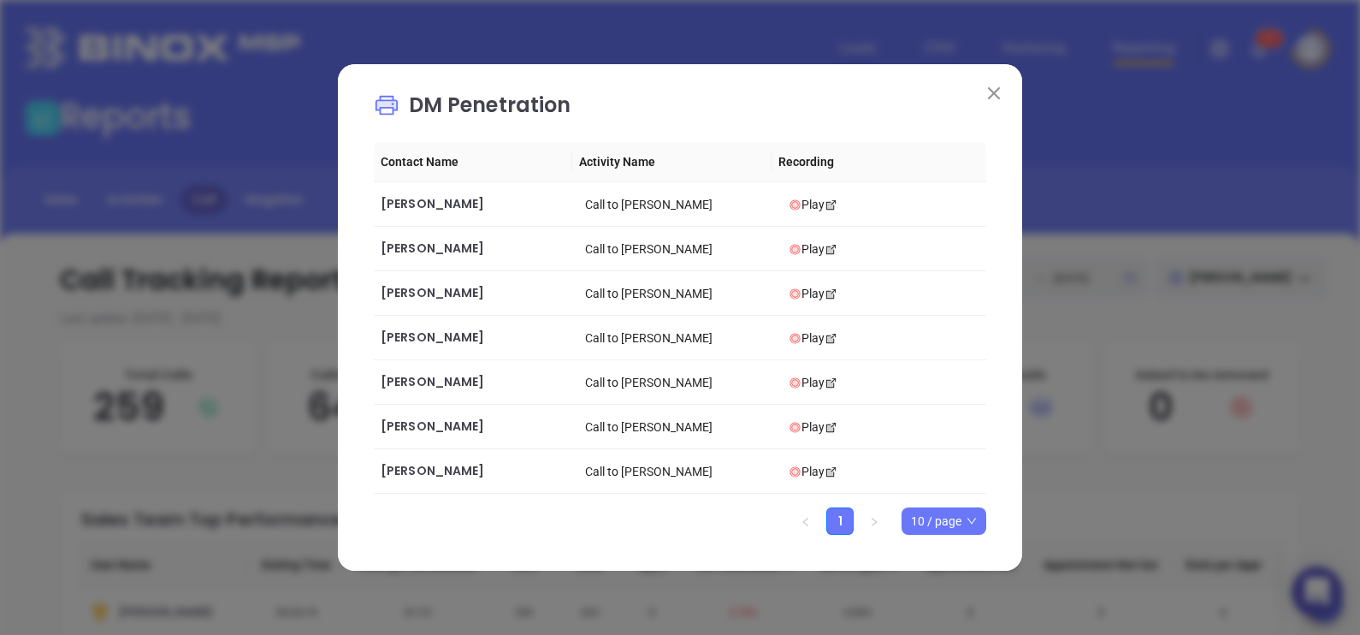
click at [997, 98] on img at bounding box center [994, 93] width 12 height 12
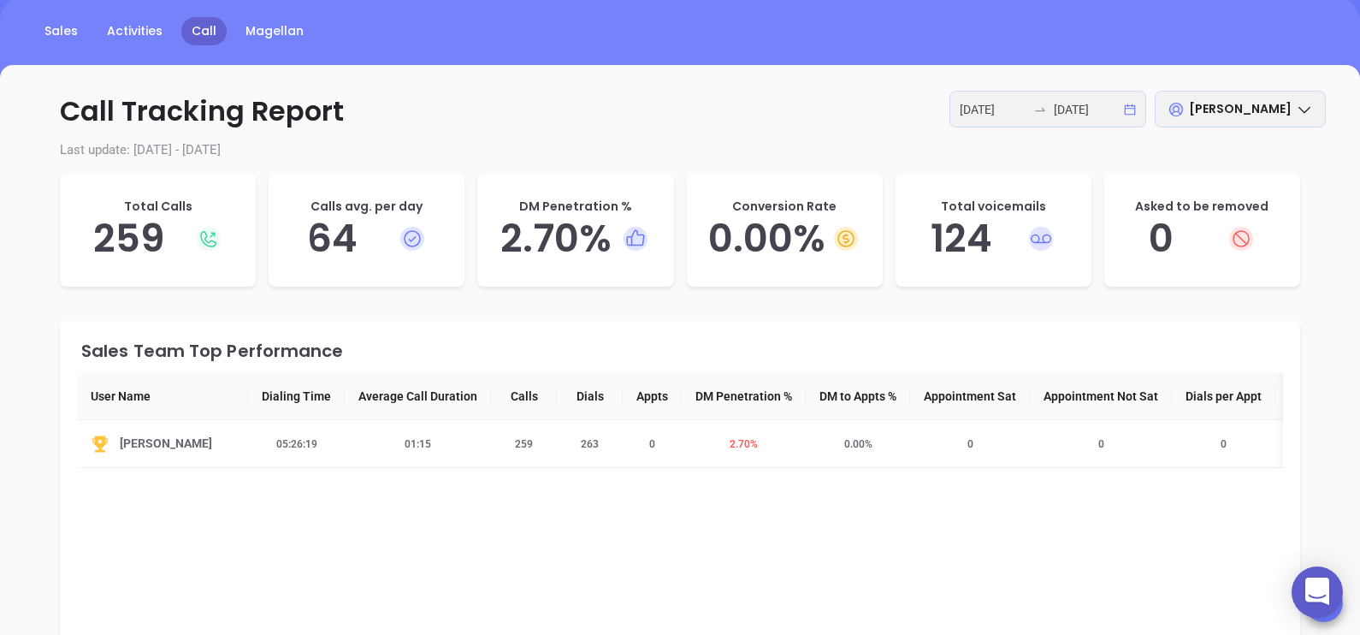
scroll to position [170, 0]
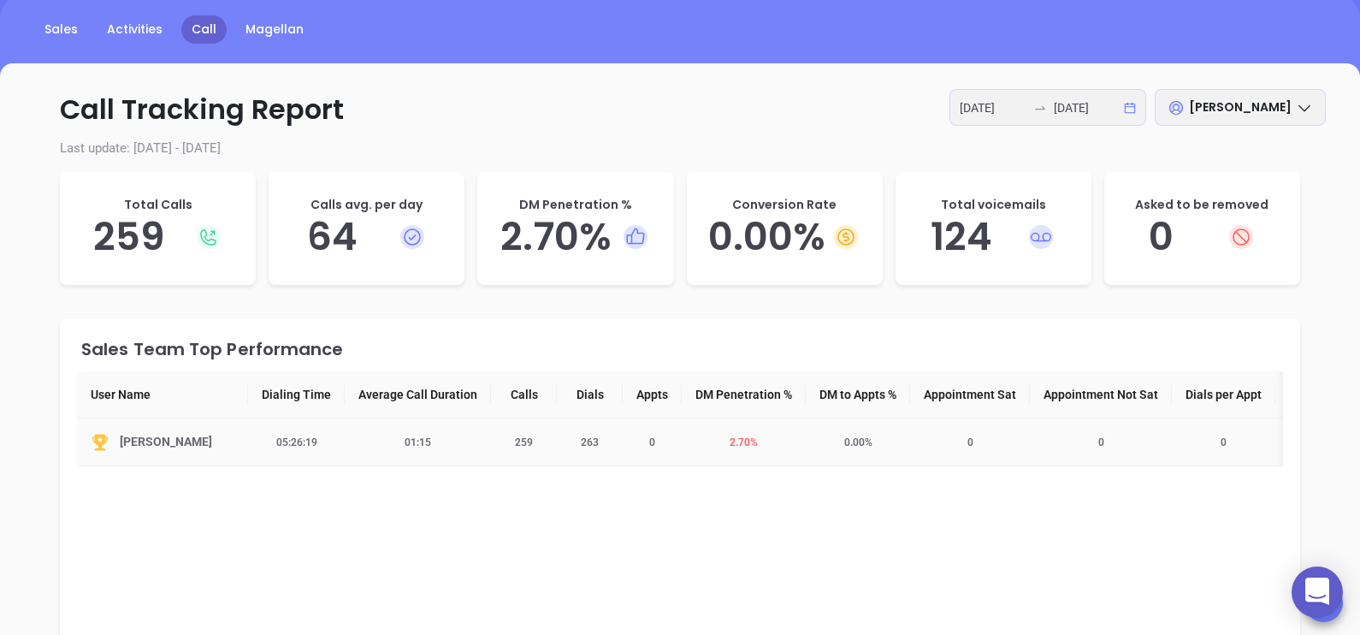
click at [724, 449] on td "2.70 %" at bounding box center [744, 442] width 124 height 48
click at [748, 436] on span "2.70 %" at bounding box center [743, 442] width 49 height 12
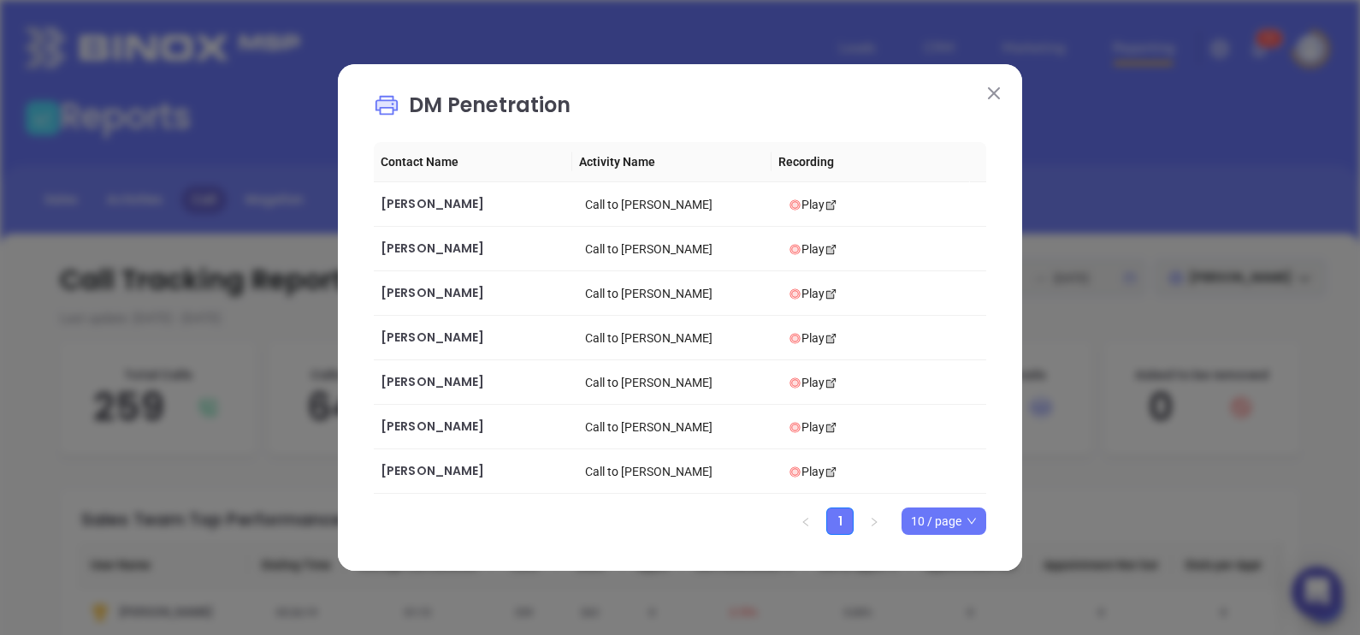
click at [995, 102] on button at bounding box center [994, 92] width 22 height 22
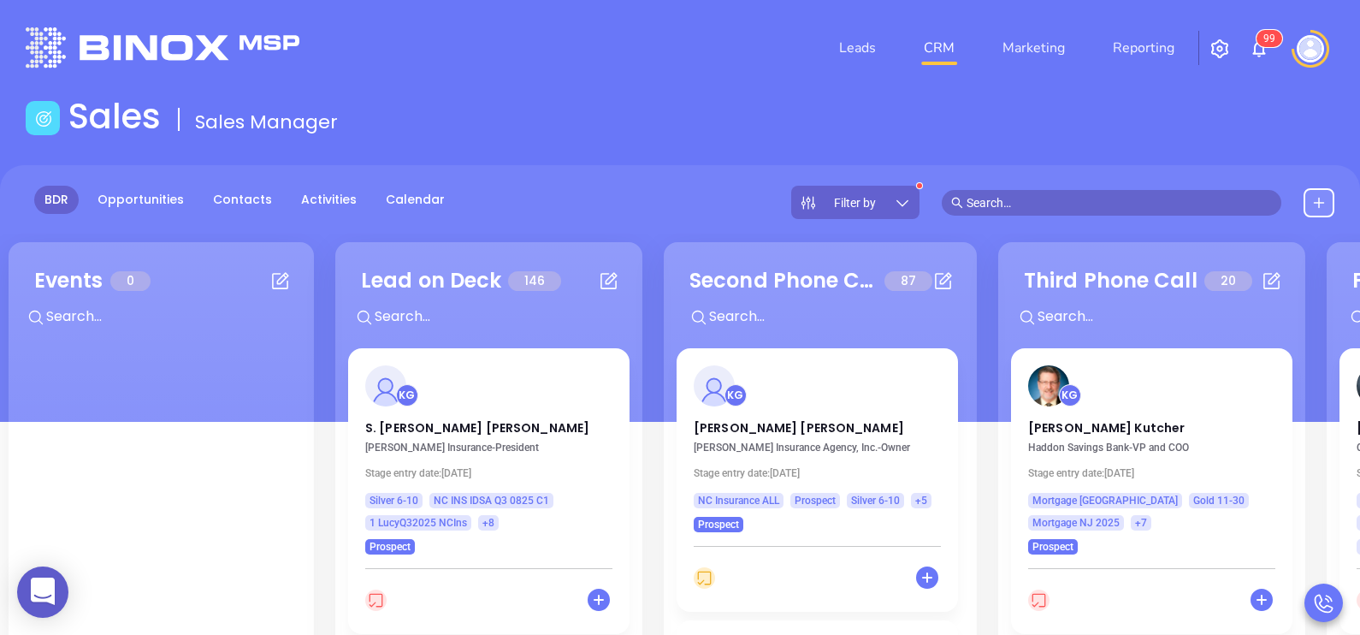
click at [637, 400] on div "Lead on Deck 146 + KG S. Dan Gilbert Dan Gilbert Insurance - President Stage en…" at bounding box center [488, 546] width 307 height 609
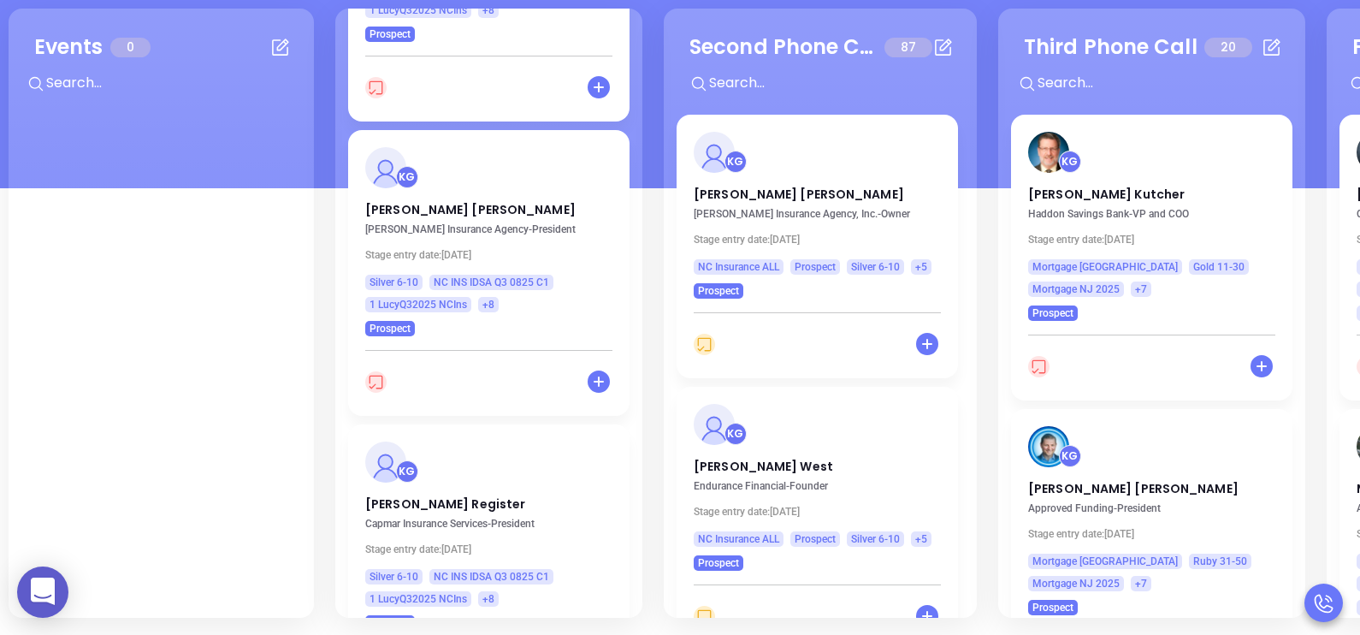
scroll to position [24601, 0]
